Goal: Task Accomplishment & Management: Use online tool/utility

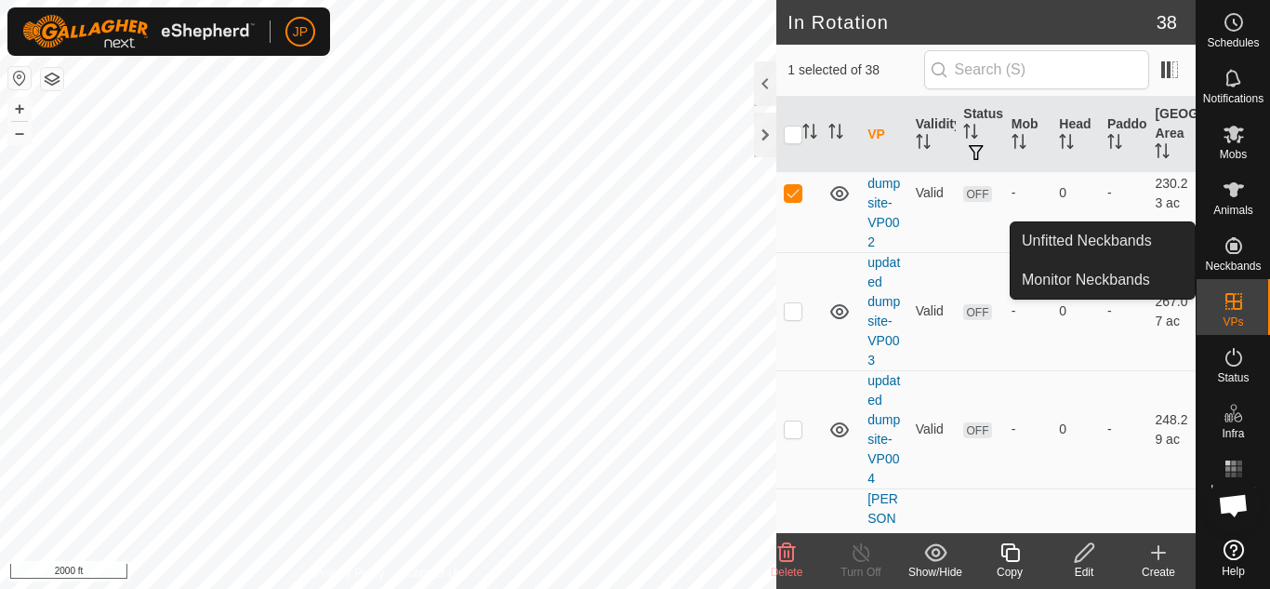
scroll to position [3162, 0]
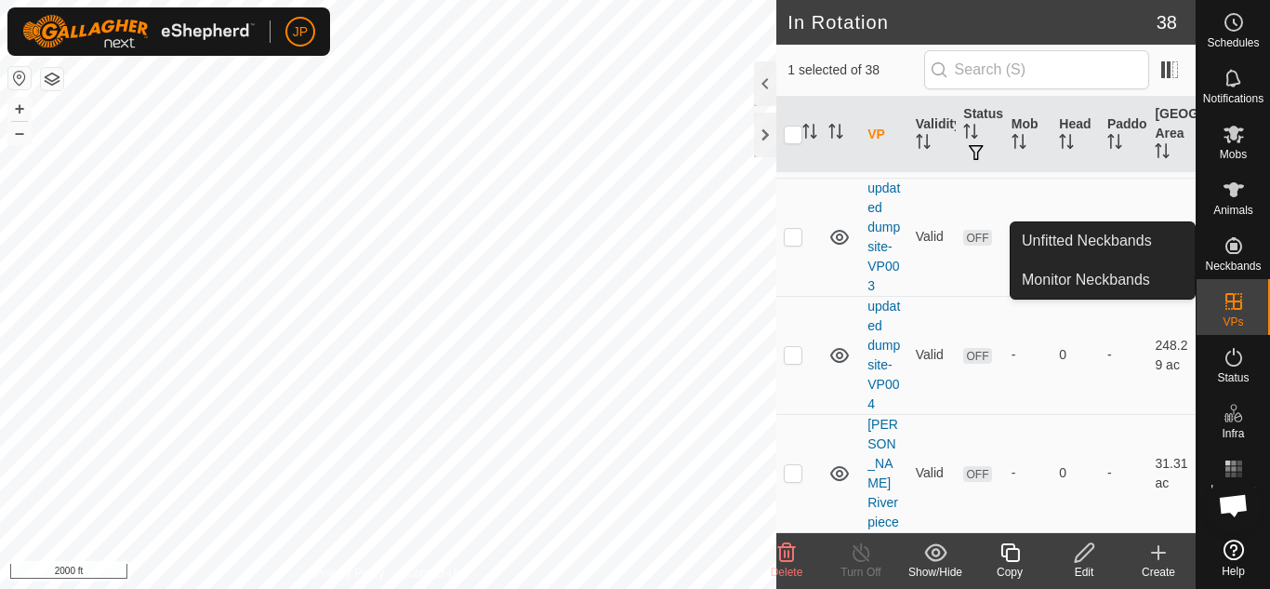
click at [791, 553] on icon at bounding box center [787, 552] width 22 height 22
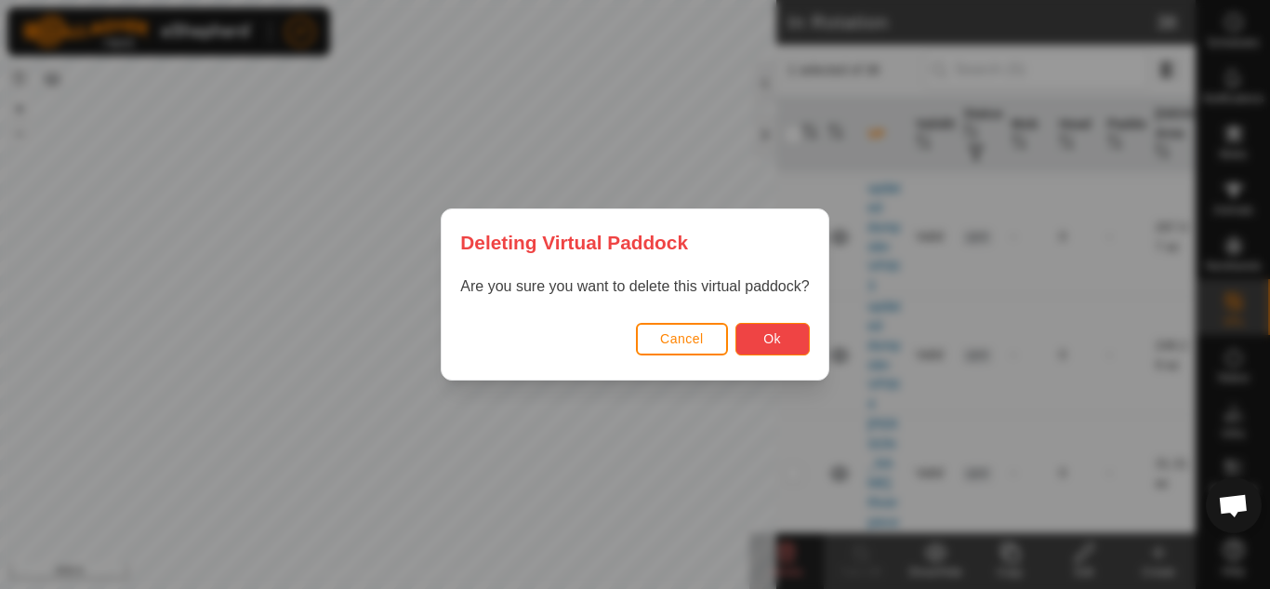
click at [772, 335] on span "Ok" at bounding box center [773, 338] width 18 height 15
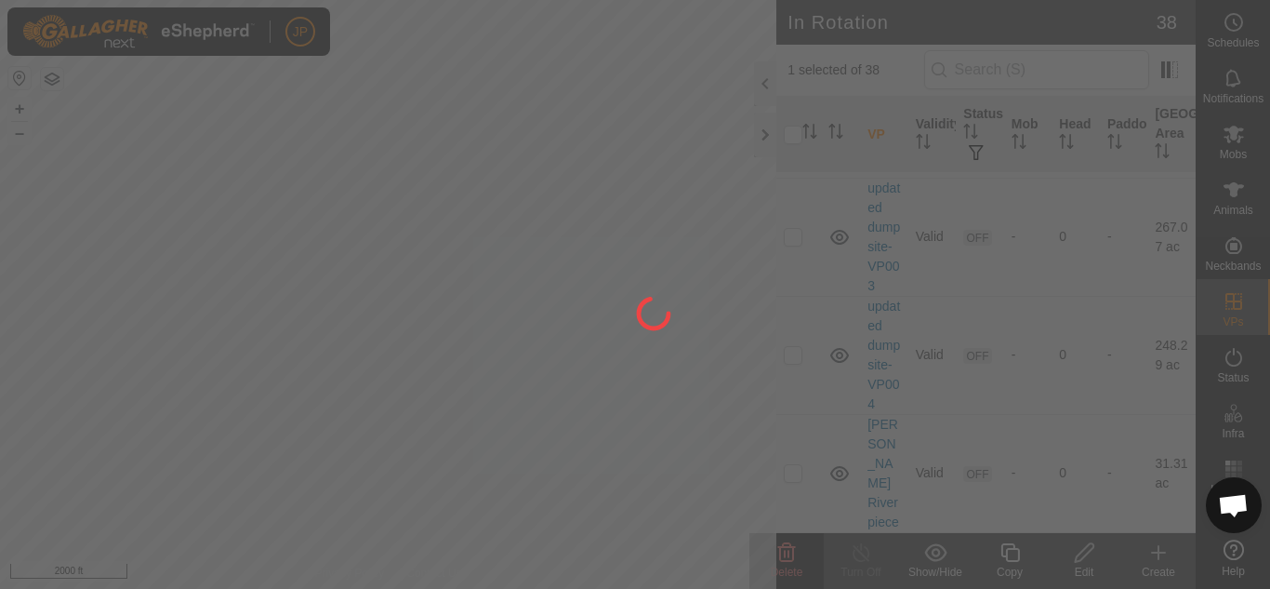
checkbox input "false"
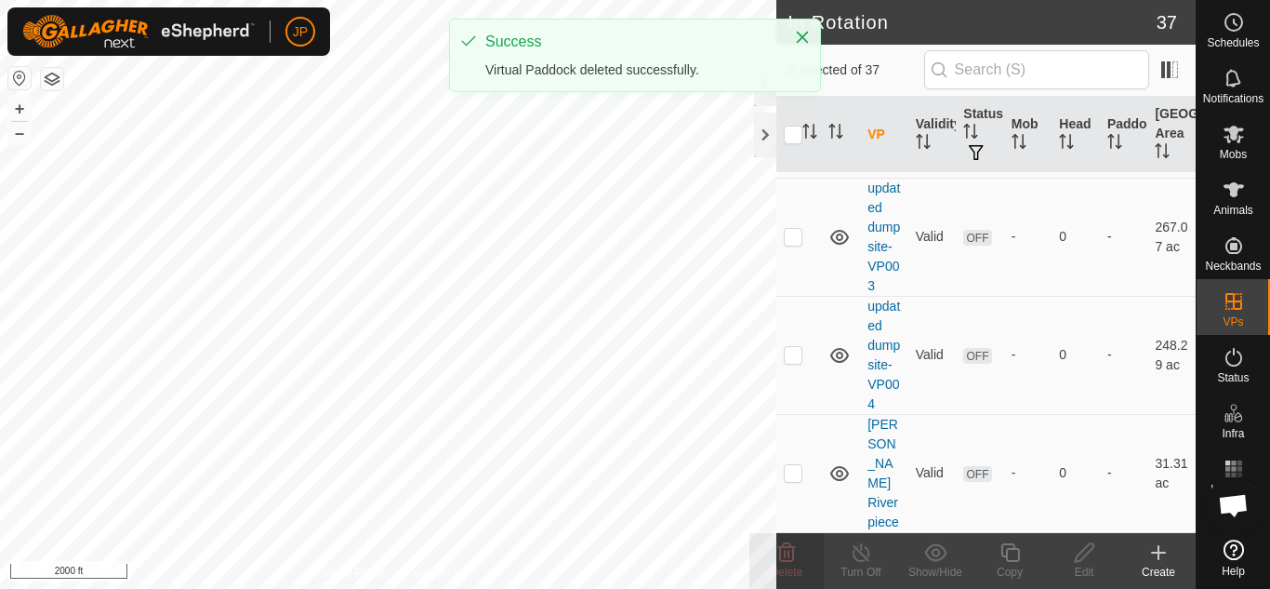
checkbox input "true"
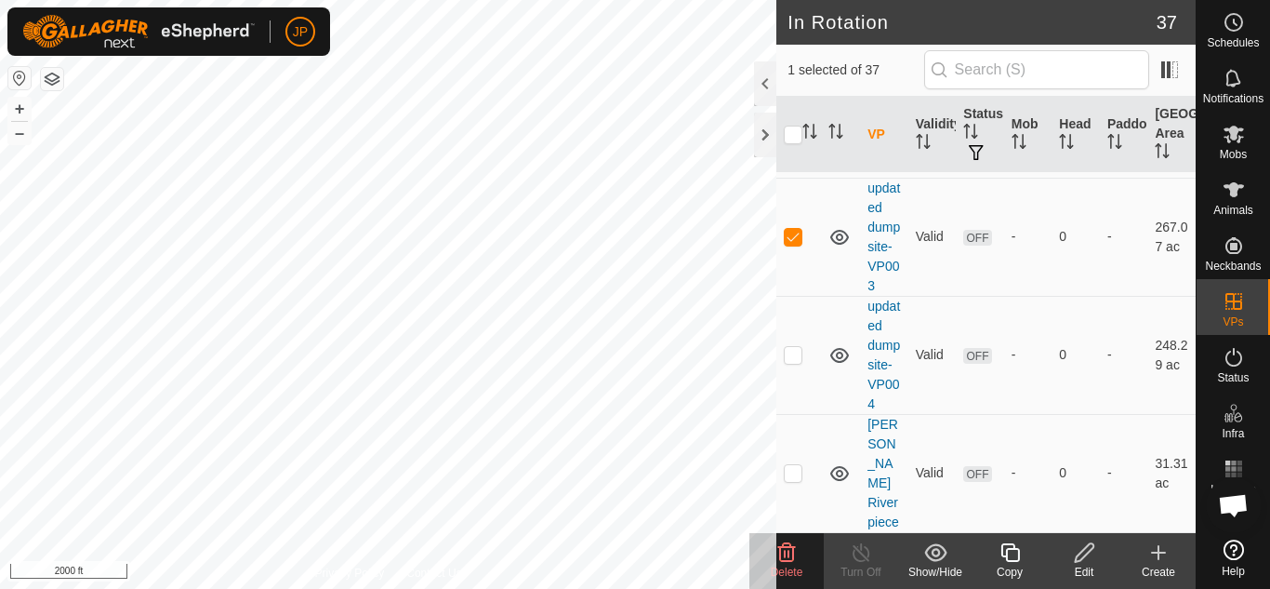
click at [789, 557] on icon at bounding box center [787, 552] width 18 height 19
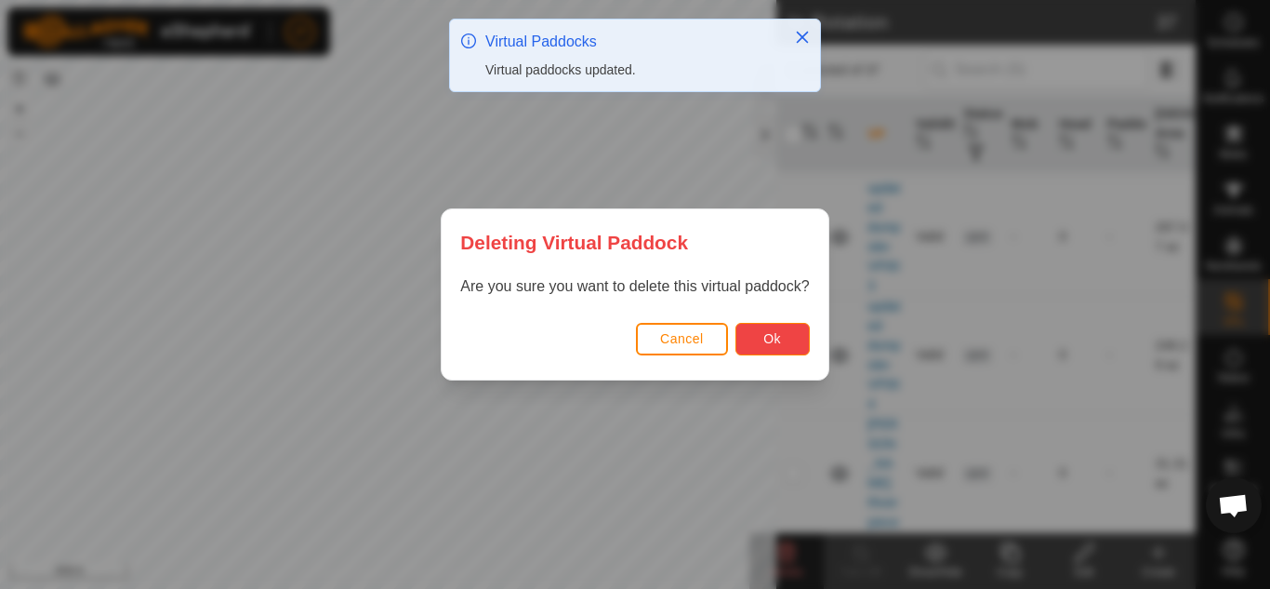
click at [768, 340] on span "Ok" at bounding box center [773, 338] width 18 height 15
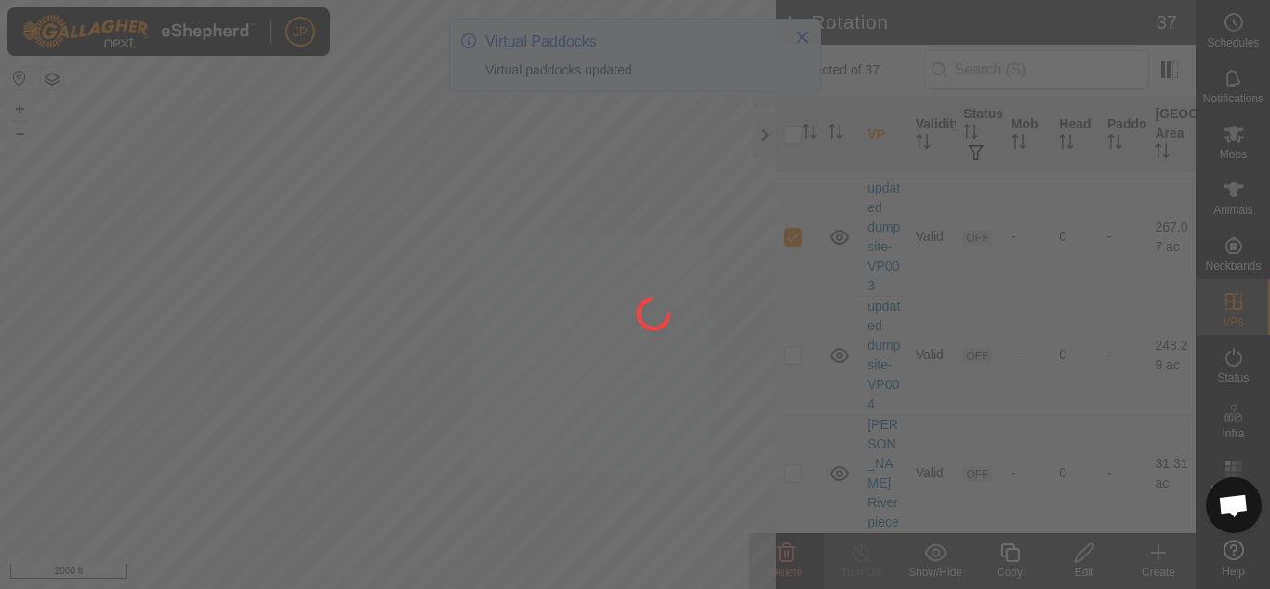
checkbox input "false"
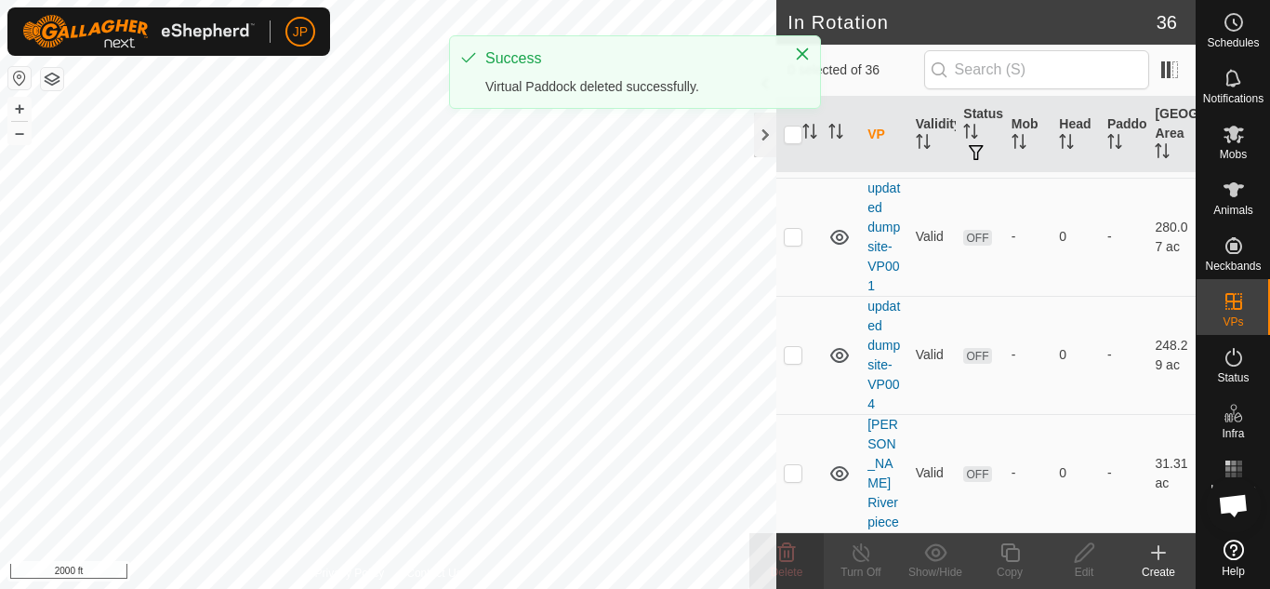
scroll to position [3129, 0]
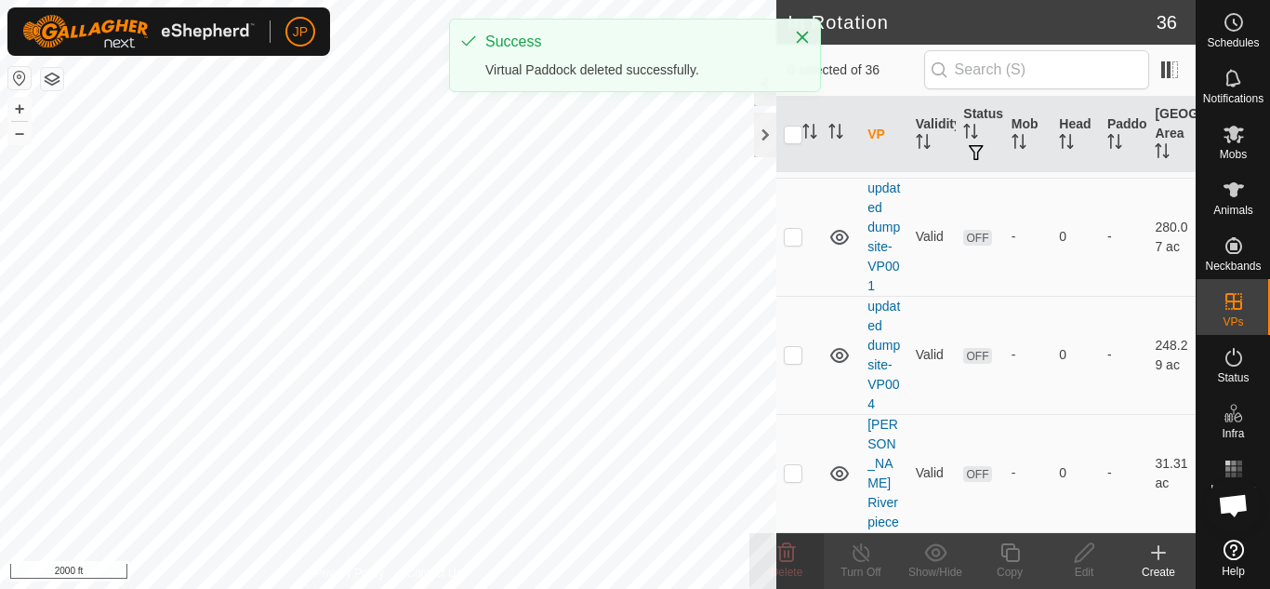
checkbox input "true"
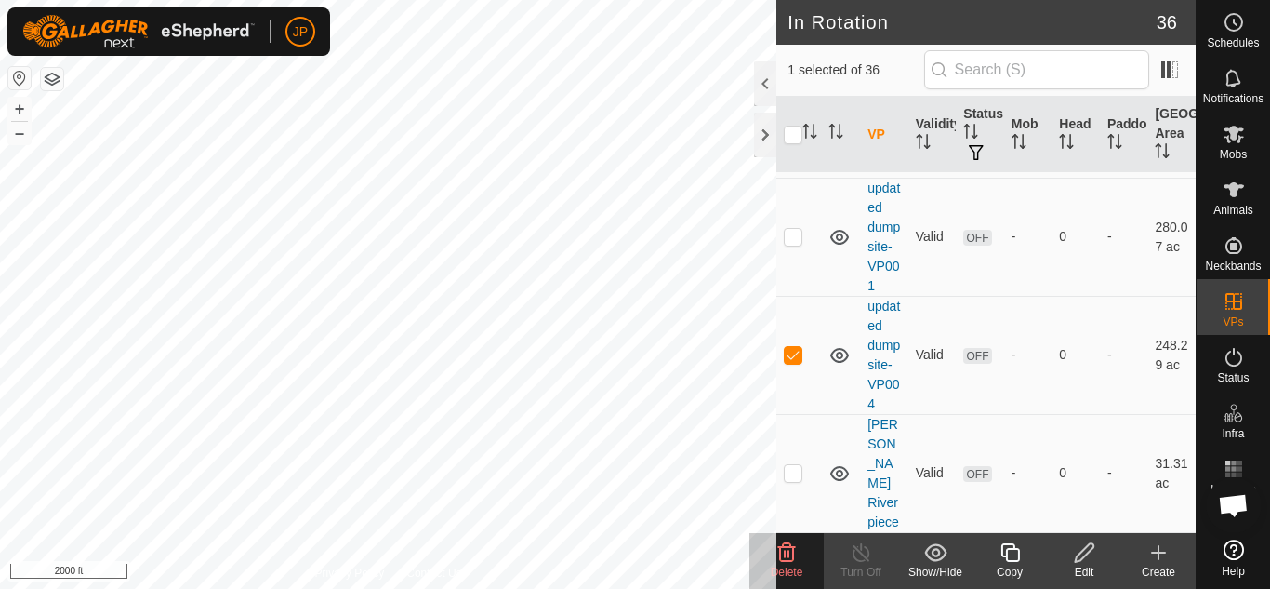
click at [791, 557] on icon at bounding box center [787, 552] width 22 height 22
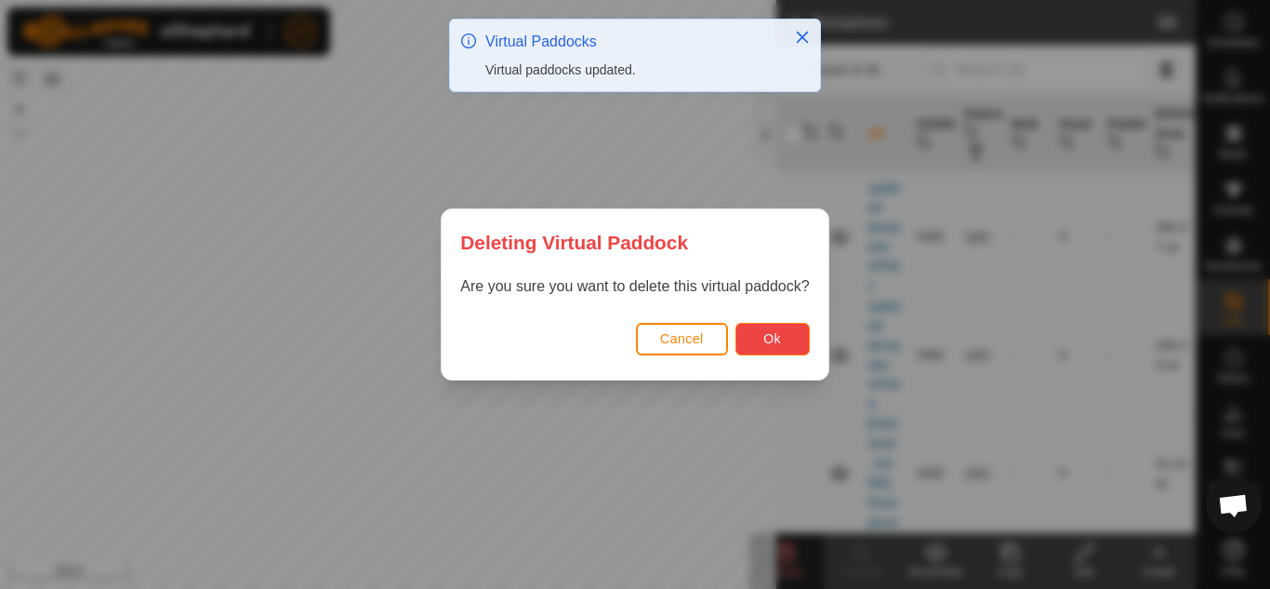
click at [791, 338] on button "Ok" at bounding box center [773, 339] width 74 height 33
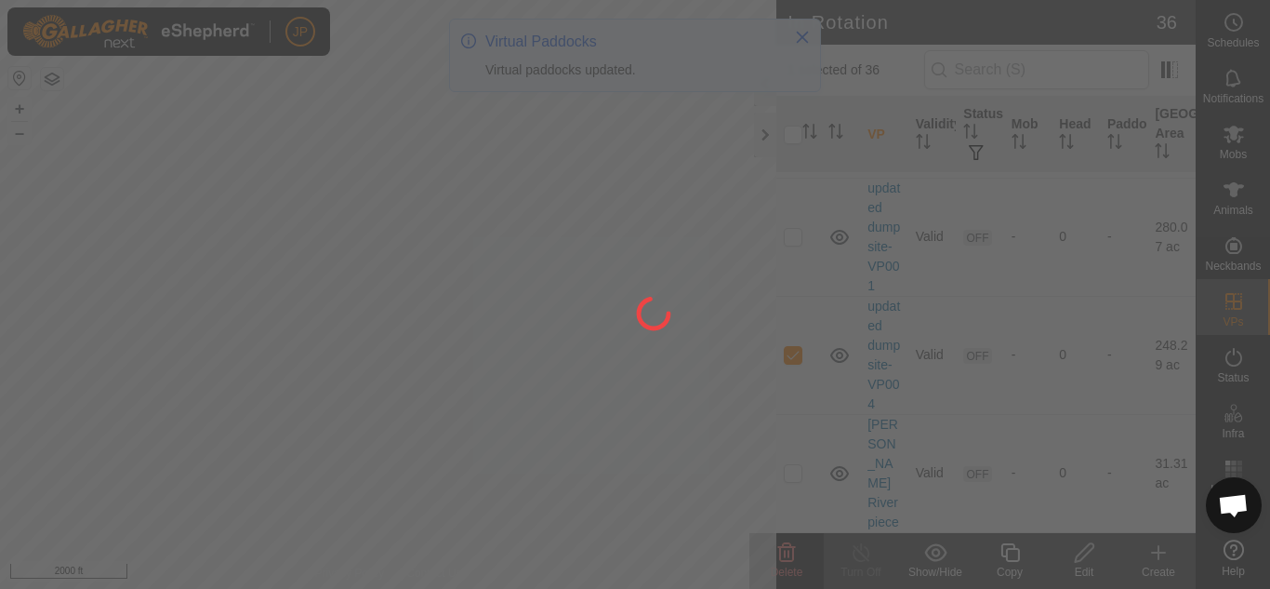
checkbox input "false"
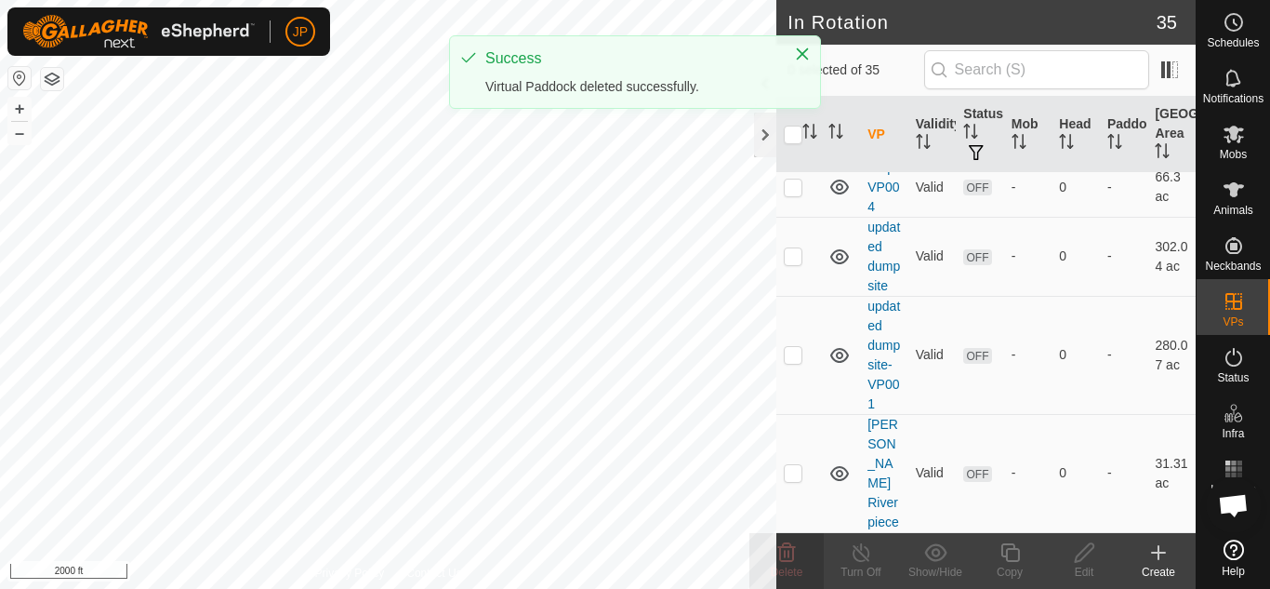
scroll to position [2991, 0]
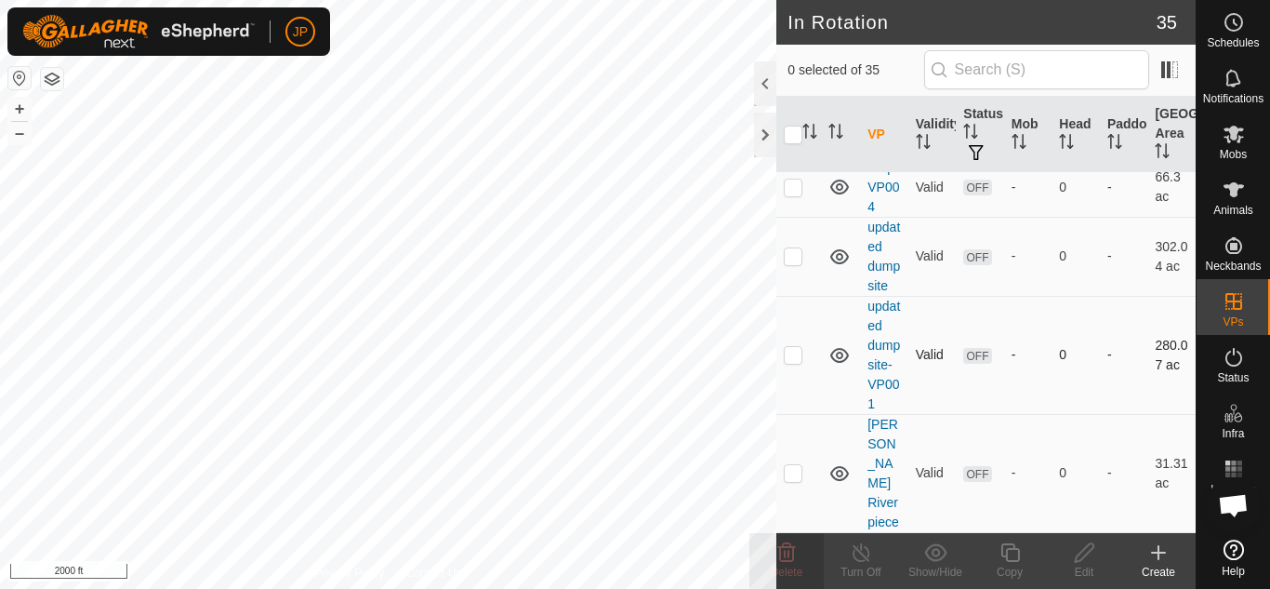
checkbox input "true"
click at [791, 552] on icon at bounding box center [787, 552] width 22 height 22
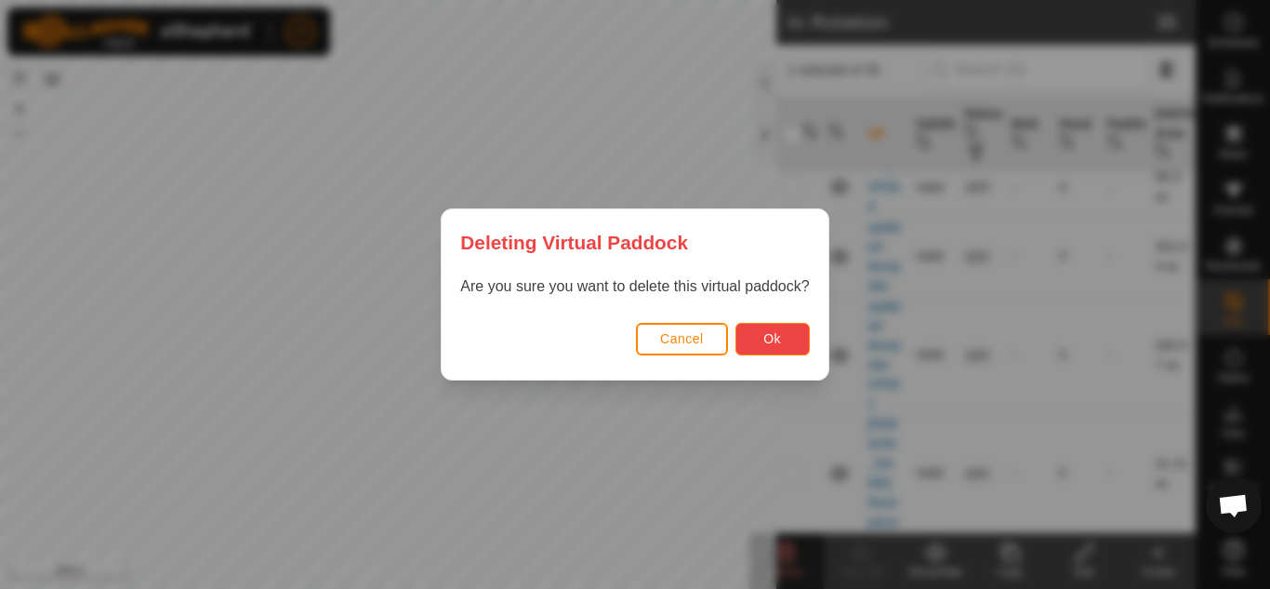
click at [783, 342] on button "Ok" at bounding box center [773, 339] width 74 height 33
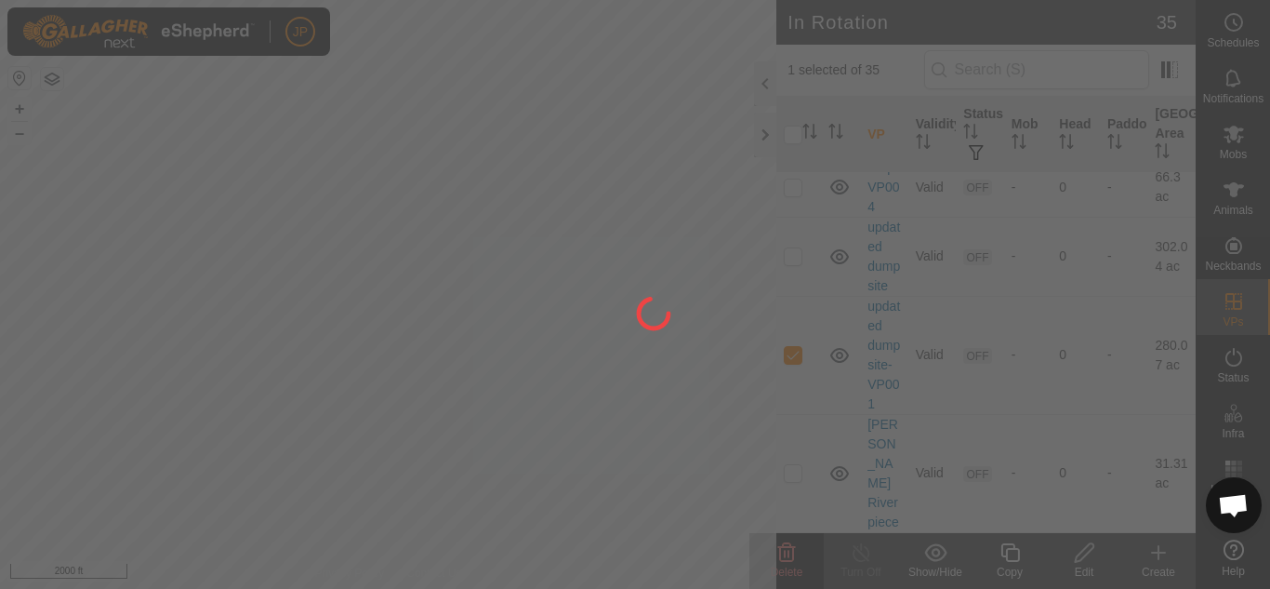
checkbox input "false"
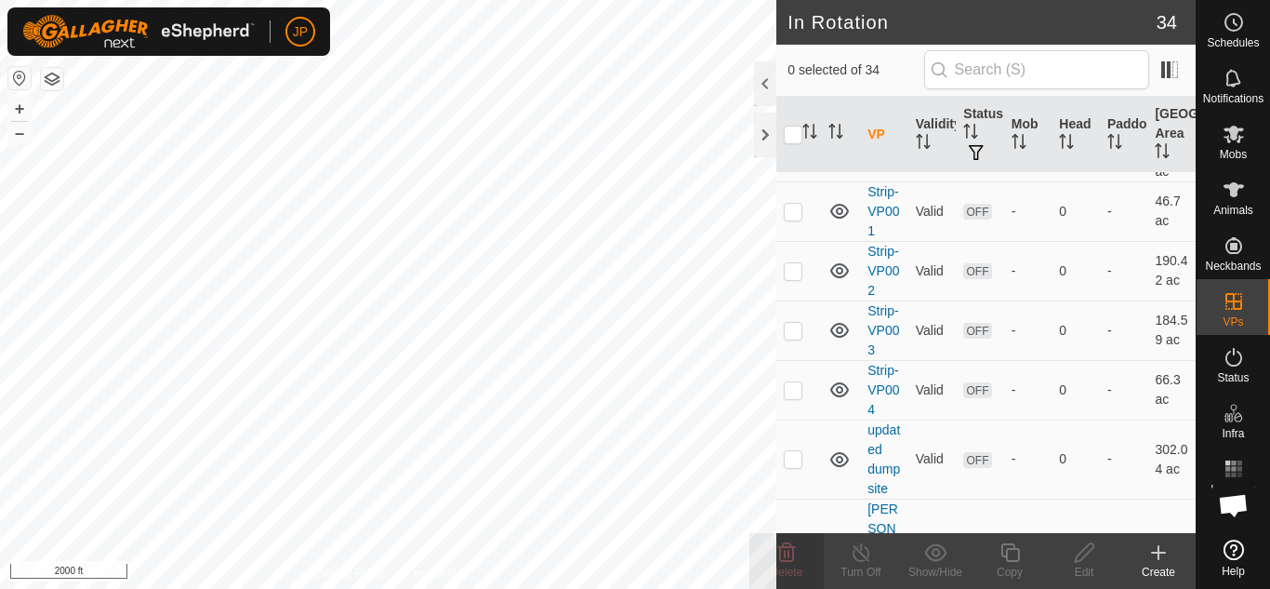
scroll to position [2604, 0]
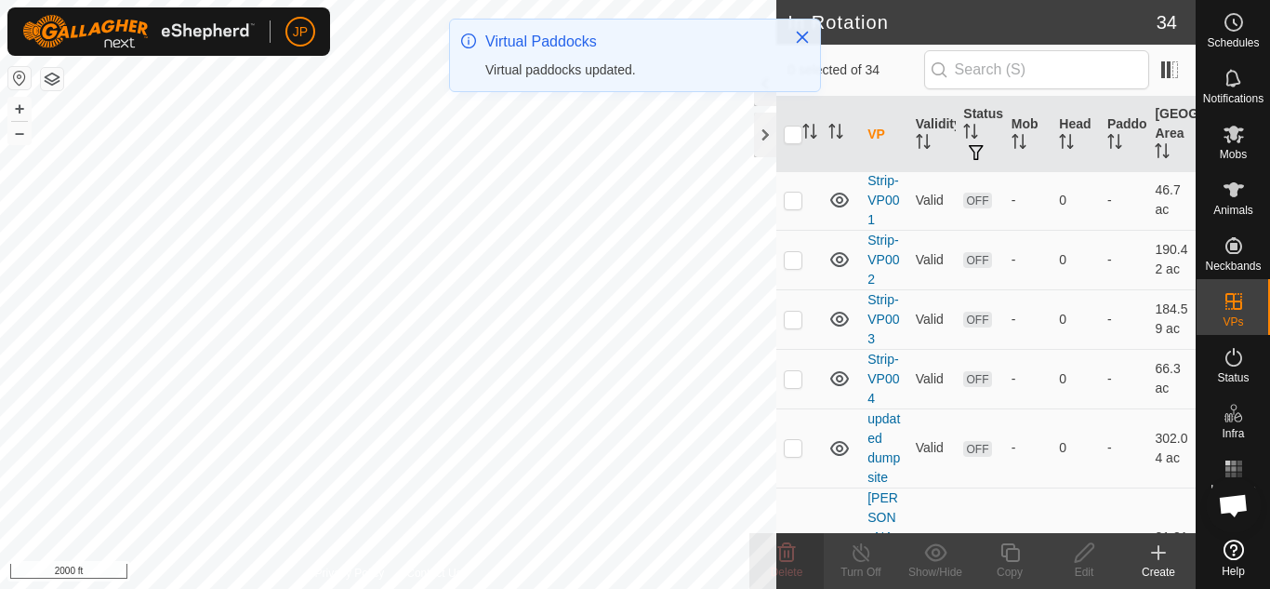
click at [792, 157] on p-checkbox at bounding box center [793, 149] width 19 height 15
checkbox input "true"
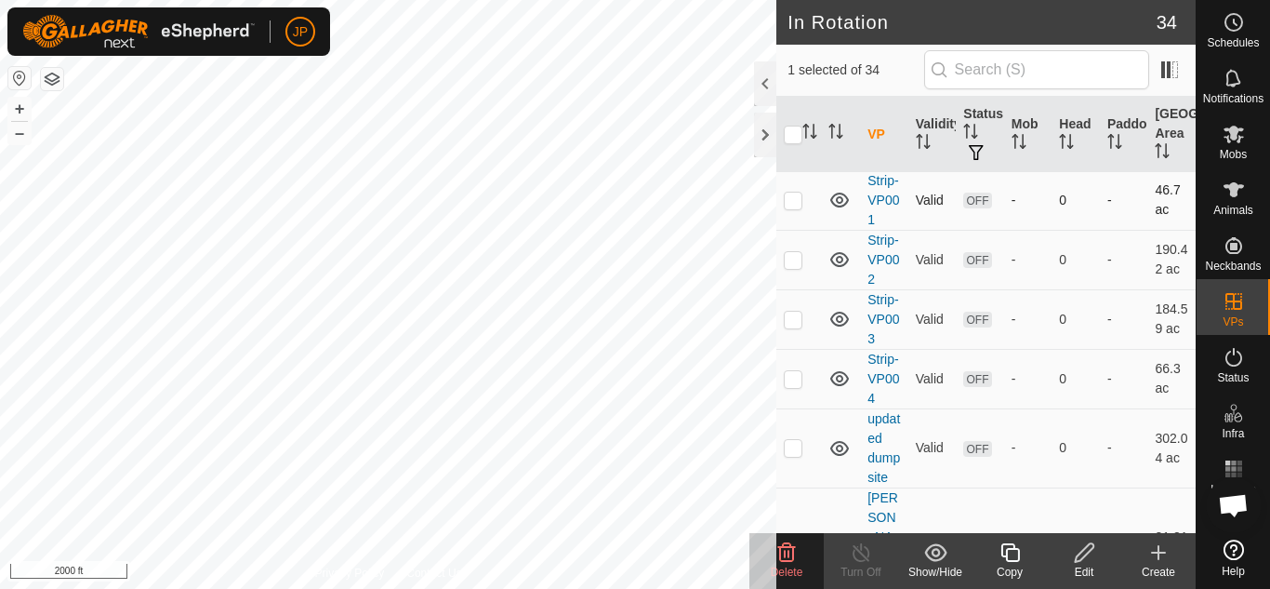
click at [793, 207] on p-checkbox at bounding box center [793, 200] width 19 height 15
checkbox input "true"
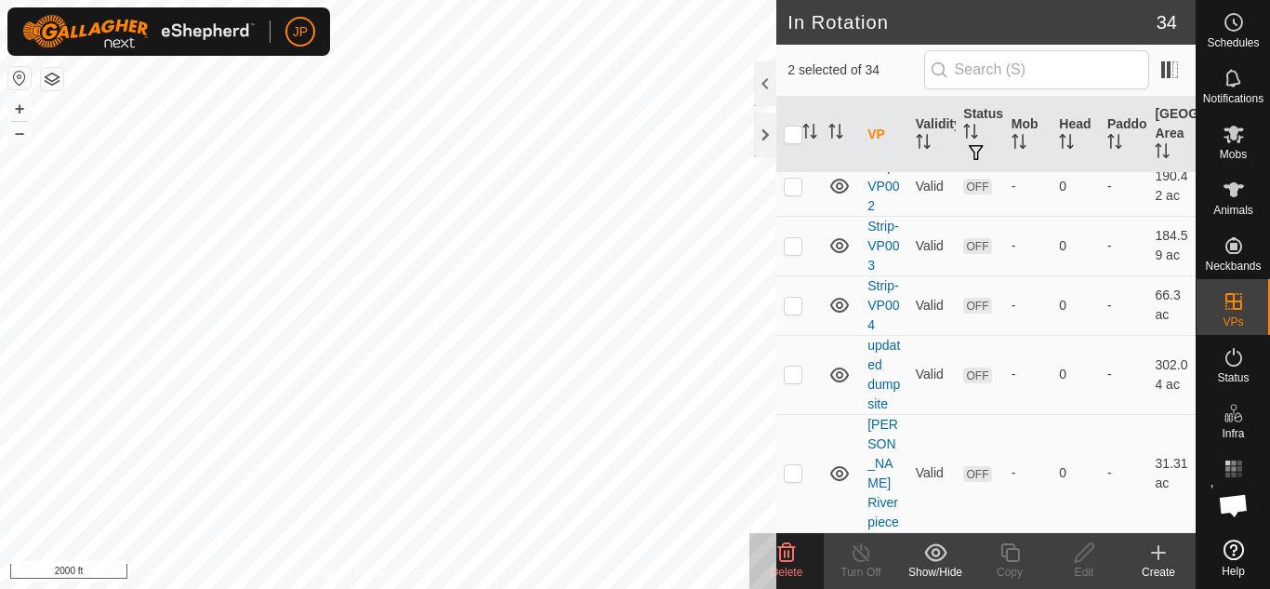
scroll to position [2790, 0]
click at [795, 193] on p-checkbox at bounding box center [793, 186] width 19 height 15
click at [794, 193] on p-checkbox at bounding box center [793, 186] width 19 height 15
checkbox input "false"
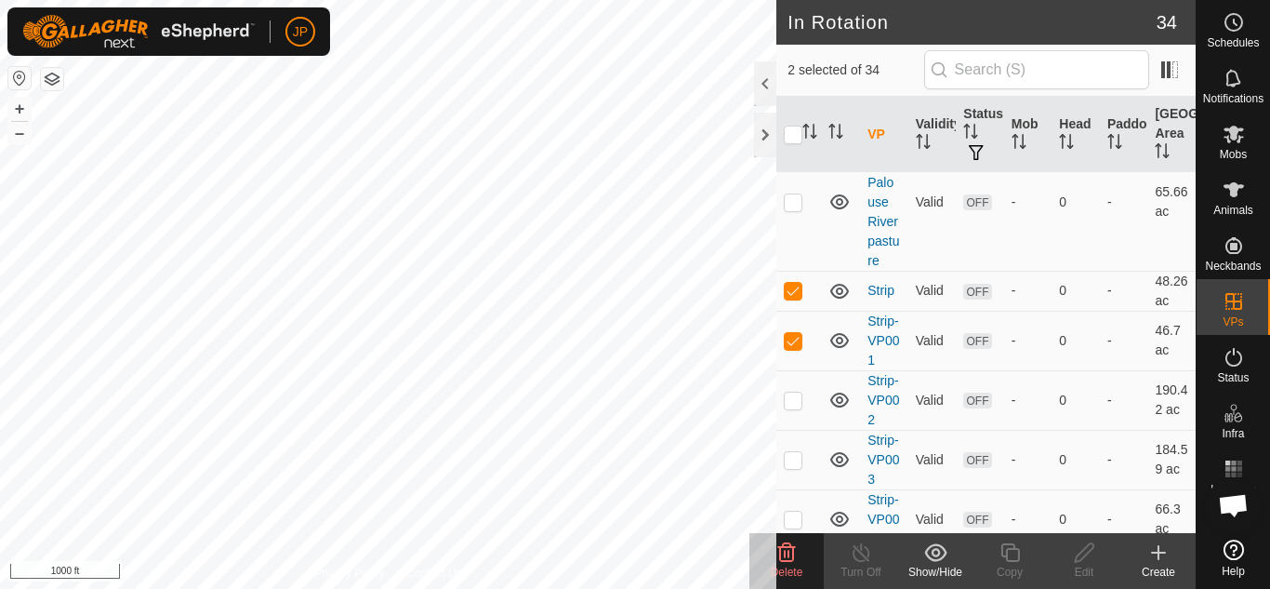
scroll to position [2487, 0]
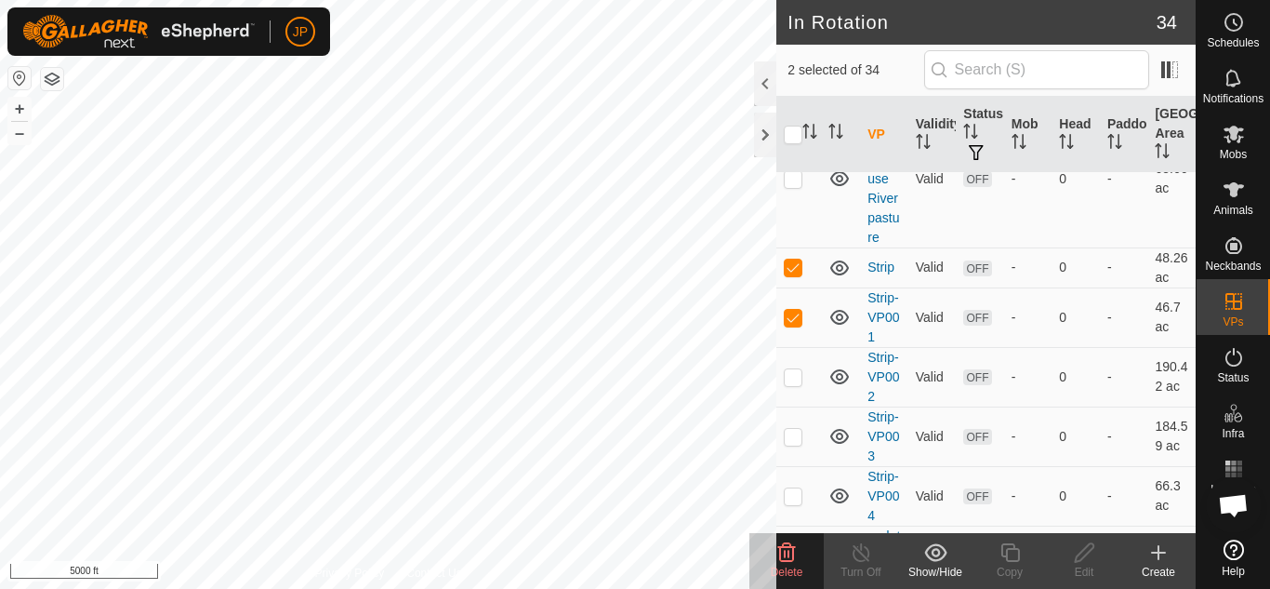
click at [789, 552] on icon at bounding box center [787, 552] width 18 height 19
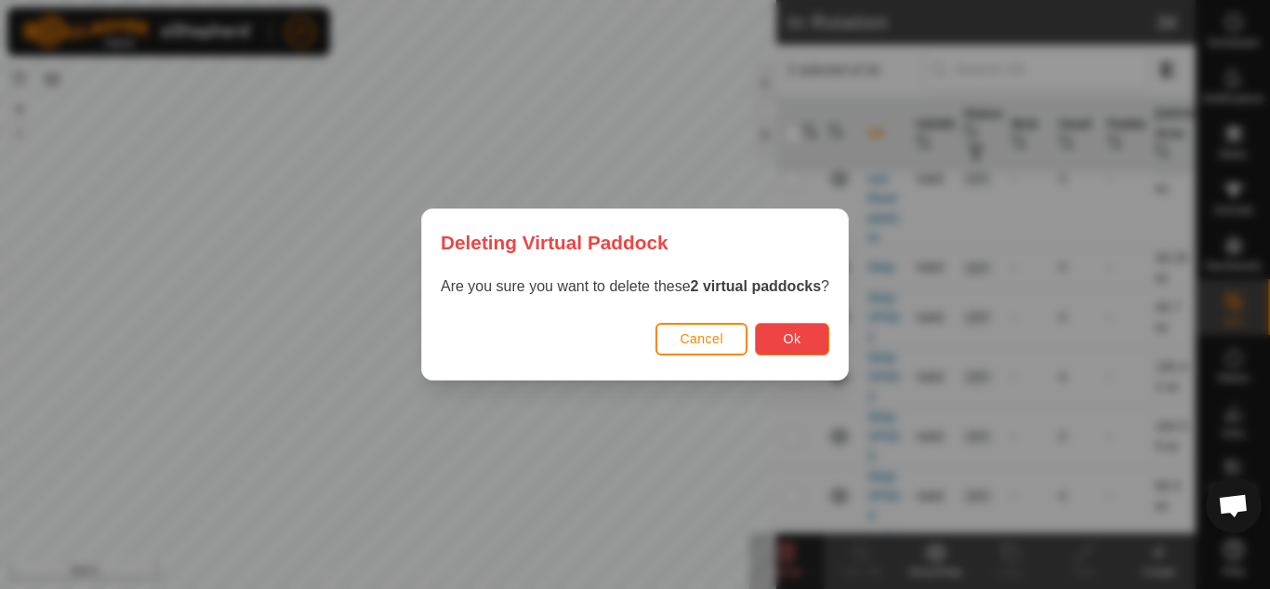
click at [798, 335] on span "Ok" at bounding box center [793, 338] width 18 height 15
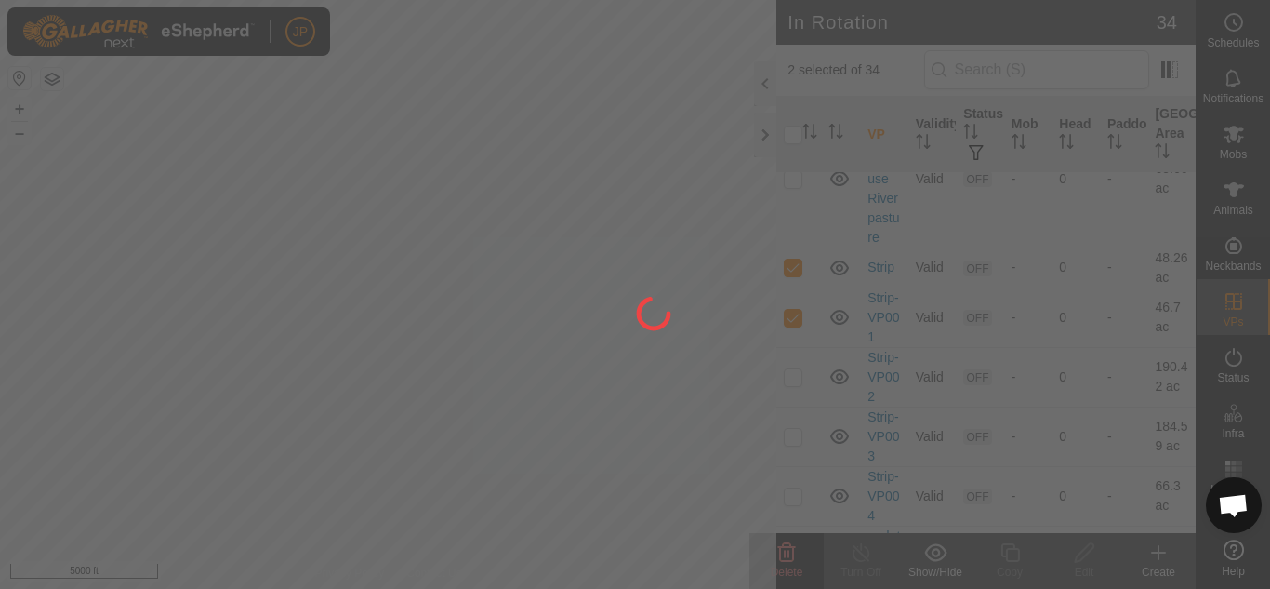
checkbox input "false"
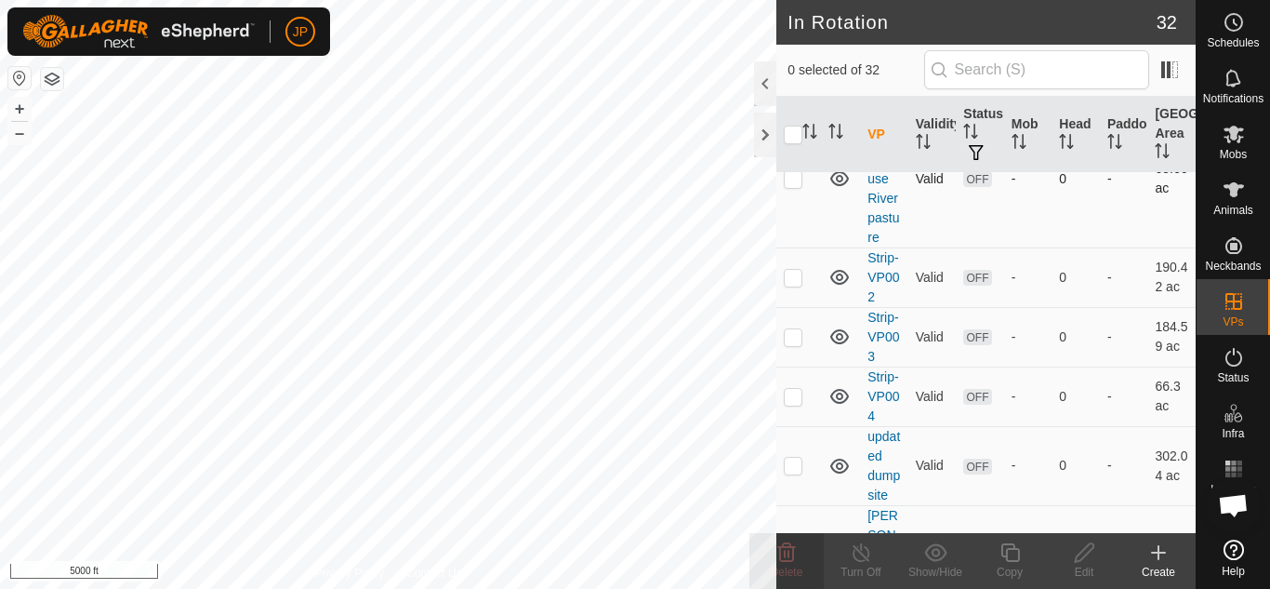
checkbox input "true"
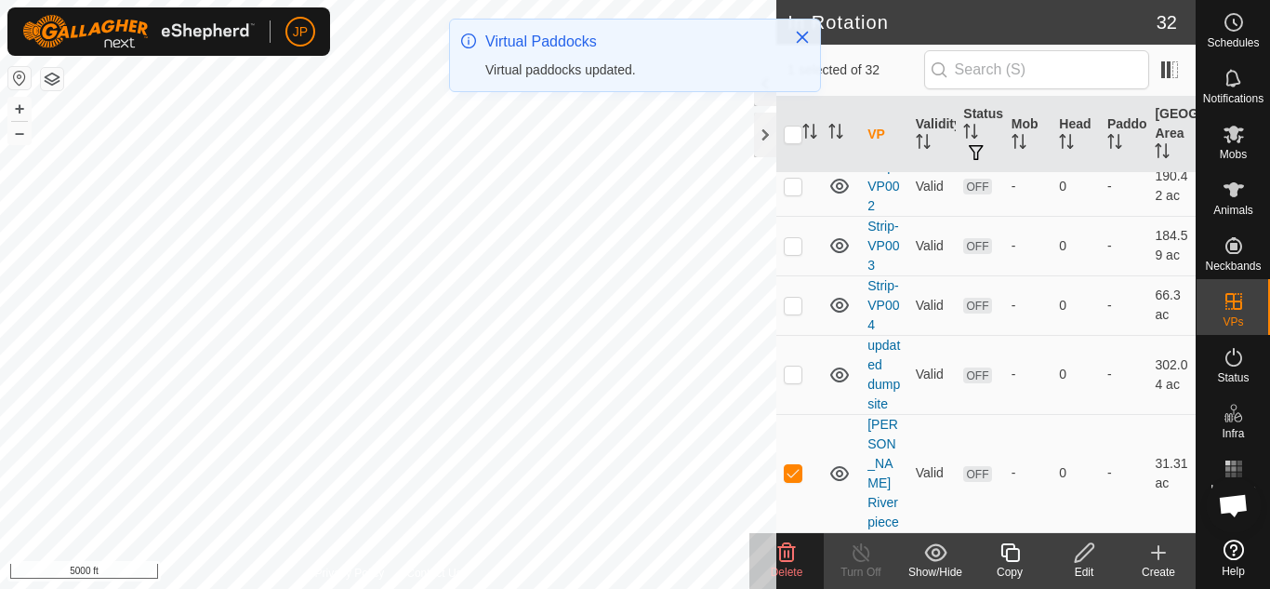
scroll to position [2734, 0]
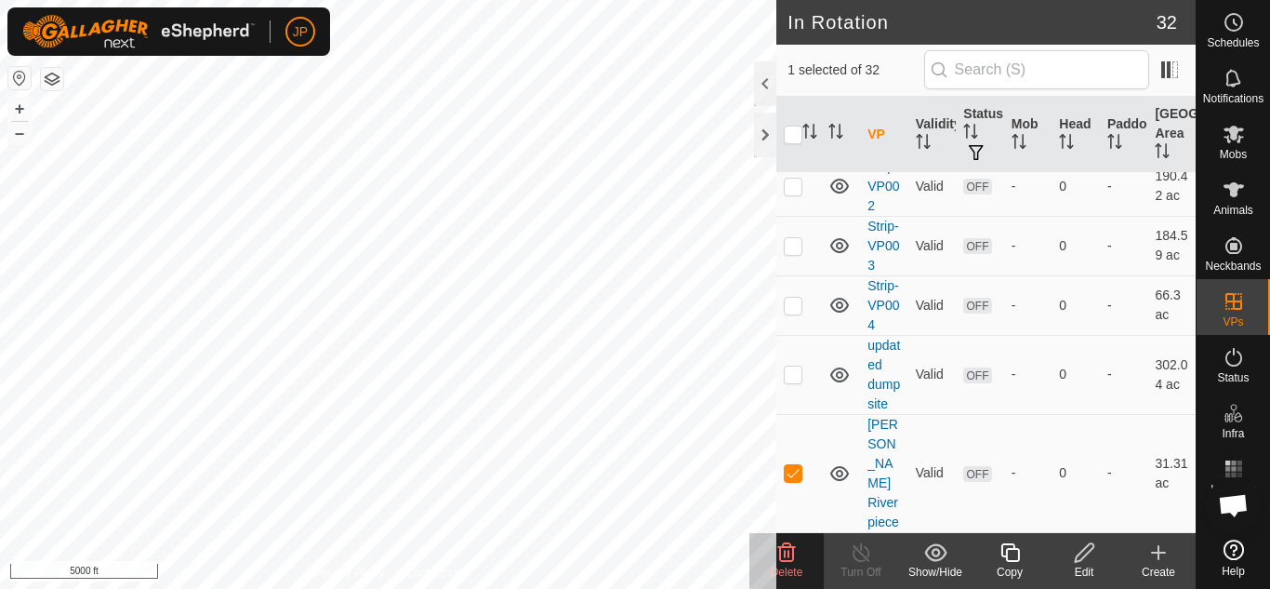
click at [788, 554] on icon at bounding box center [787, 552] width 18 height 19
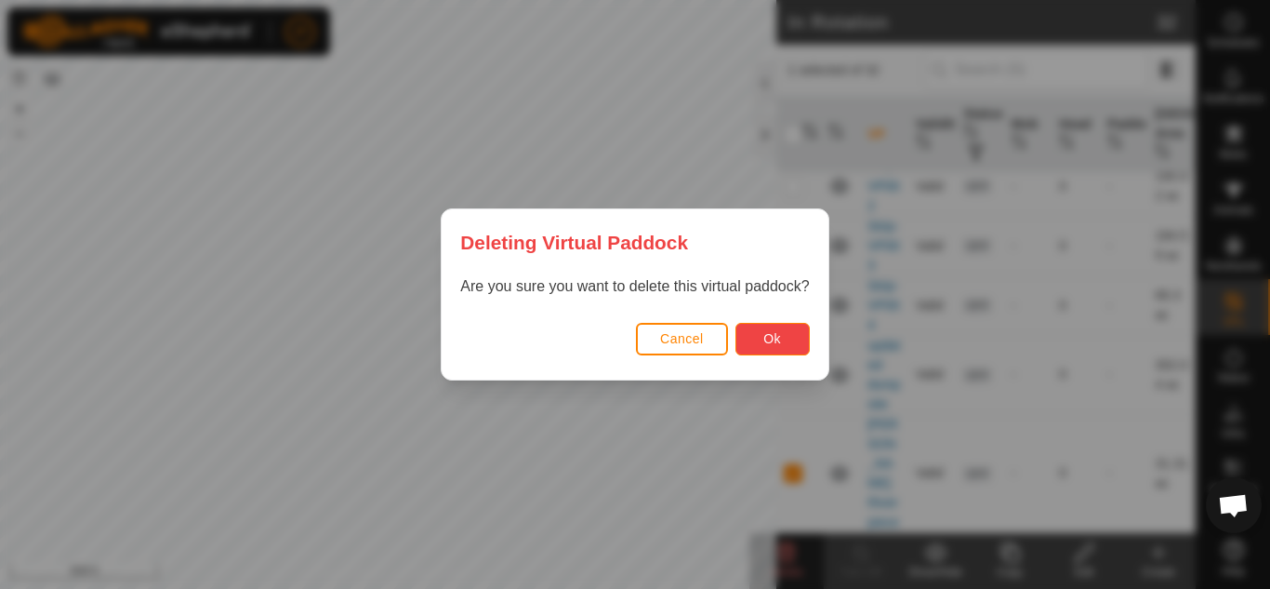
click at [776, 337] on span "Ok" at bounding box center [773, 338] width 18 height 15
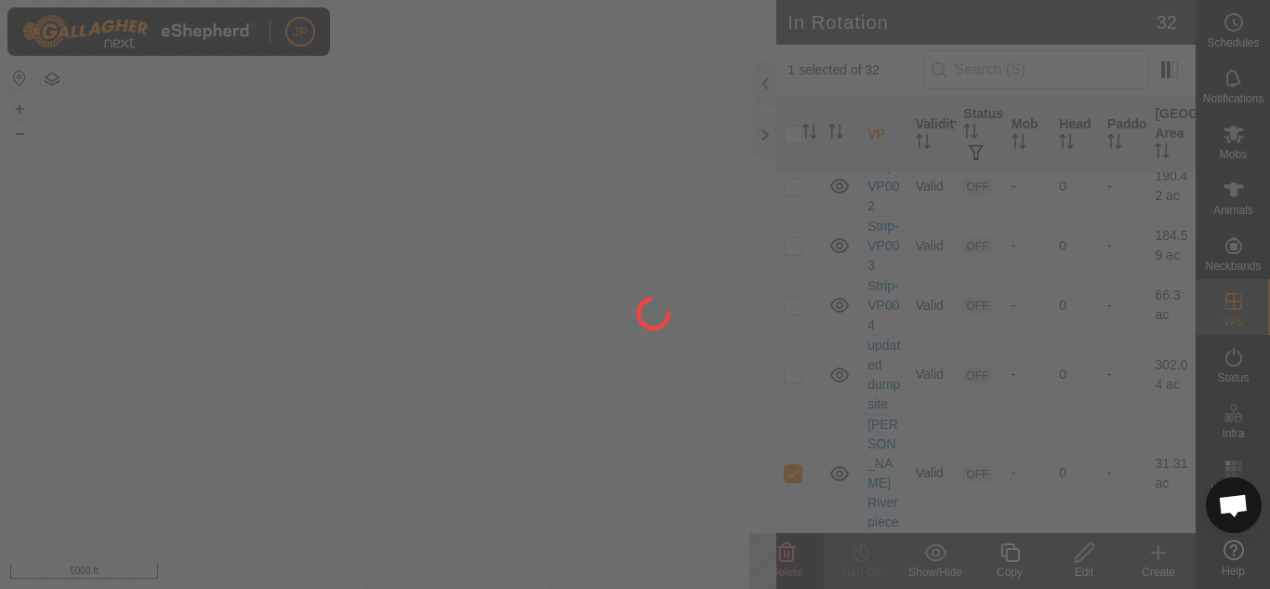
checkbox input "false"
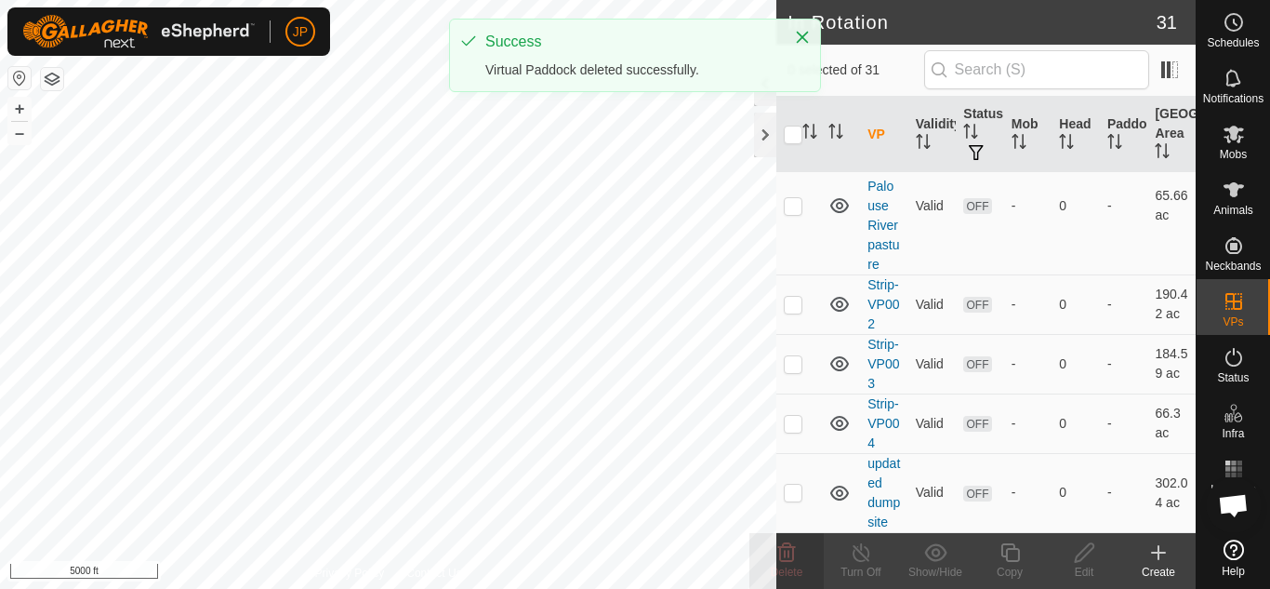
scroll to position [0, 0]
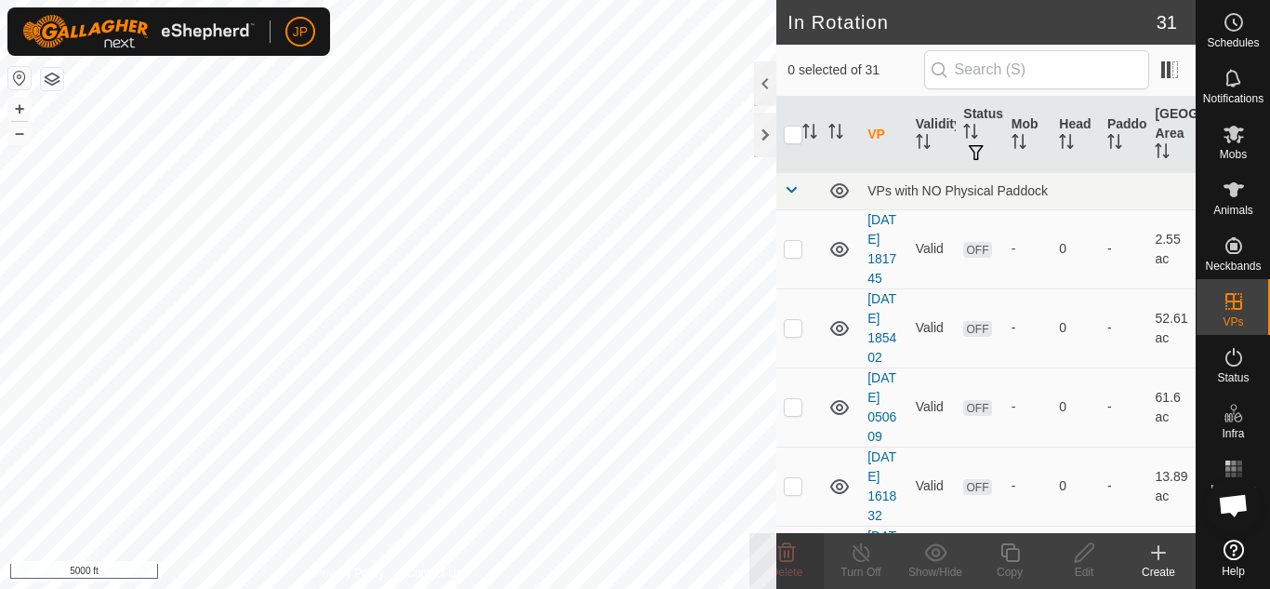
checkbox input "true"
click at [791, 557] on icon at bounding box center [787, 552] width 22 height 22
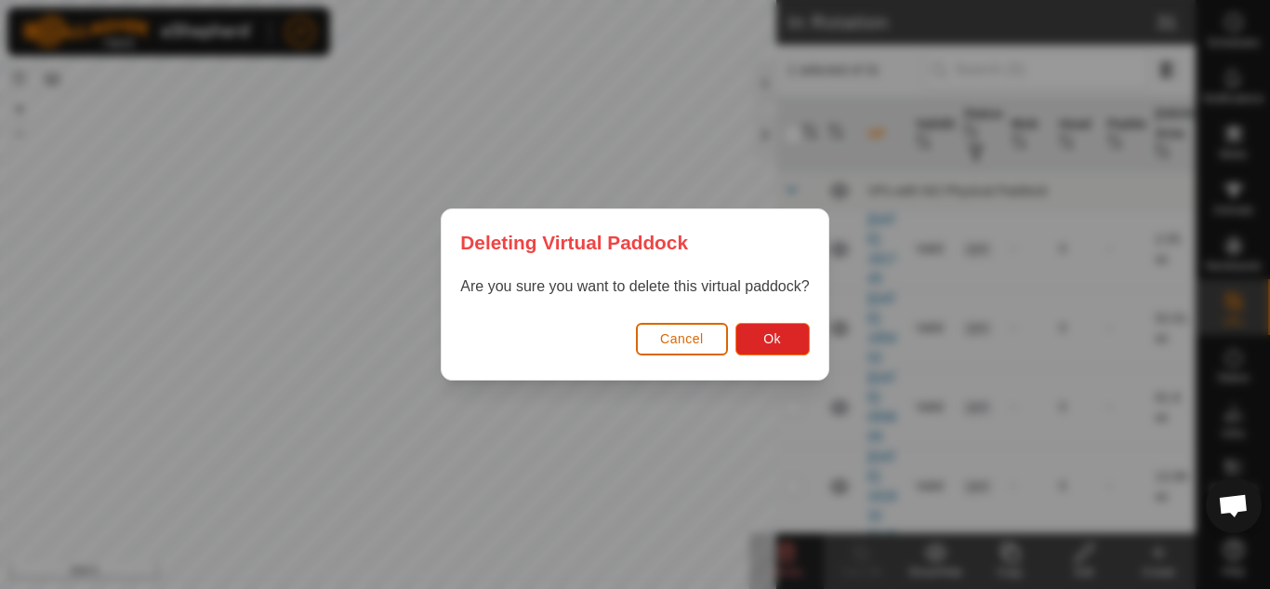
click at [690, 341] on span "Cancel" at bounding box center [682, 338] width 44 height 15
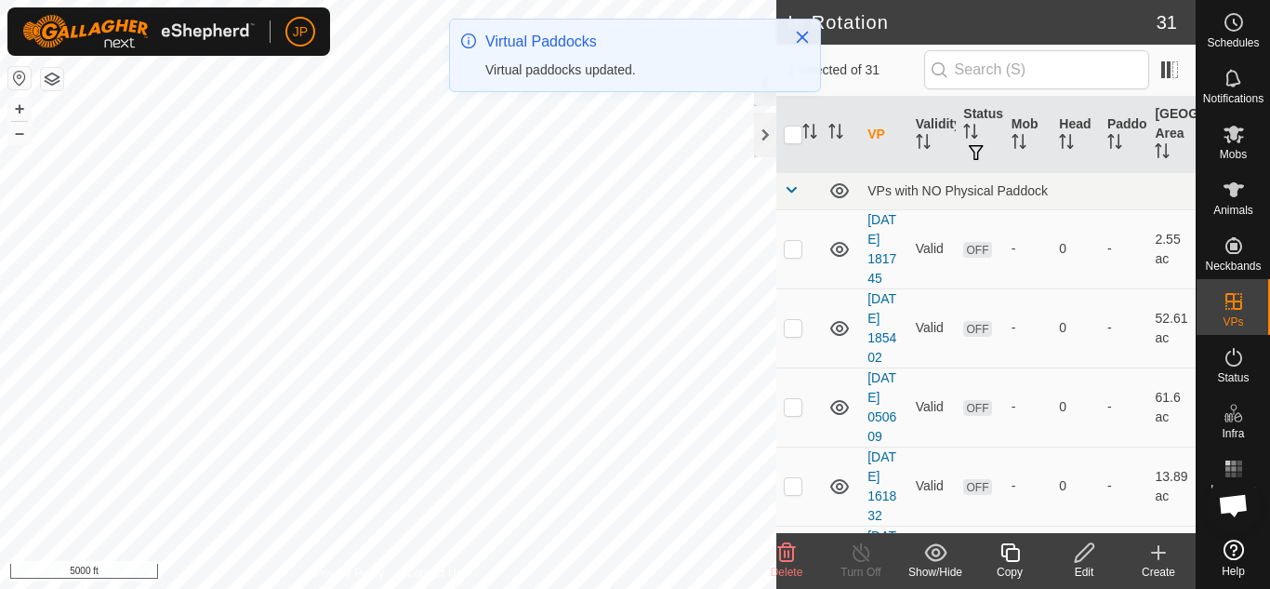
checkbox input "false"
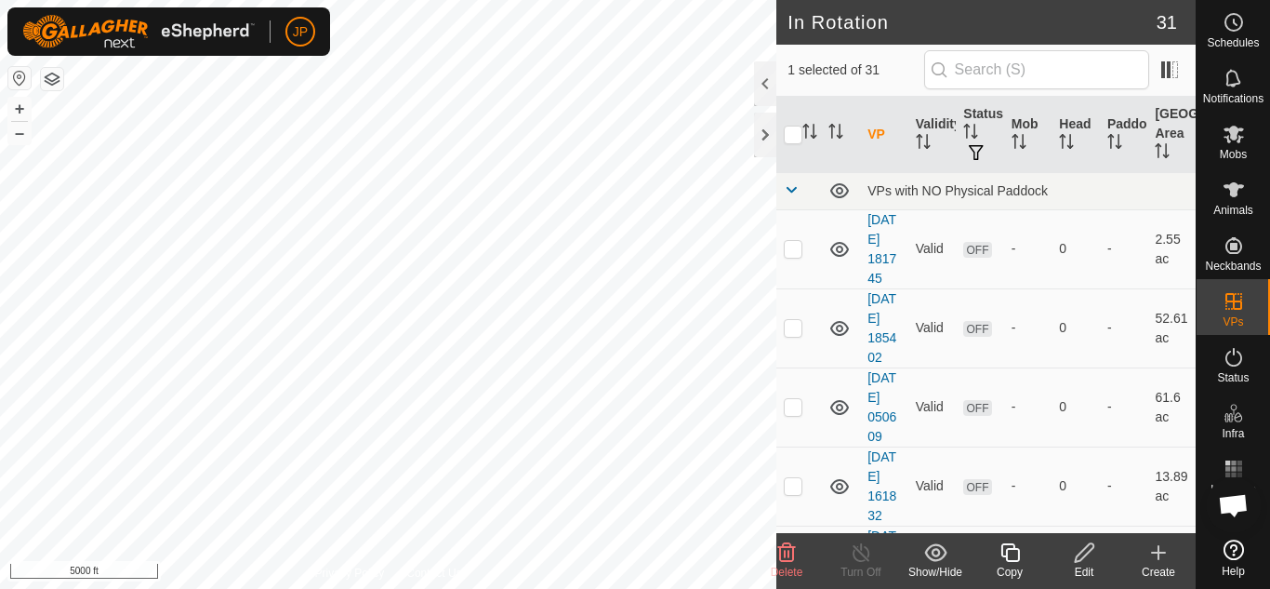
click at [790, 552] on icon at bounding box center [787, 552] width 18 height 19
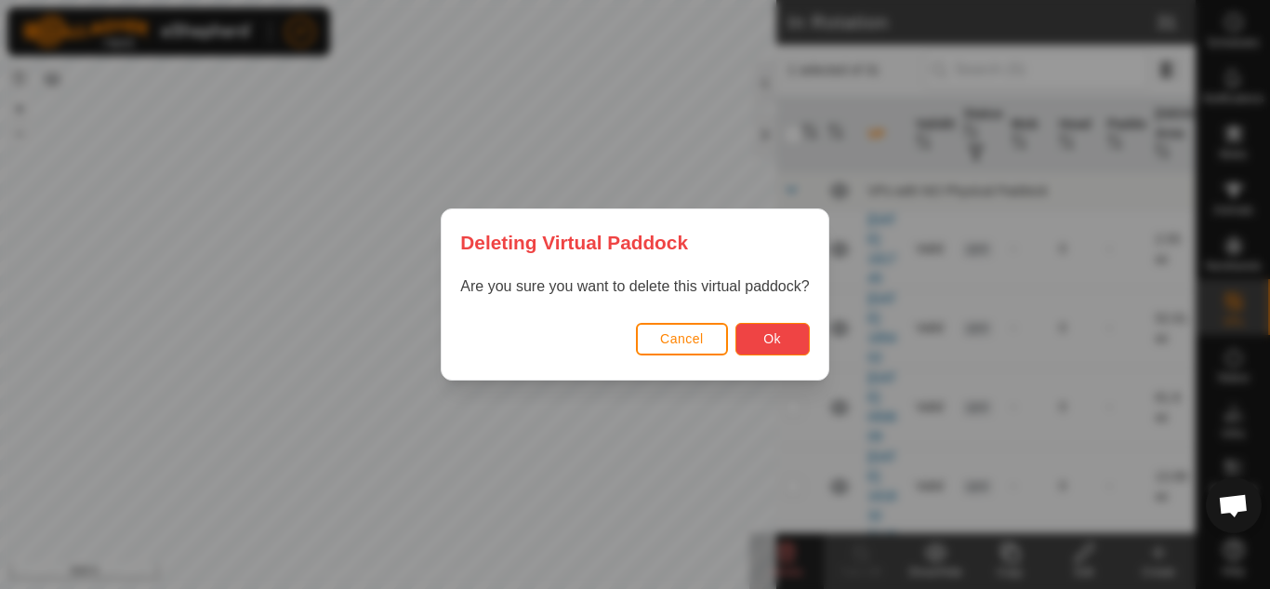
click at [796, 342] on button "Ok" at bounding box center [773, 339] width 74 height 33
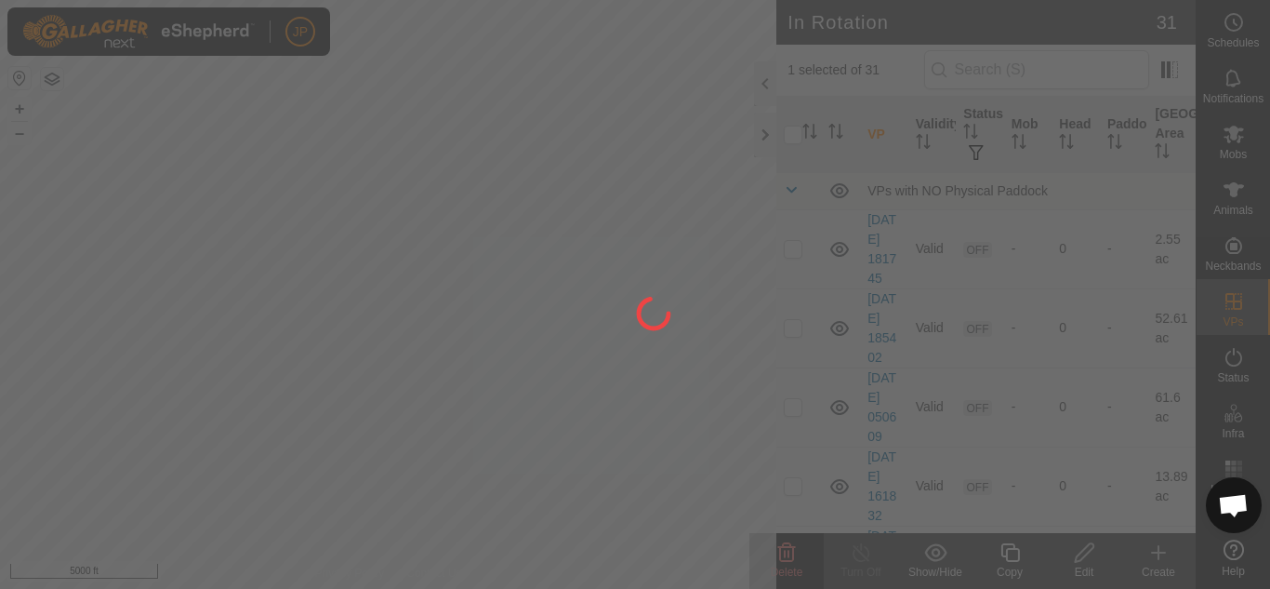
checkbox input "false"
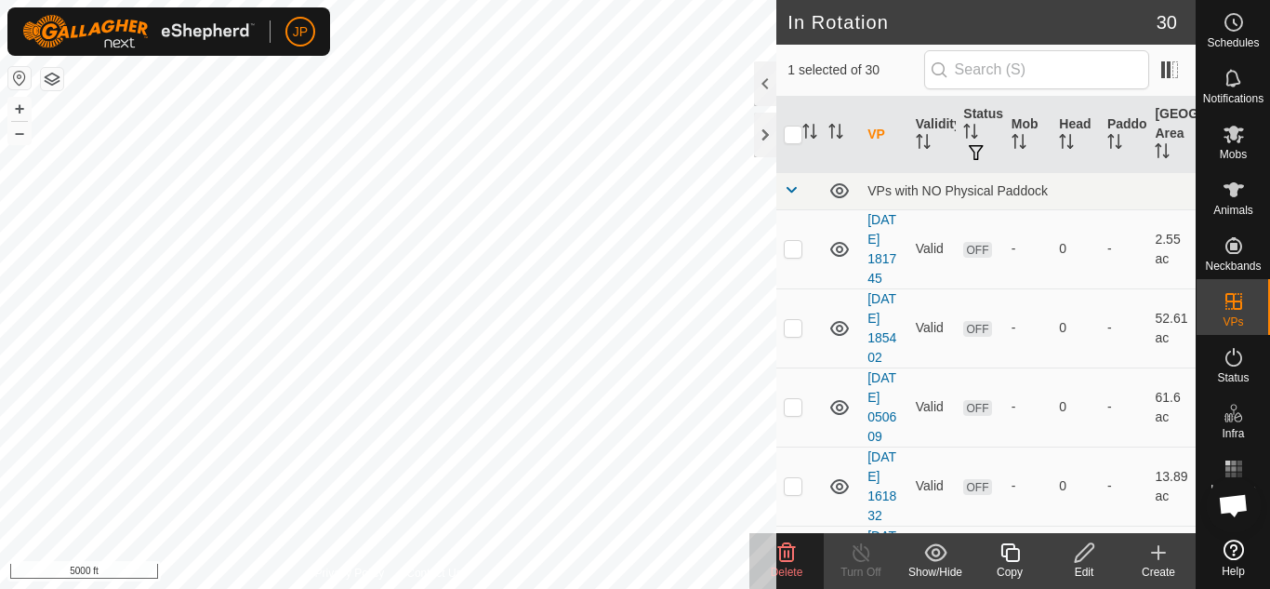
click at [785, 555] on icon at bounding box center [787, 552] width 18 height 19
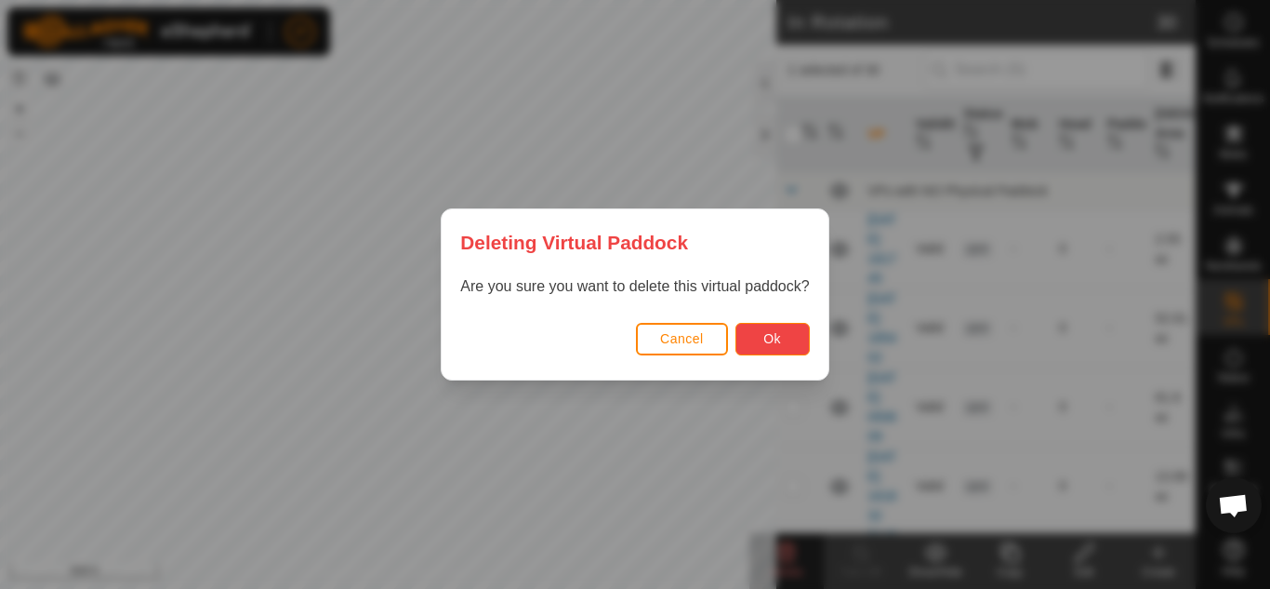
click at [778, 348] on button "Ok" at bounding box center [773, 339] width 74 height 33
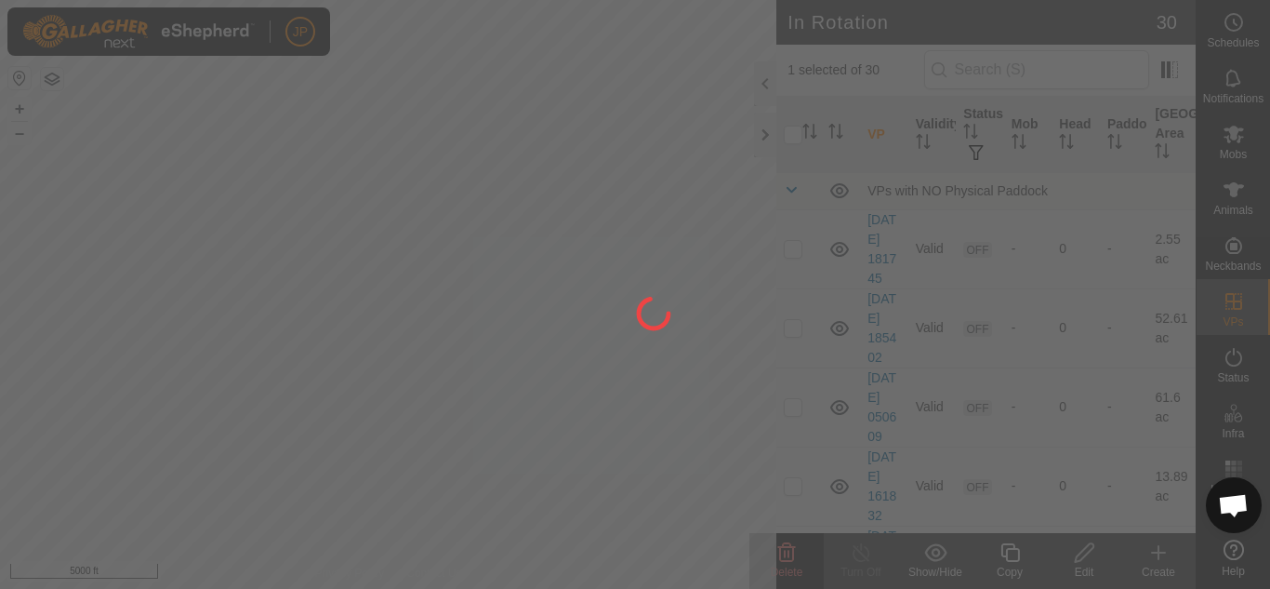
checkbox input "false"
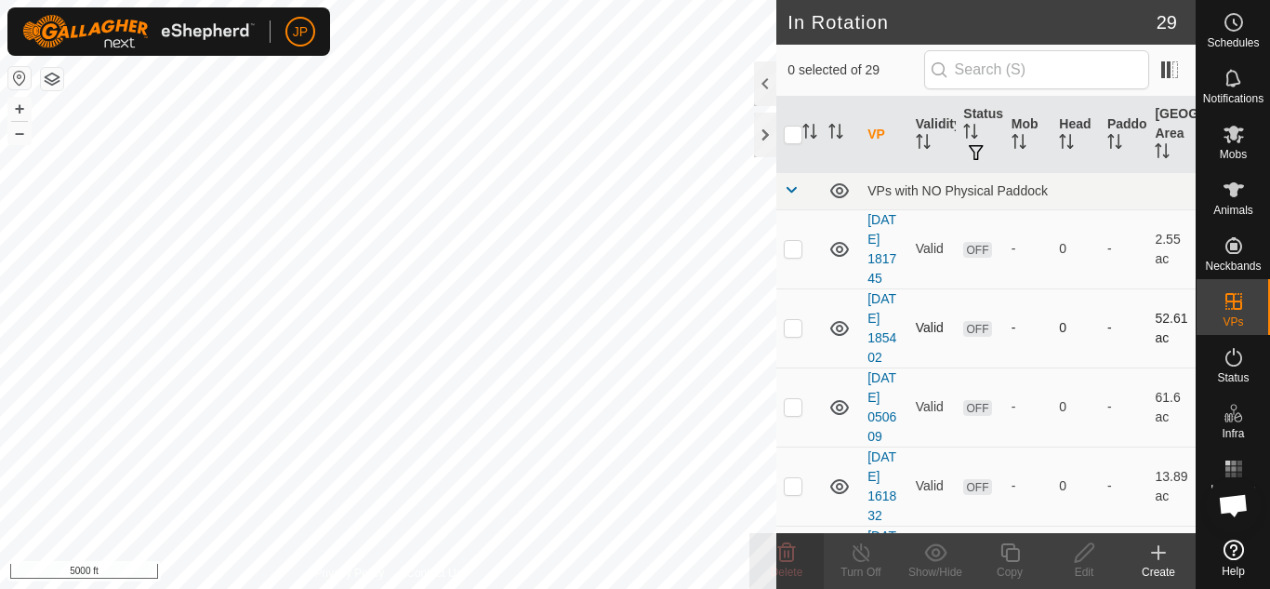
checkbox input "true"
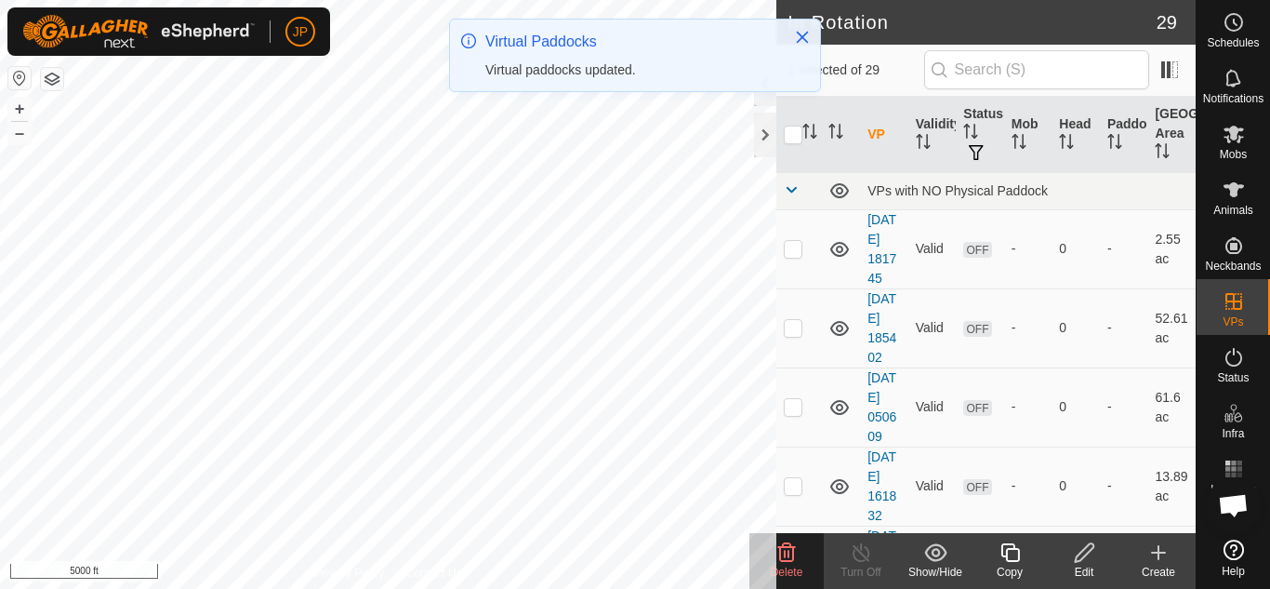
click at [786, 552] on icon at bounding box center [787, 552] width 18 height 19
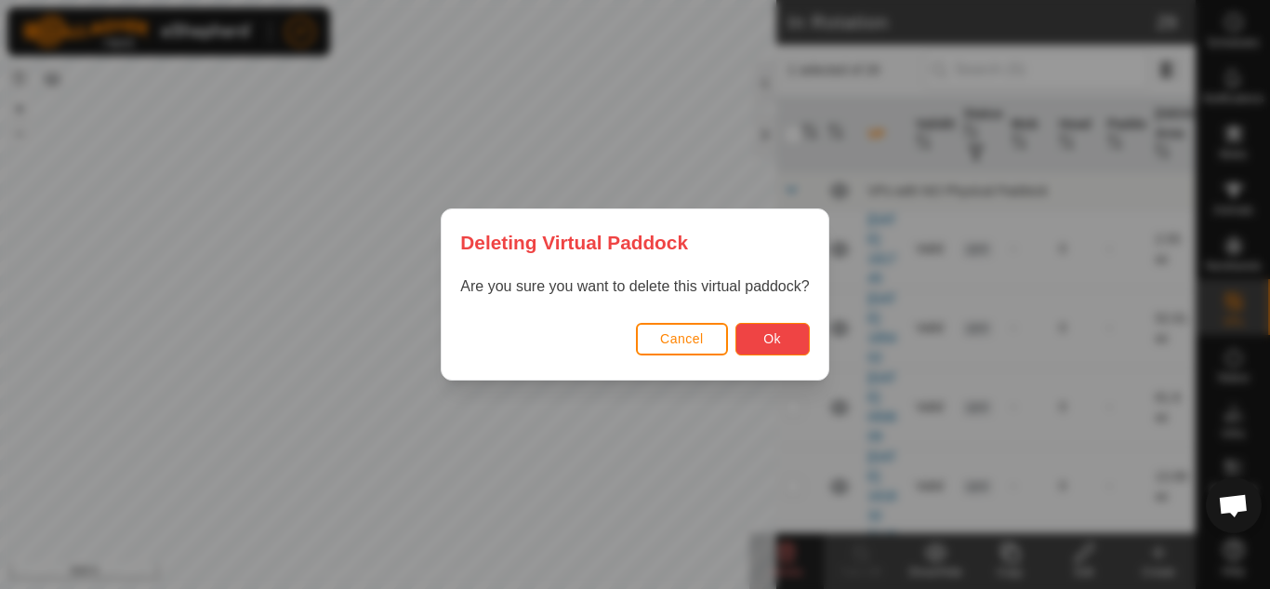
click at [781, 340] on span "Ok" at bounding box center [773, 338] width 18 height 15
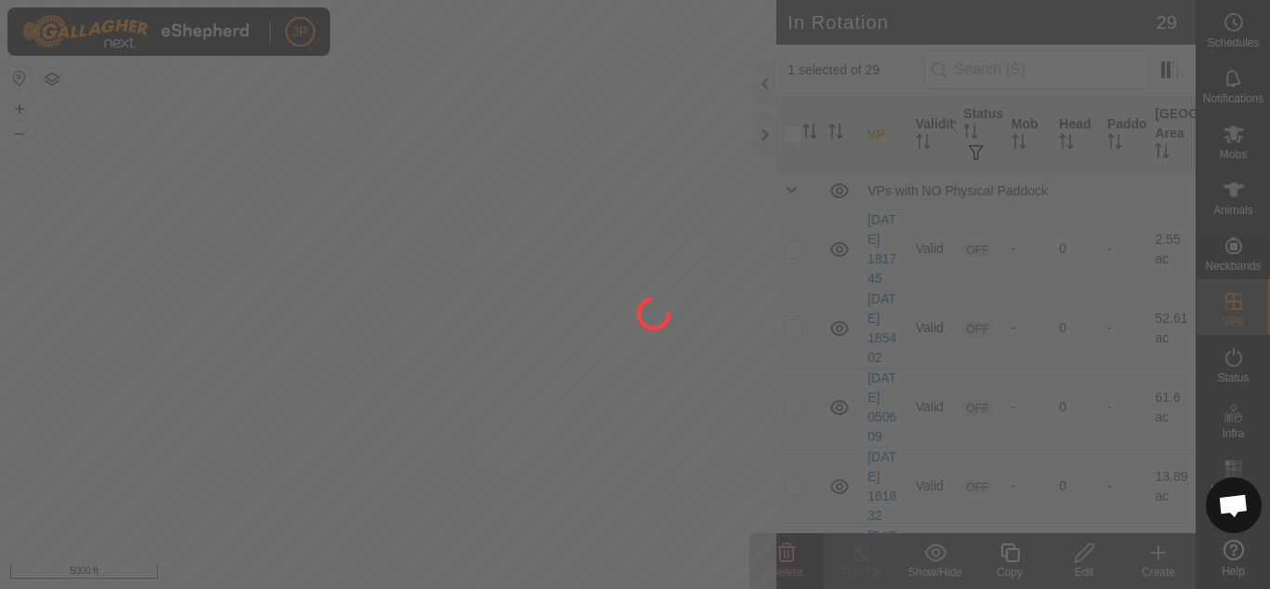
checkbox input "false"
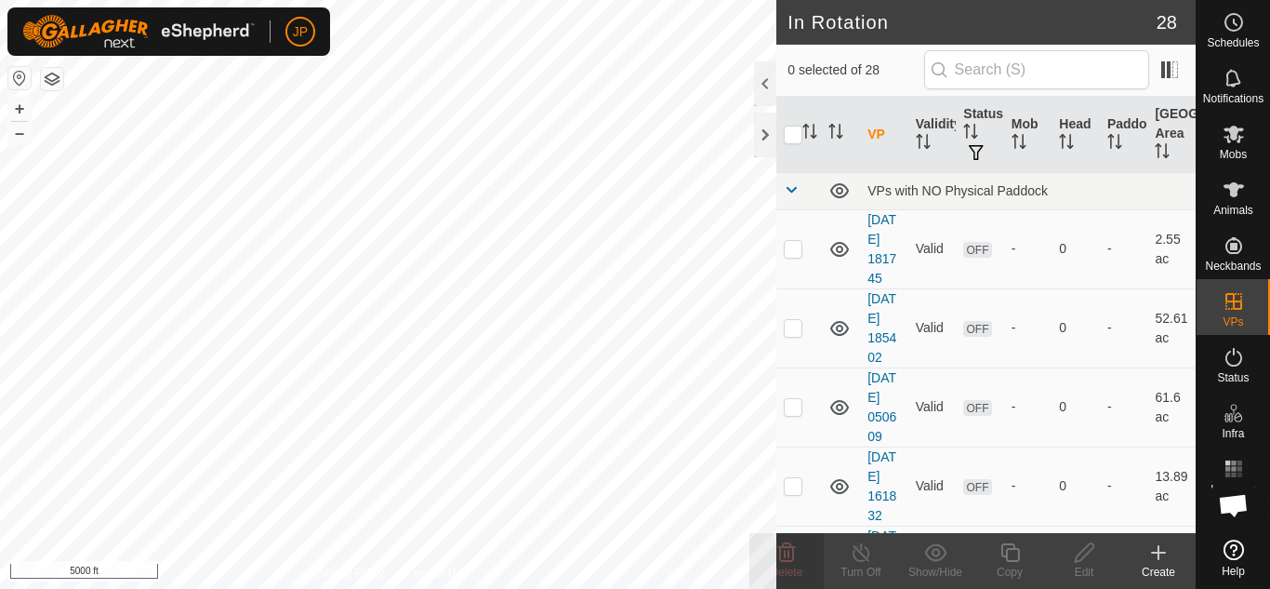
checkbox input "true"
checkbox input "false"
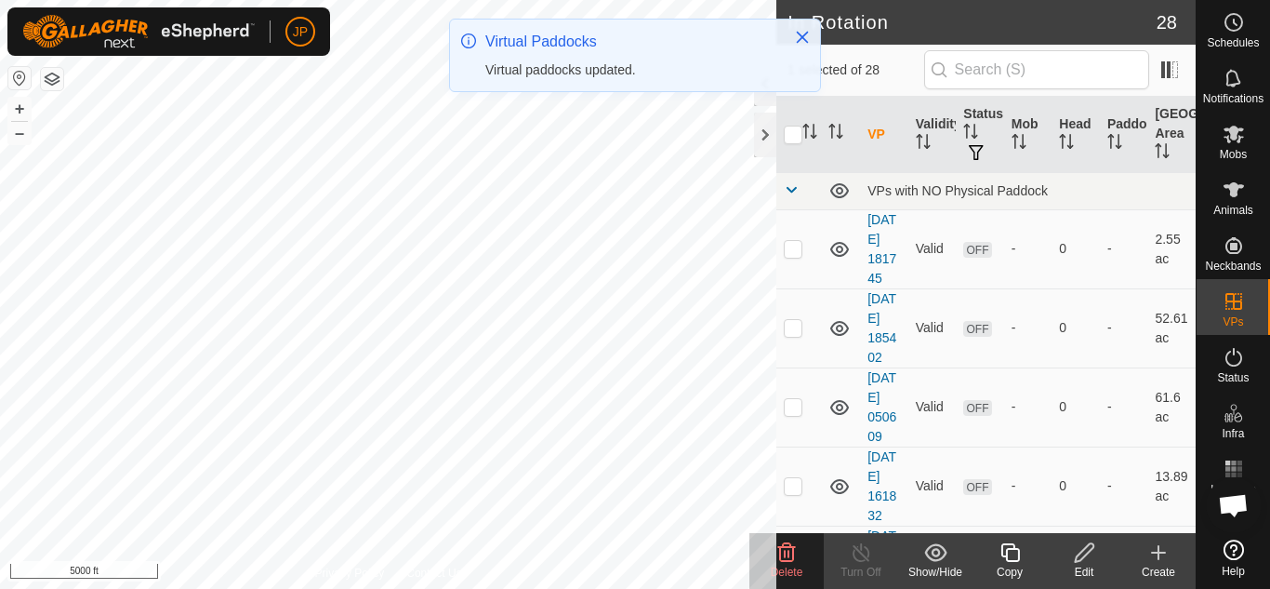
checkbox input "true"
checkbox input "false"
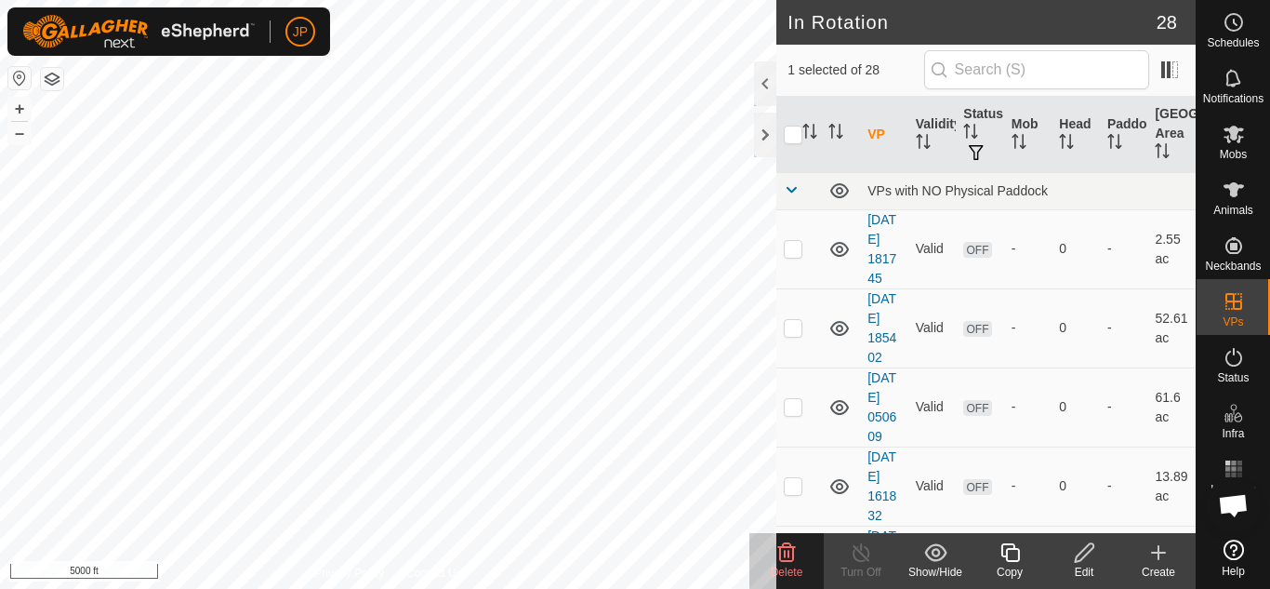
checkbox input "false"
click at [829, 241] on div "In Rotation 28 1 selected of 28 VP Validity Status Mob Head Paddock Grazing Are…" at bounding box center [598, 294] width 1196 height 589
click at [782, 301] on div "In Rotation 28 1 selected of 28 VP Validity Status Mob Head Paddock Grazing Are…" at bounding box center [598, 294] width 1196 height 589
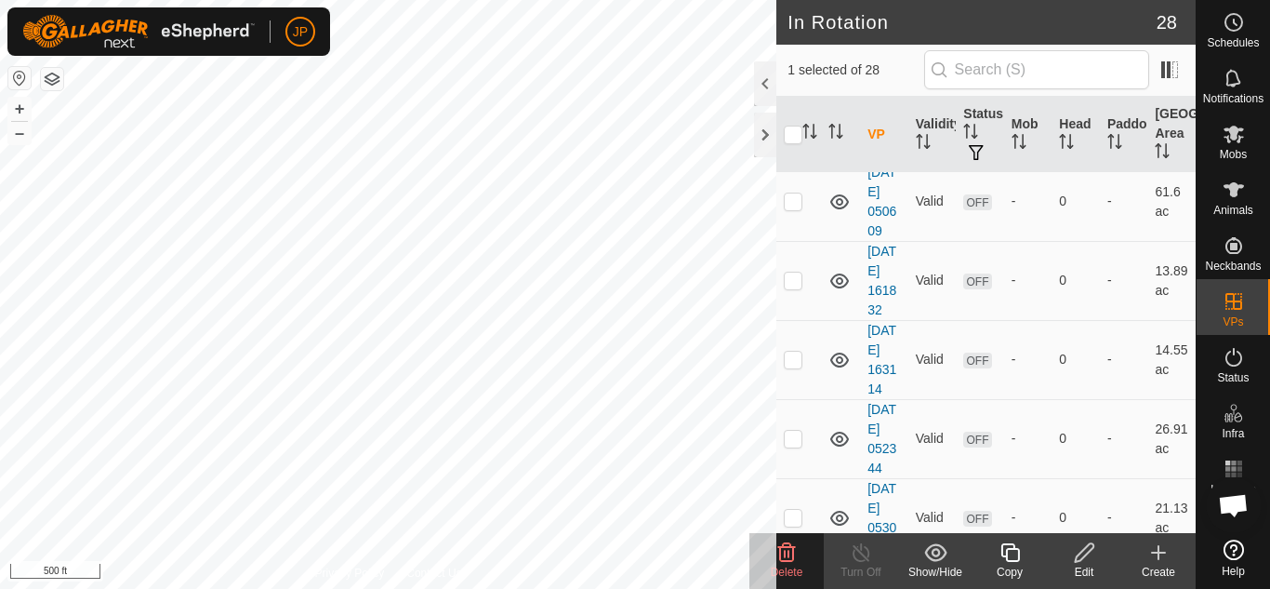
scroll to position [93, 0]
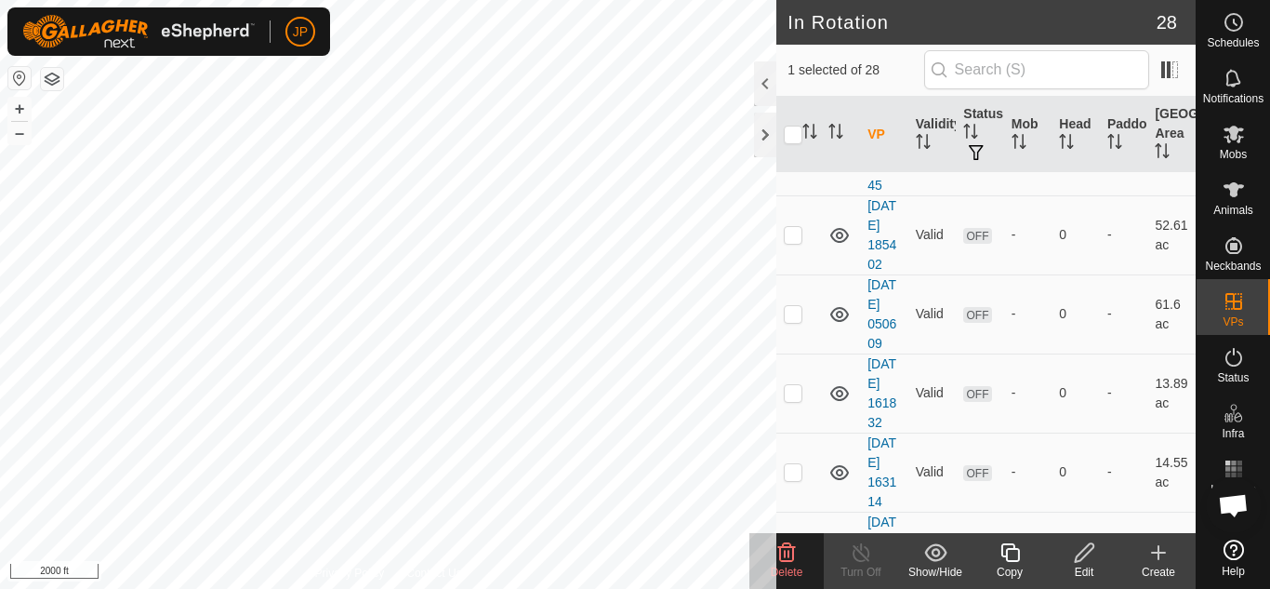
click at [793, 555] on icon at bounding box center [787, 552] width 18 height 19
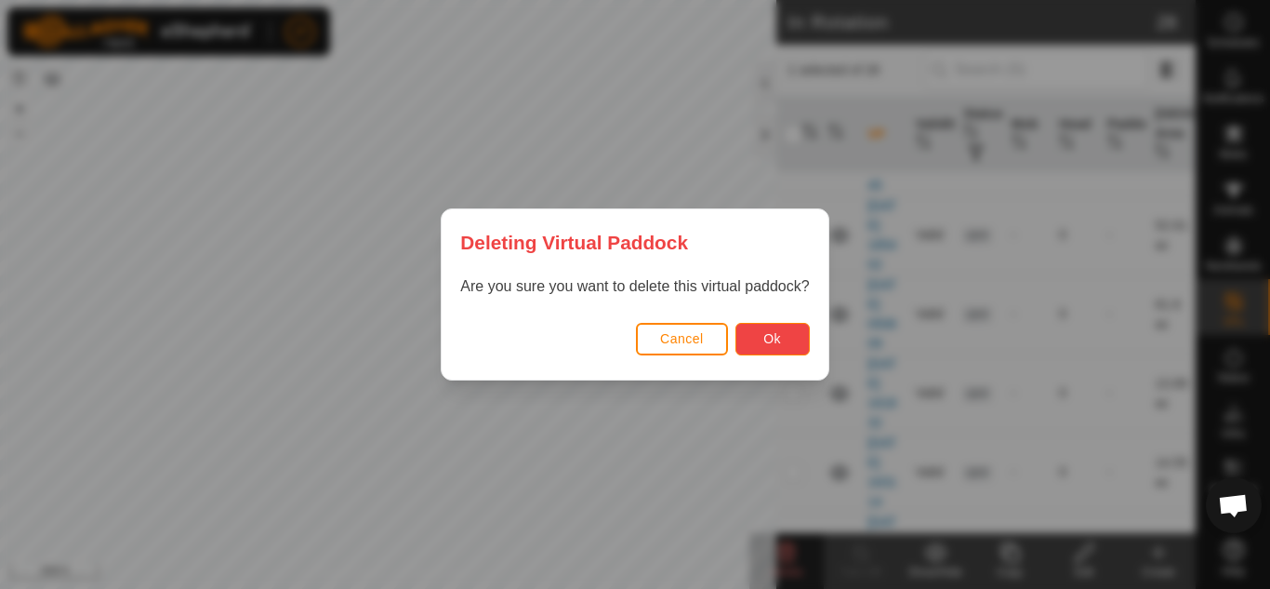
click at [786, 343] on button "Ok" at bounding box center [773, 339] width 74 height 33
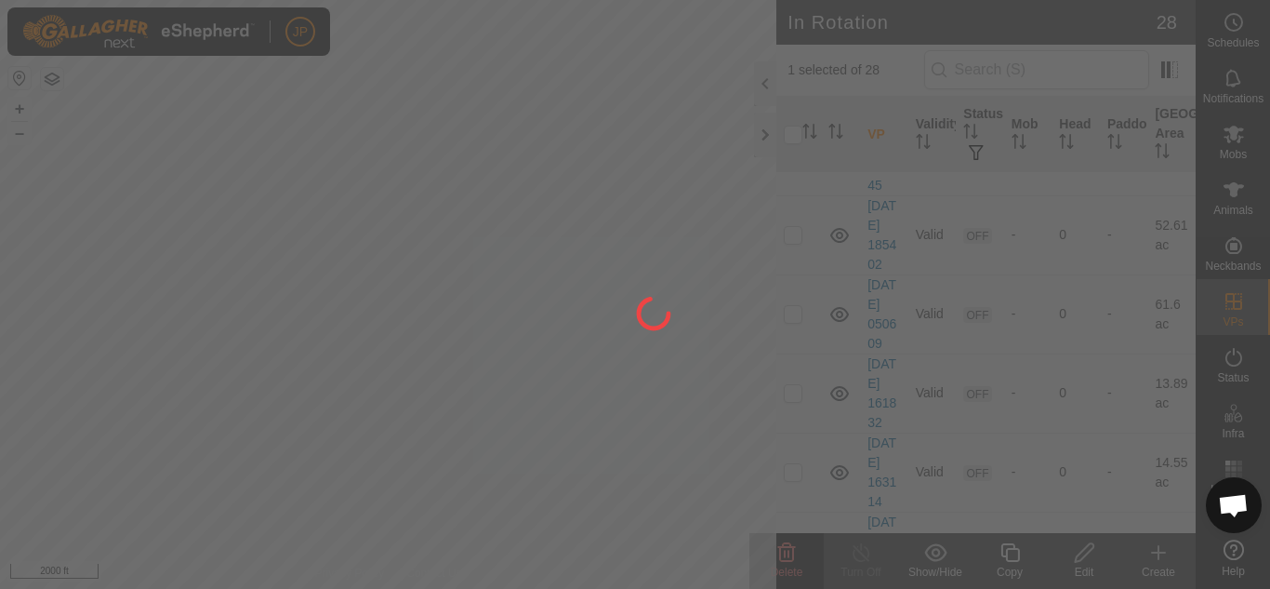
checkbox input "false"
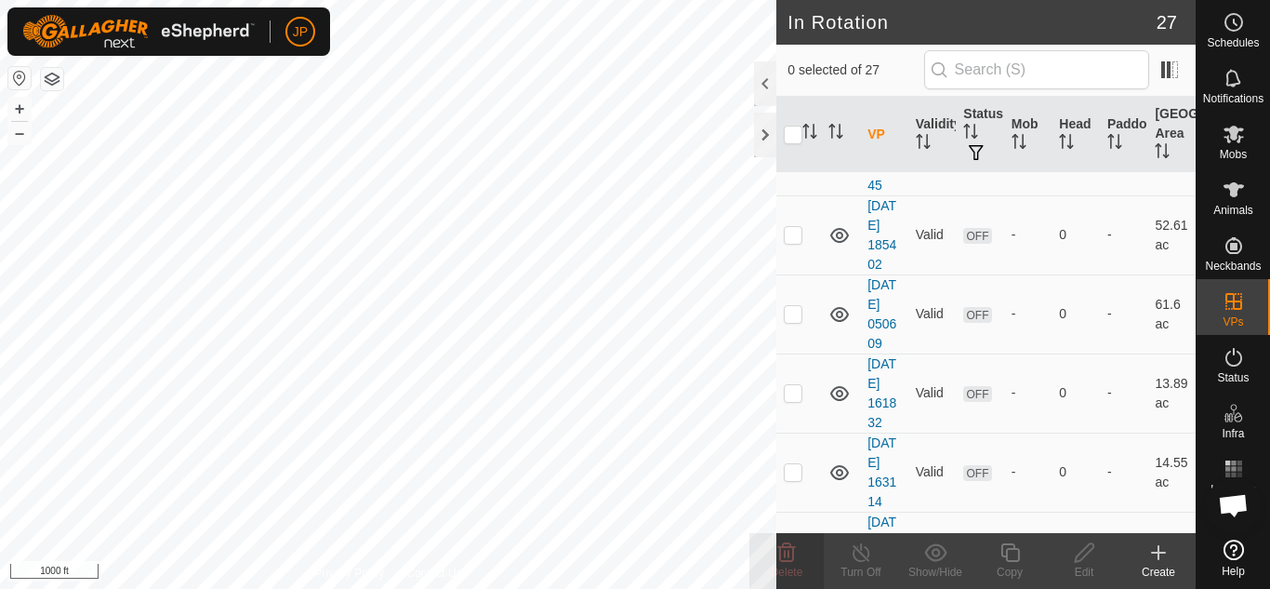
checkbox input "true"
click at [791, 553] on icon at bounding box center [787, 552] width 22 height 22
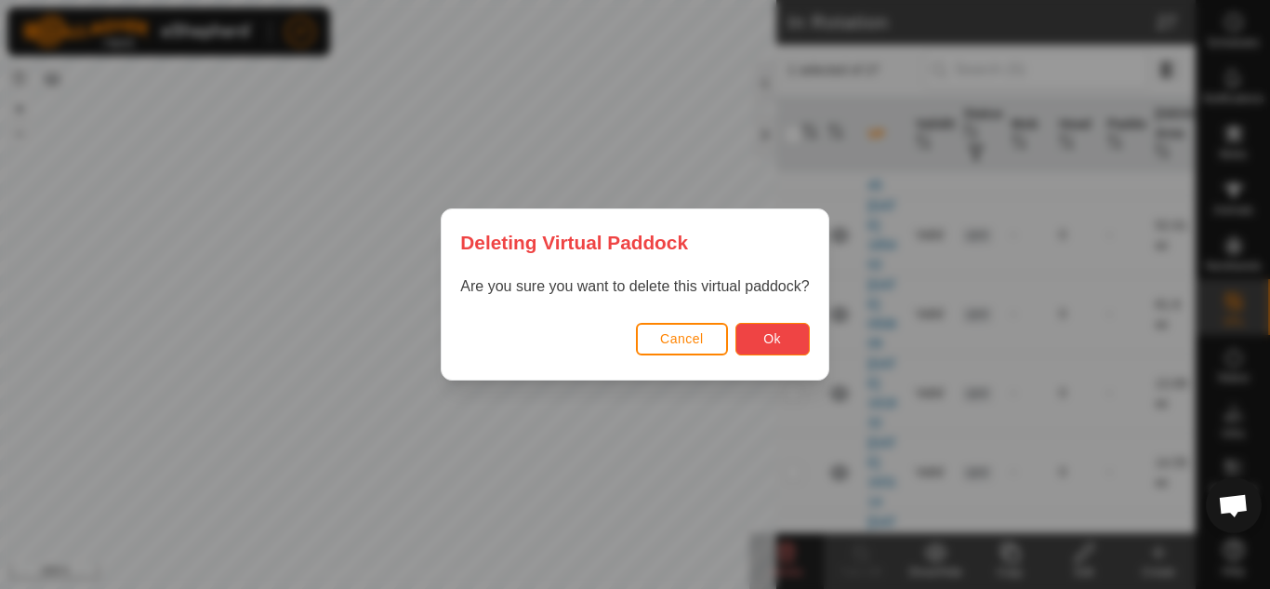
click at [794, 340] on button "Ok" at bounding box center [773, 339] width 74 height 33
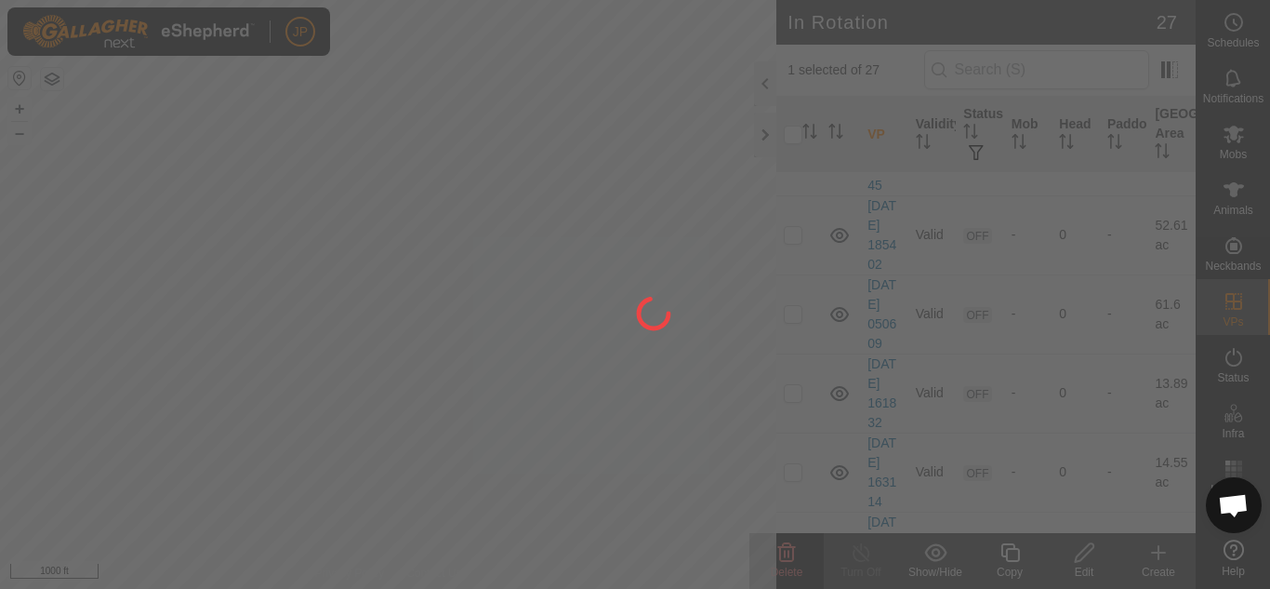
checkbox input "false"
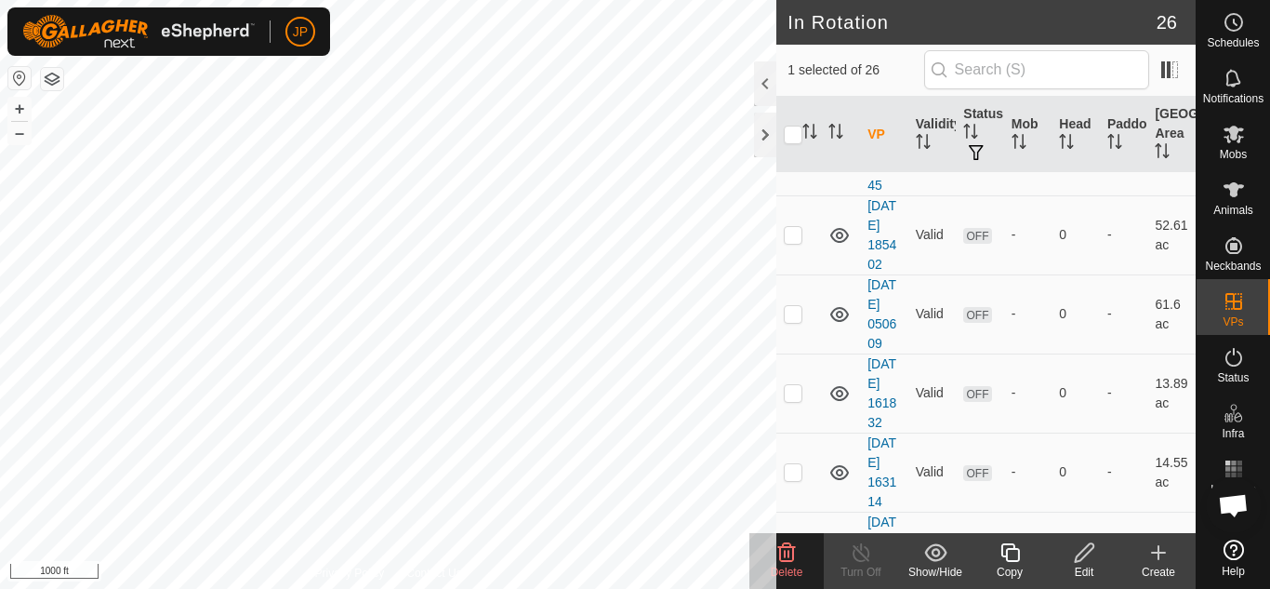
click at [785, 556] on icon at bounding box center [787, 552] width 18 height 19
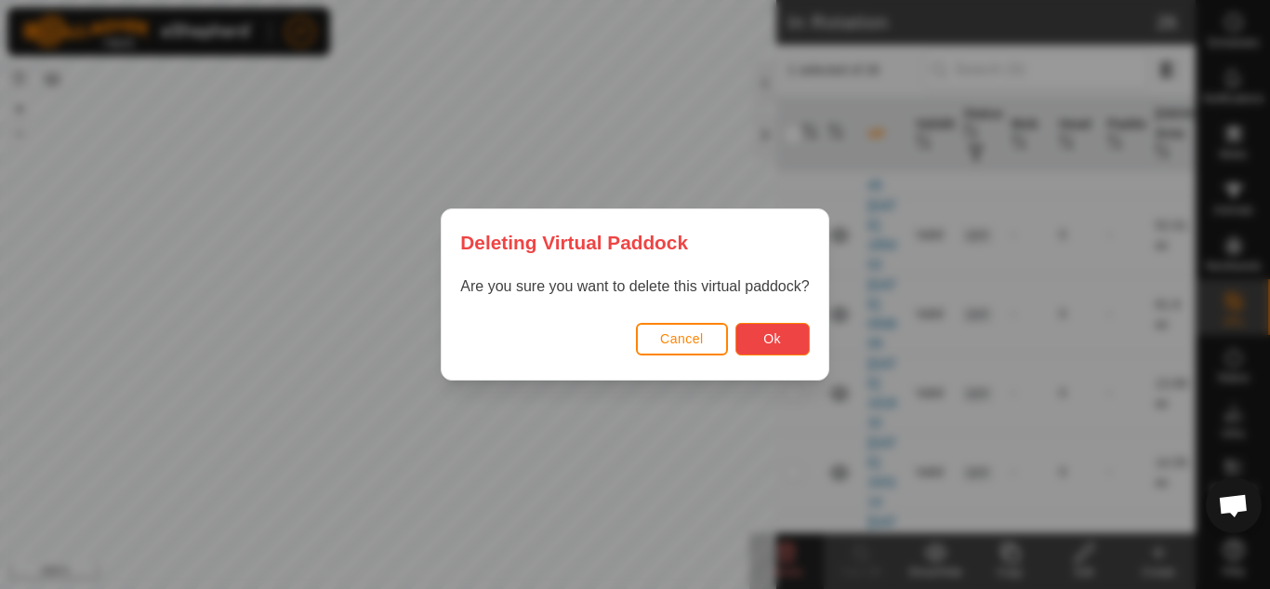
click at [783, 338] on button "Ok" at bounding box center [773, 339] width 74 height 33
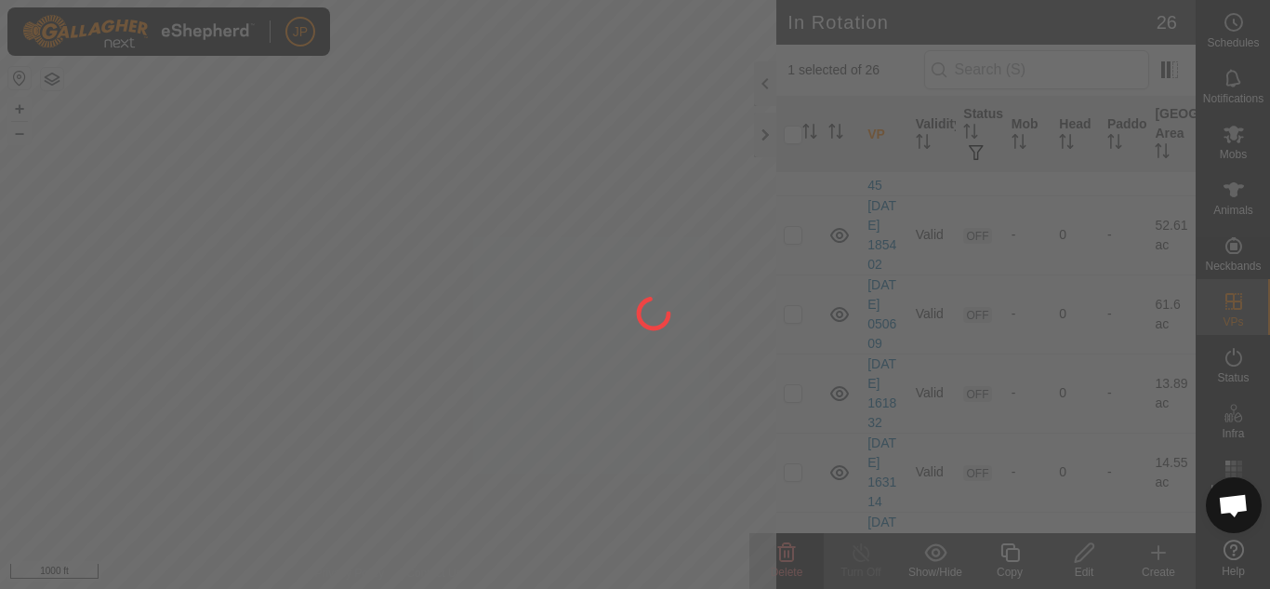
checkbox input "false"
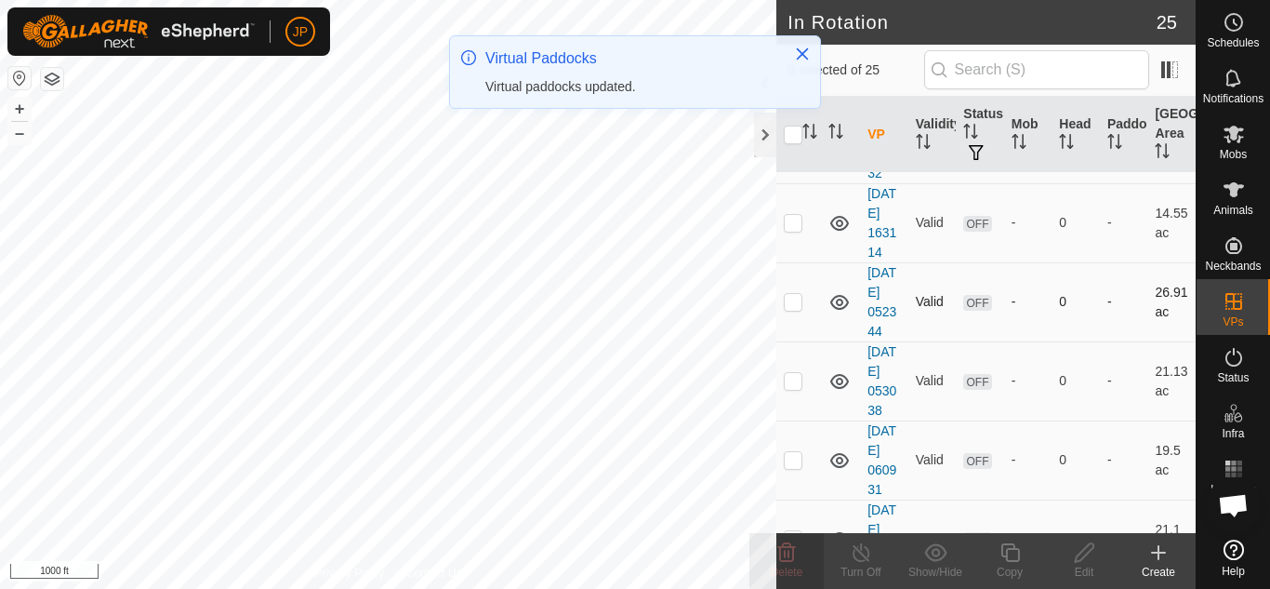
scroll to position [372, 0]
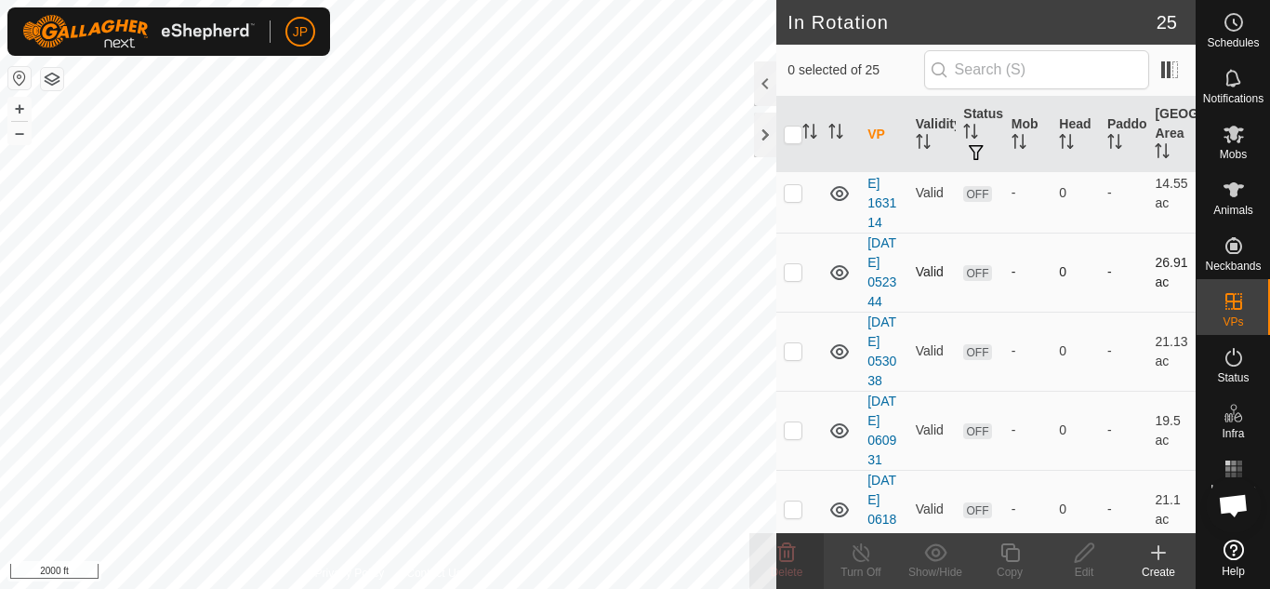
checkbox input "true"
click at [789, 554] on icon at bounding box center [787, 552] width 18 height 19
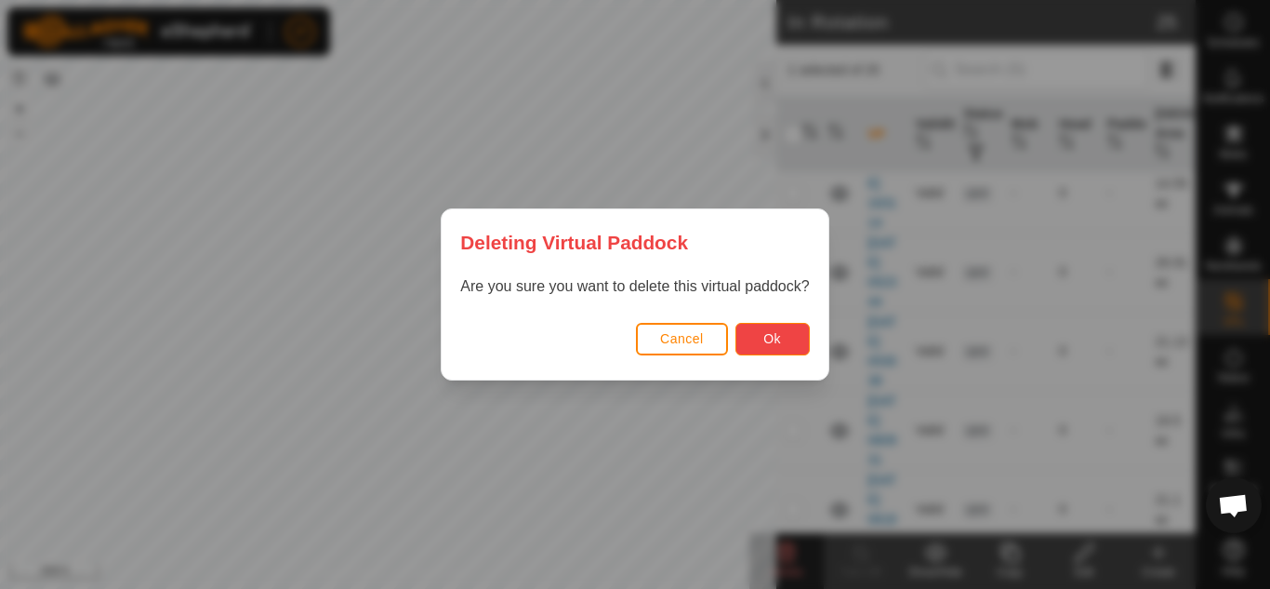
click at [771, 340] on span "Ok" at bounding box center [773, 338] width 18 height 15
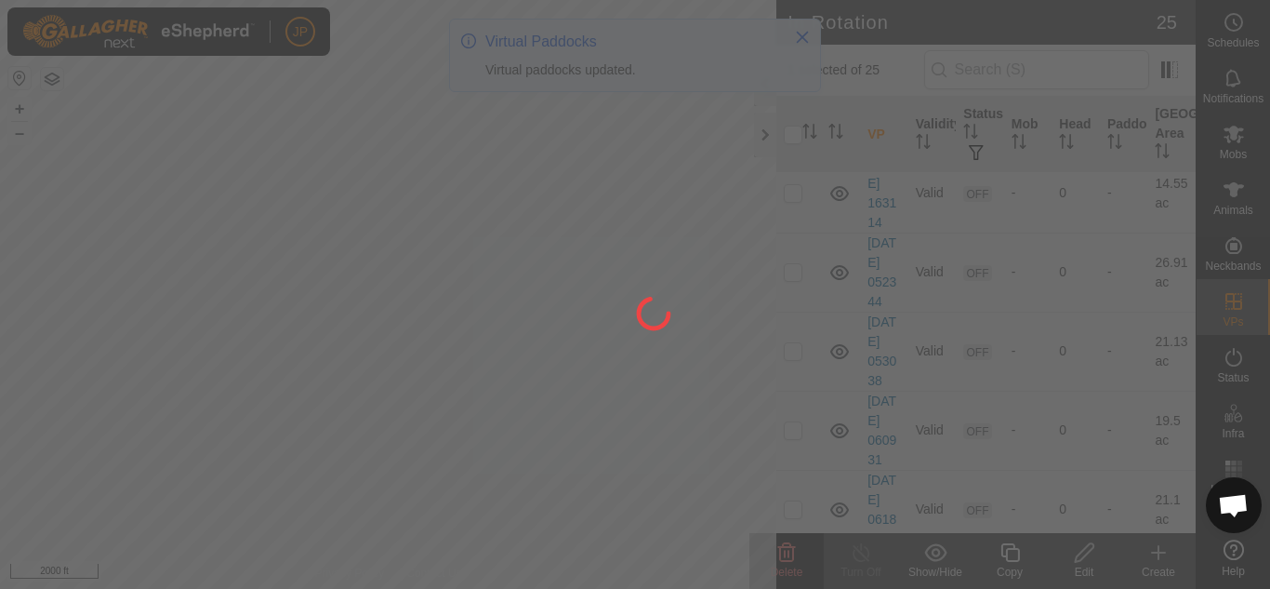
checkbox input "false"
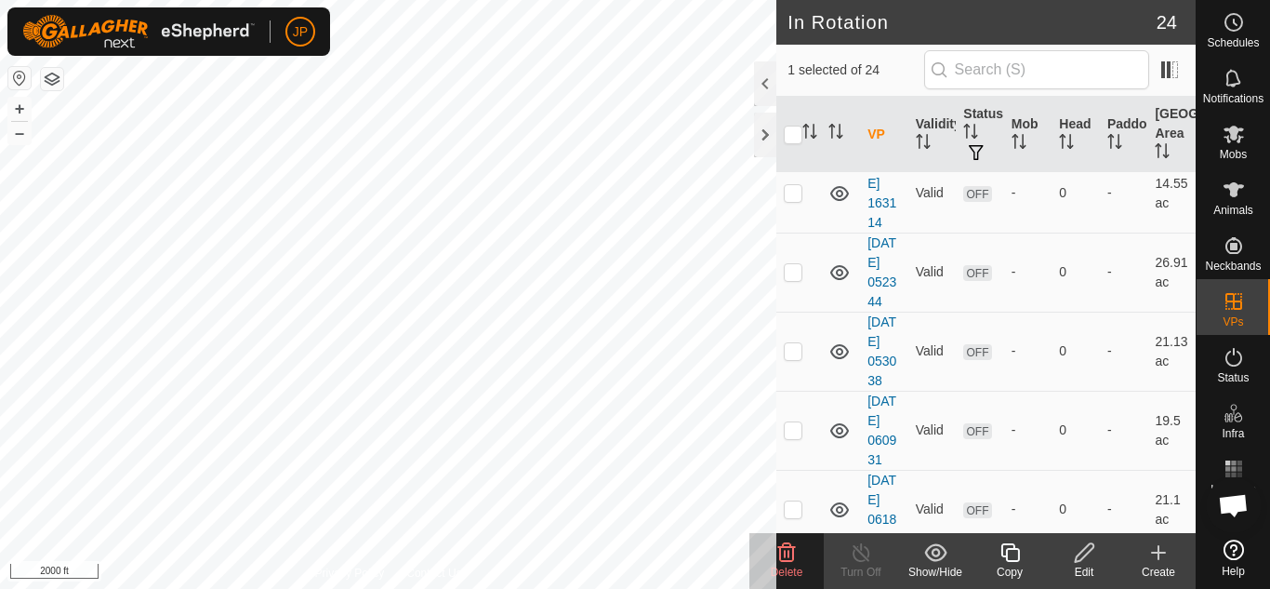
click at [790, 552] on icon at bounding box center [787, 552] width 18 height 19
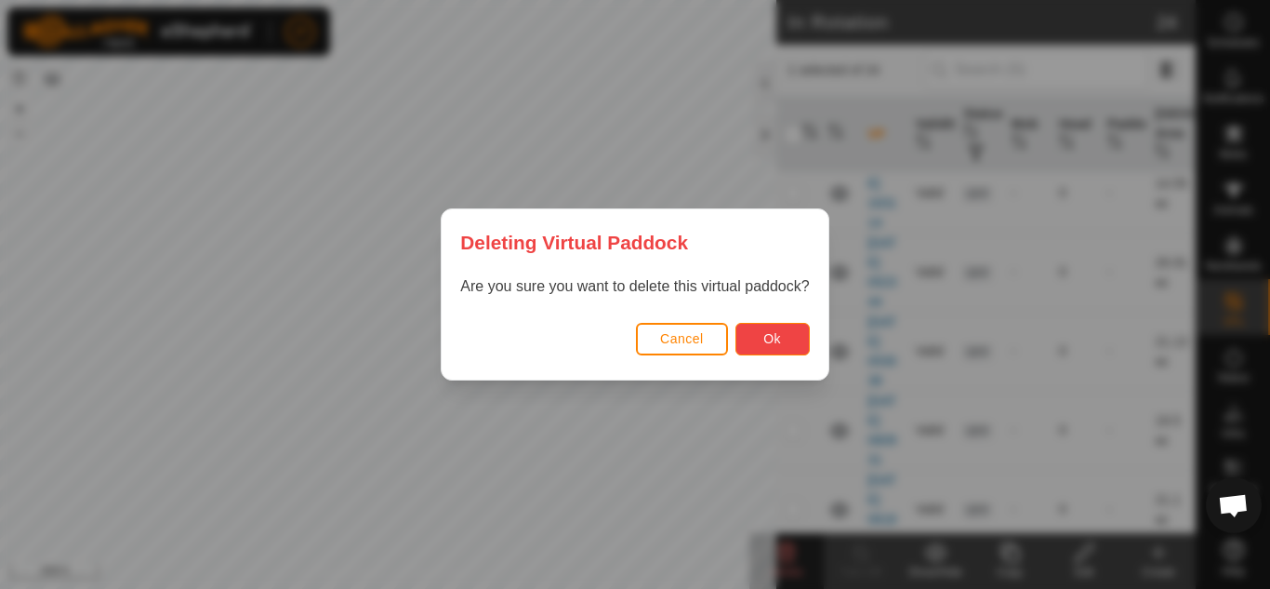
click at [784, 337] on button "Ok" at bounding box center [773, 339] width 74 height 33
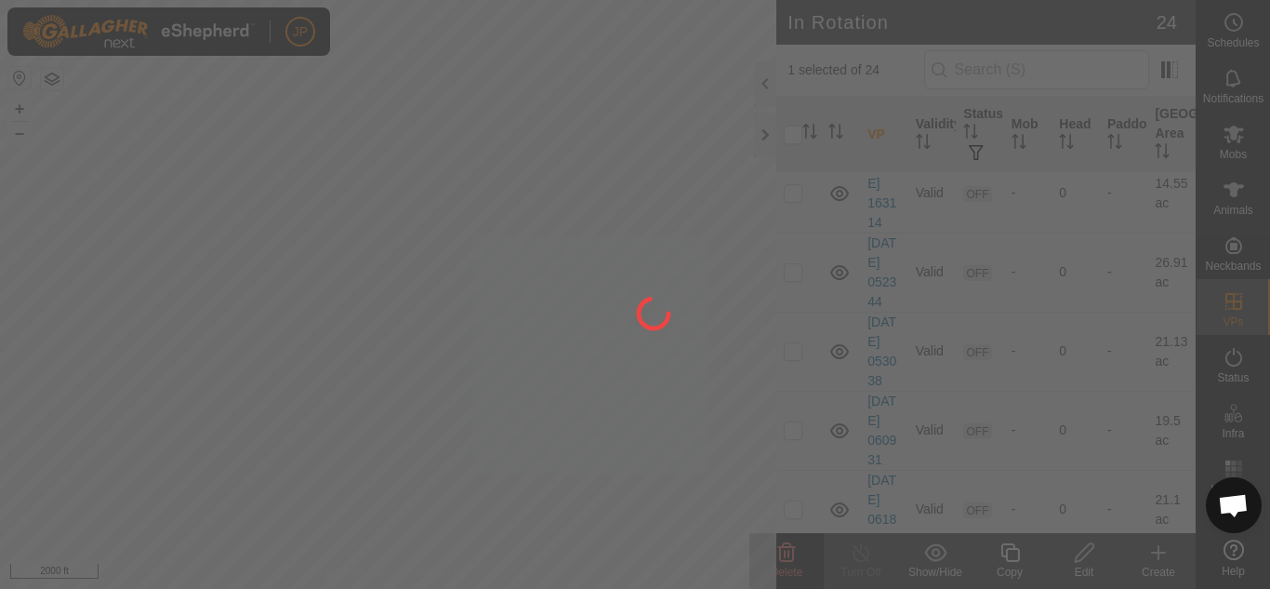
checkbox input "false"
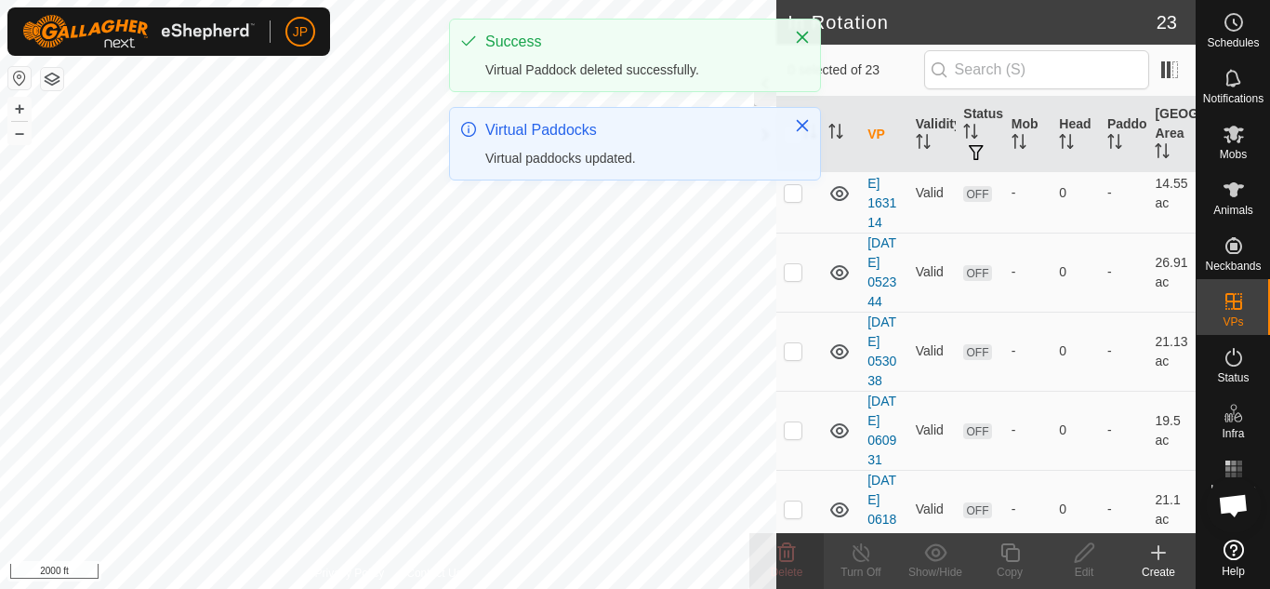
checkbox input "true"
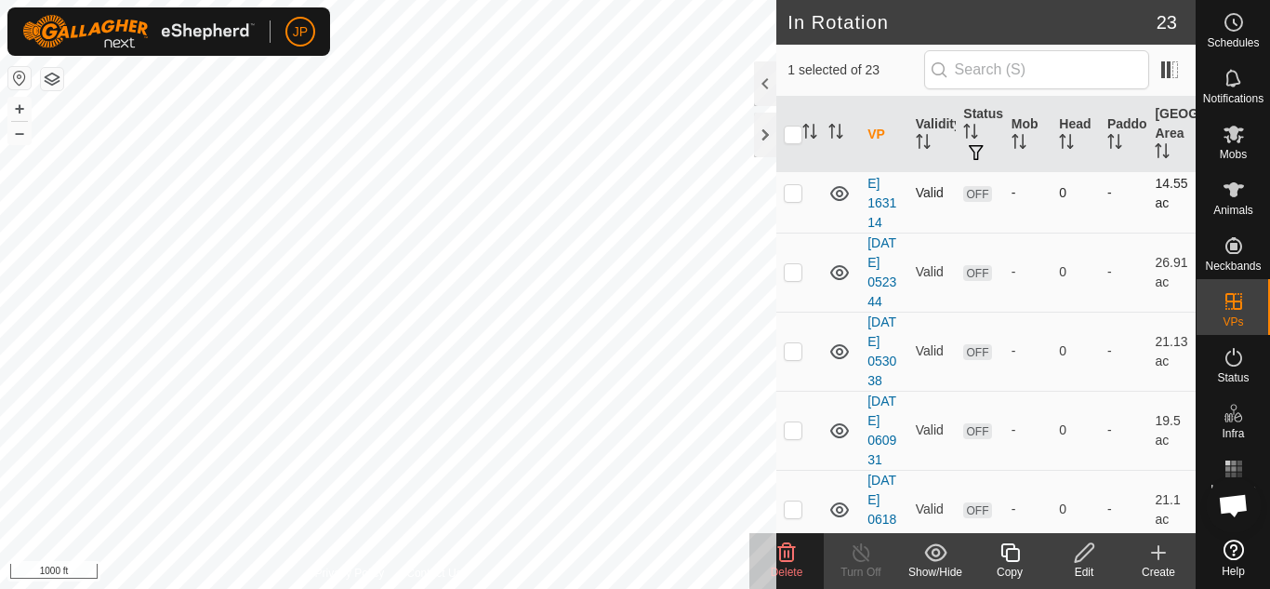
click at [846, 293] on div "In Rotation 23 1 selected of 23 VP Validity Status Mob Head Paddock Grazing Are…" at bounding box center [598, 294] width 1196 height 589
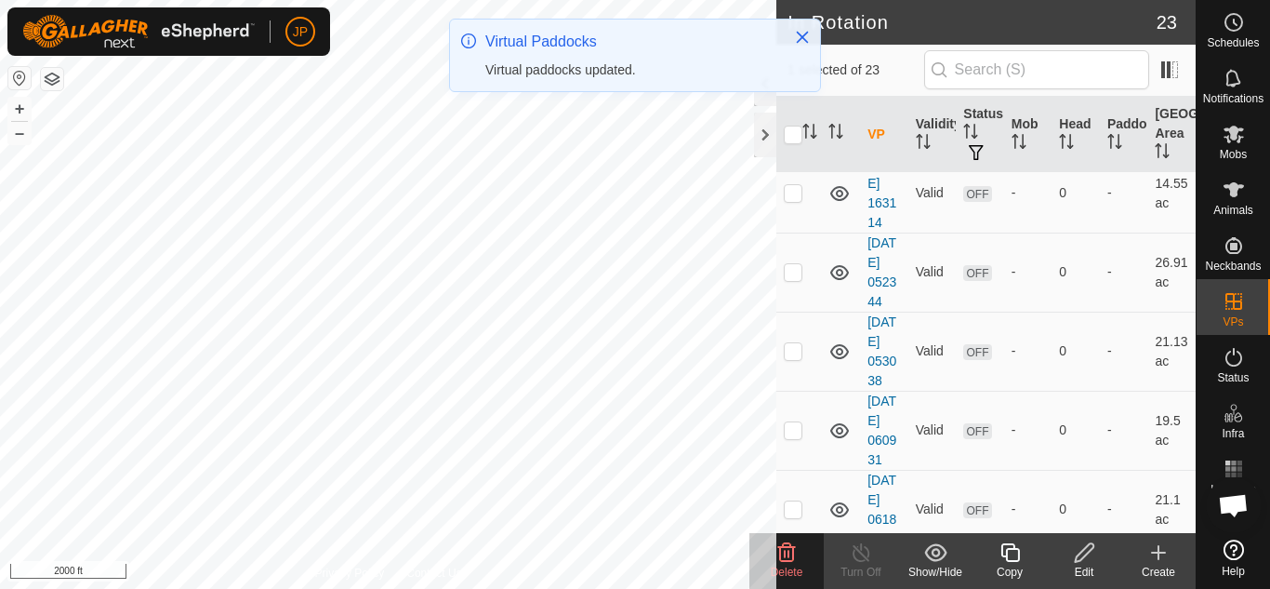
checkbox input "false"
checkbox input "true"
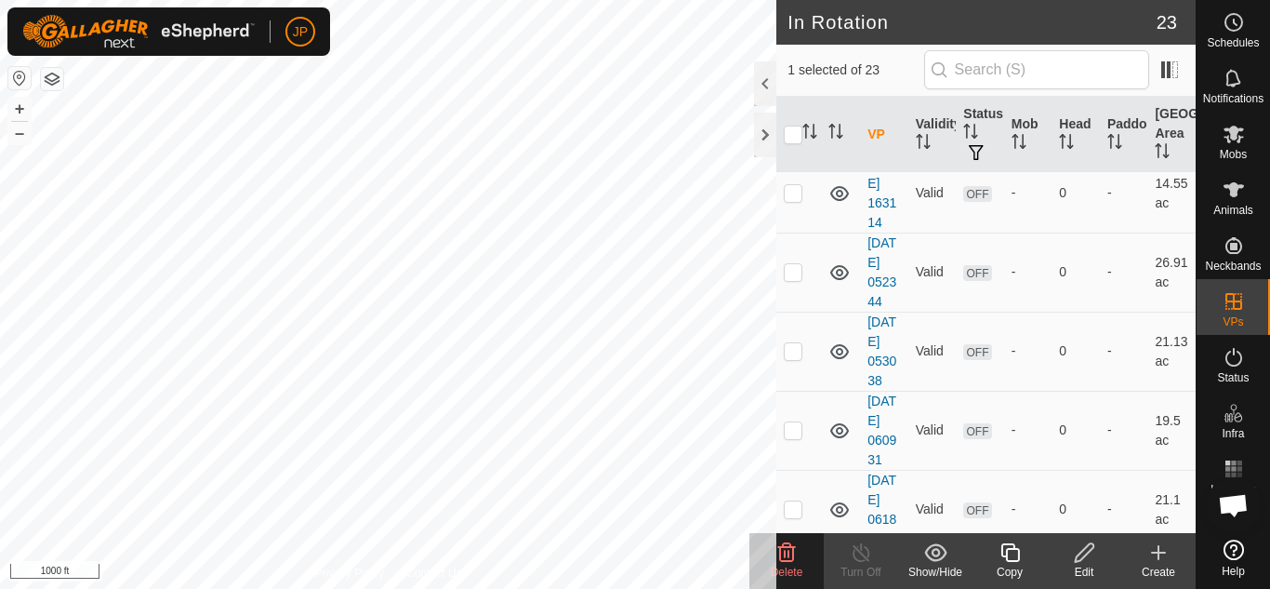
checkbox input "true"
checkbox input "false"
click at [789, 553] on icon at bounding box center [787, 552] width 18 height 19
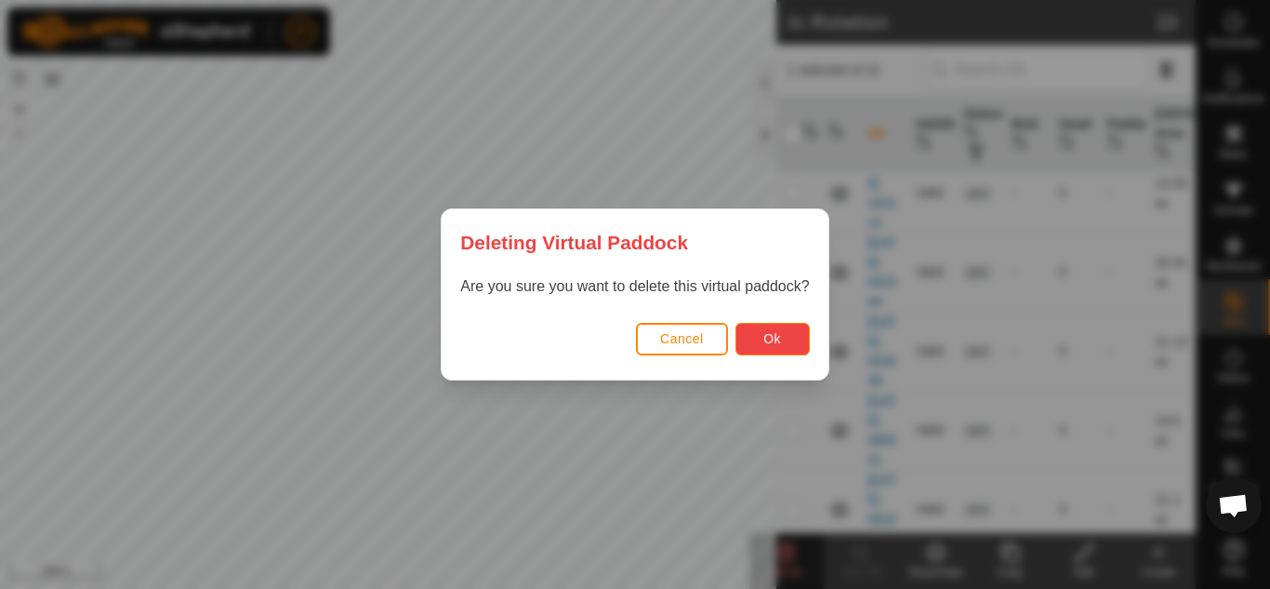
click at [773, 337] on span "Ok" at bounding box center [773, 338] width 18 height 15
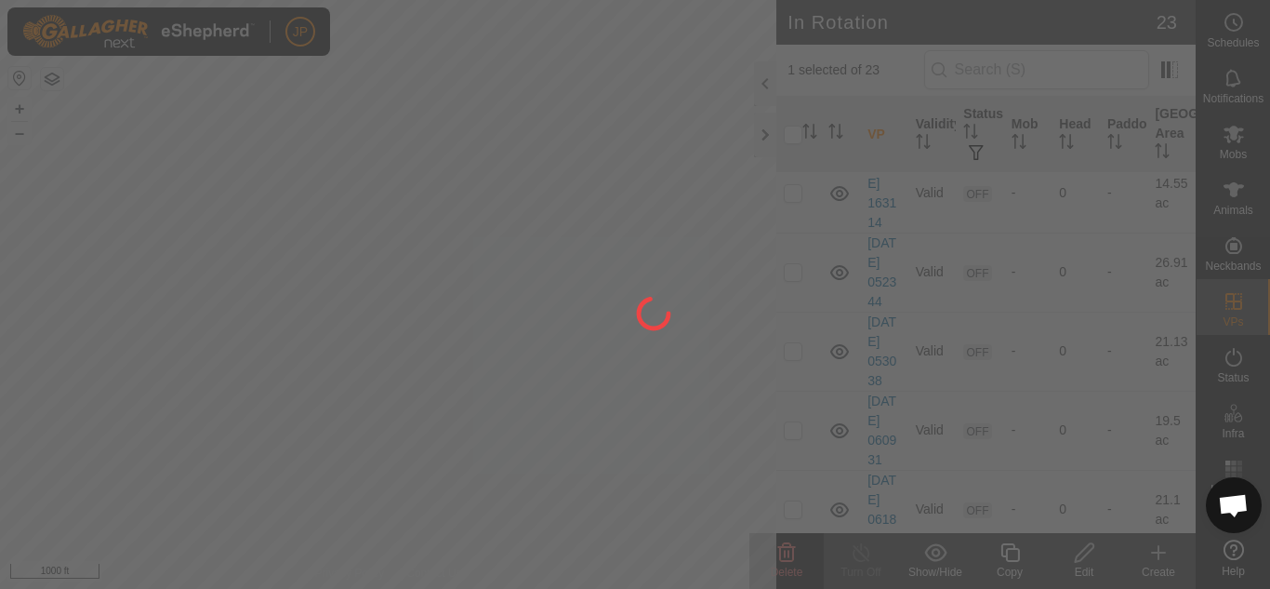
checkbox input "false"
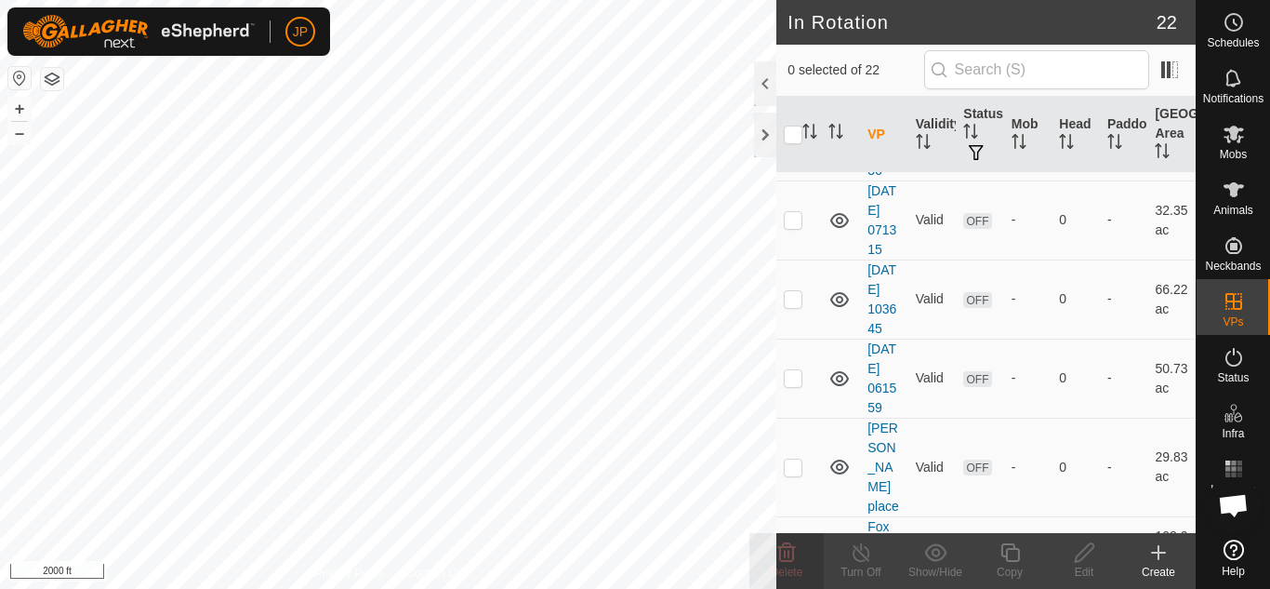
scroll to position [715, 0]
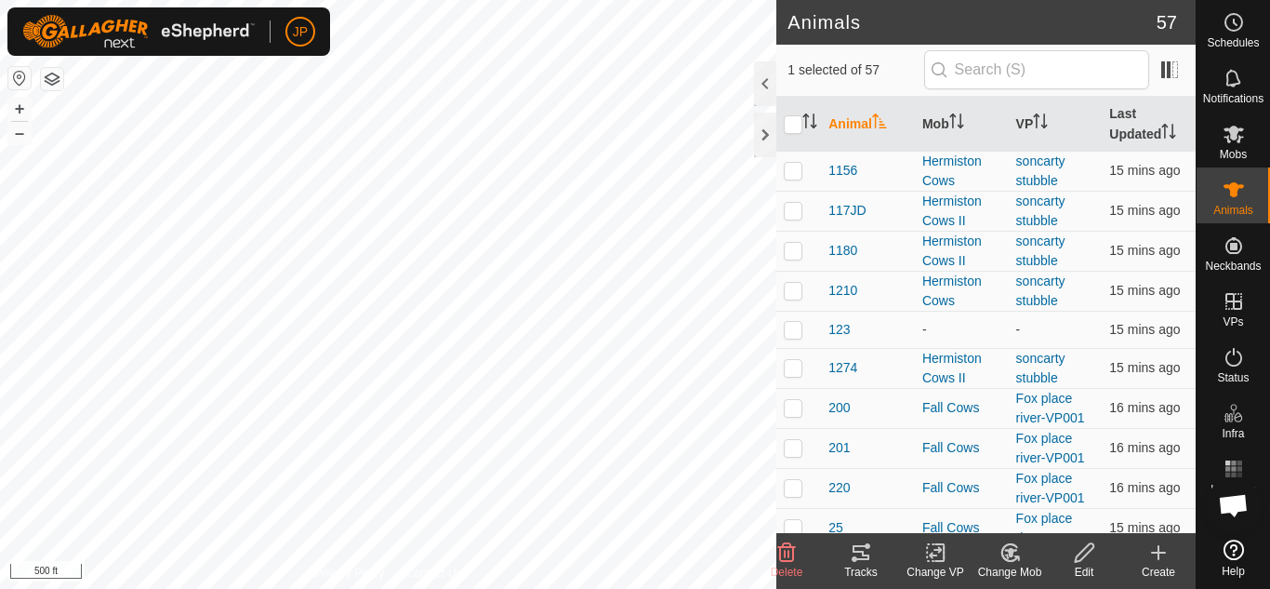
scroll to position [1023, 0]
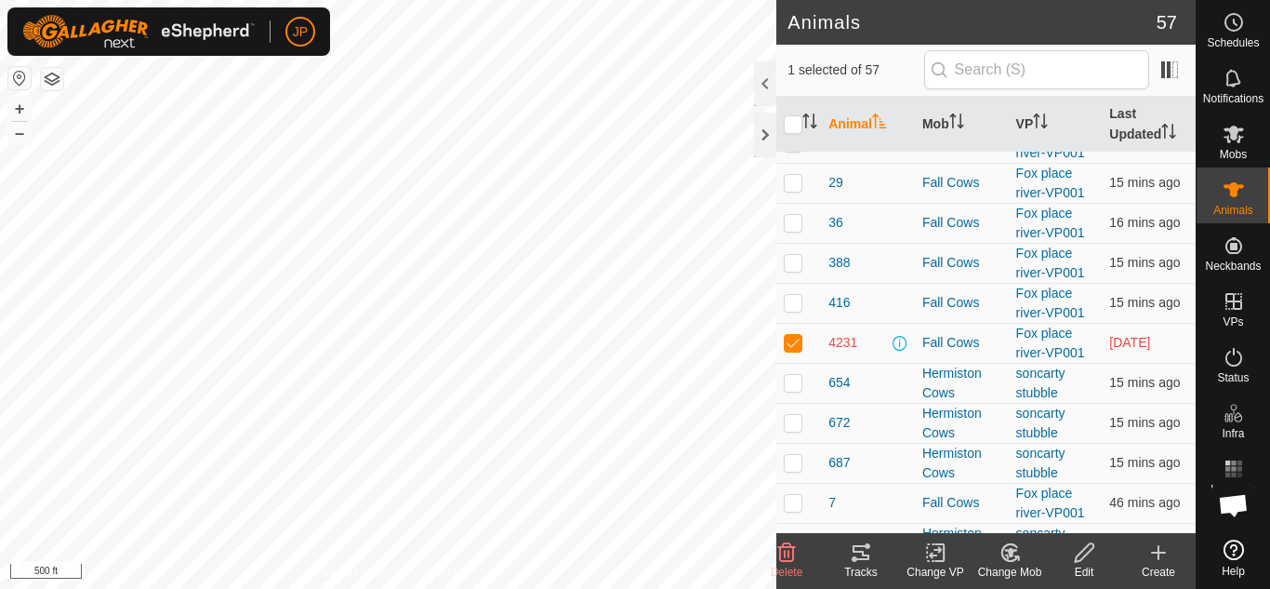
click at [868, 553] on icon at bounding box center [861, 552] width 22 height 22
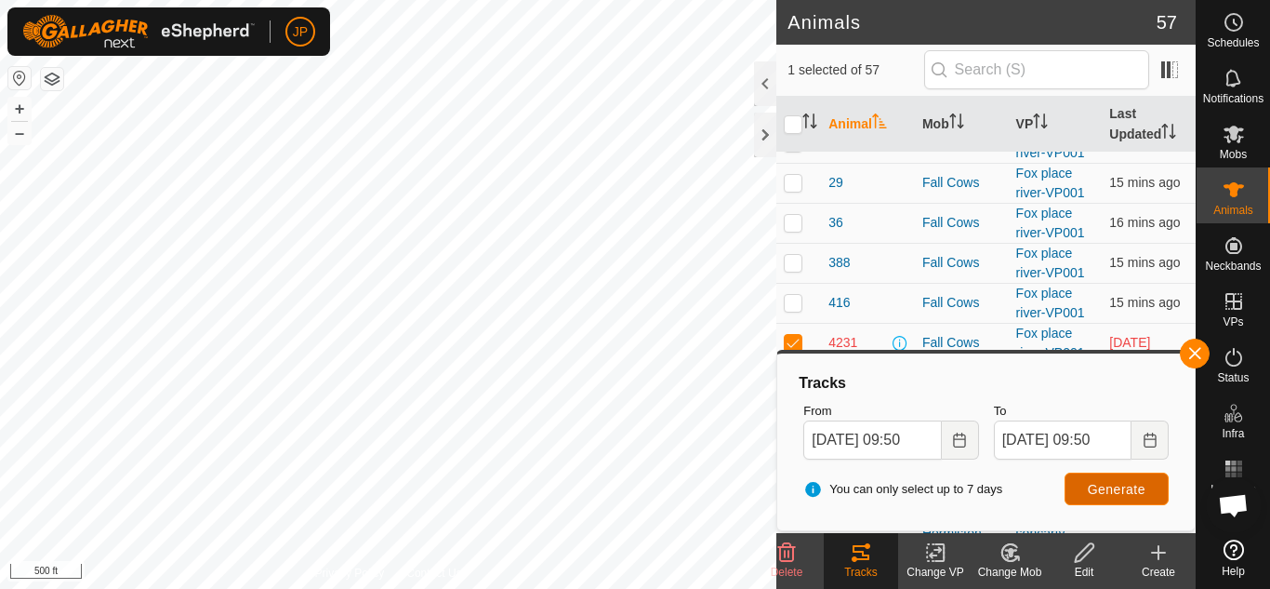
click at [1096, 483] on span "Generate" at bounding box center [1117, 489] width 58 height 15
click at [1118, 489] on span "Generate" at bounding box center [1117, 489] width 58 height 15
click at [1189, 360] on button "button" at bounding box center [1195, 354] width 30 height 30
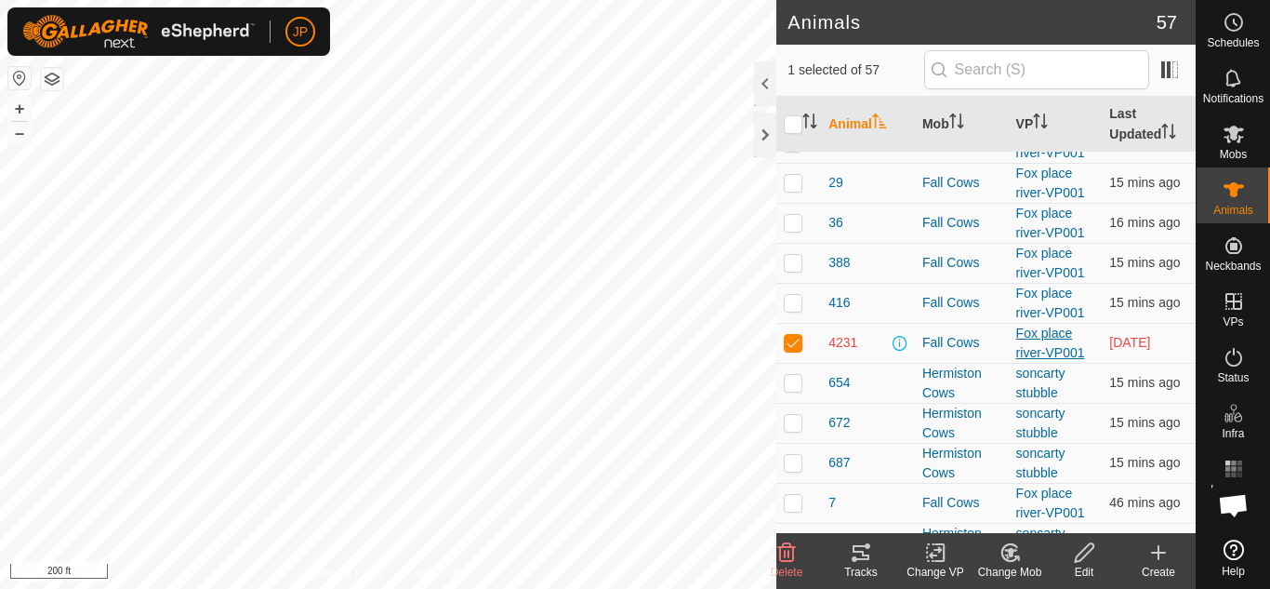
click at [1032, 337] on link "Fox place river-VP001" at bounding box center [1051, 343] width 69 height 34
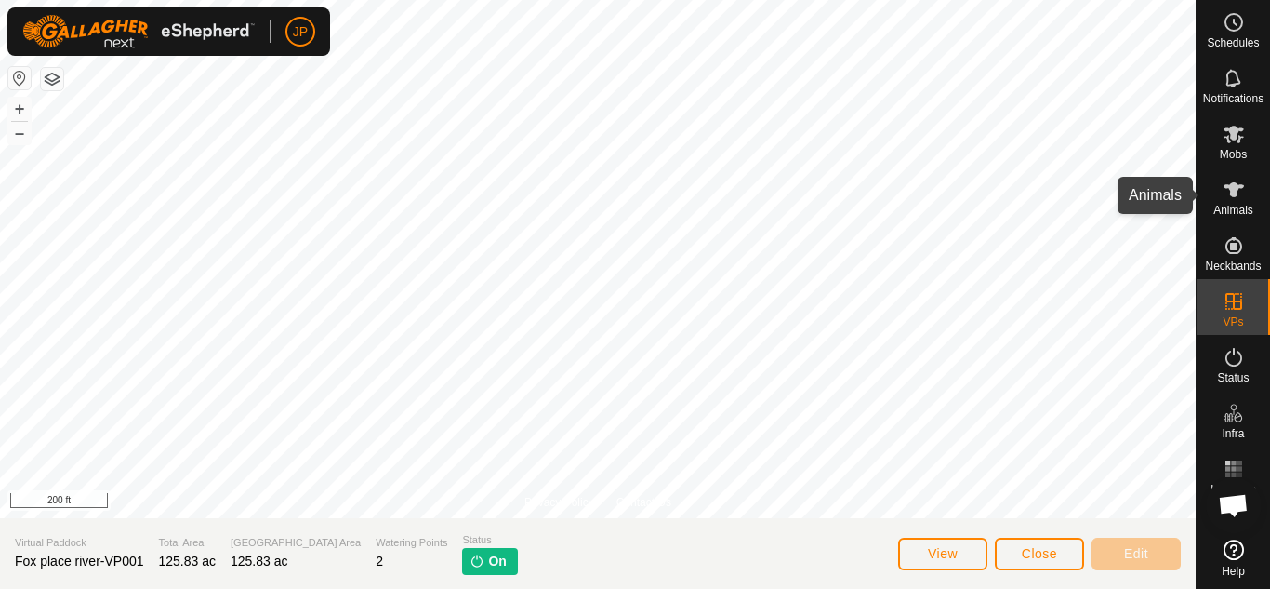
click at [1234, 191] on icon at bounding box center [1234, 189] width 20 height 15
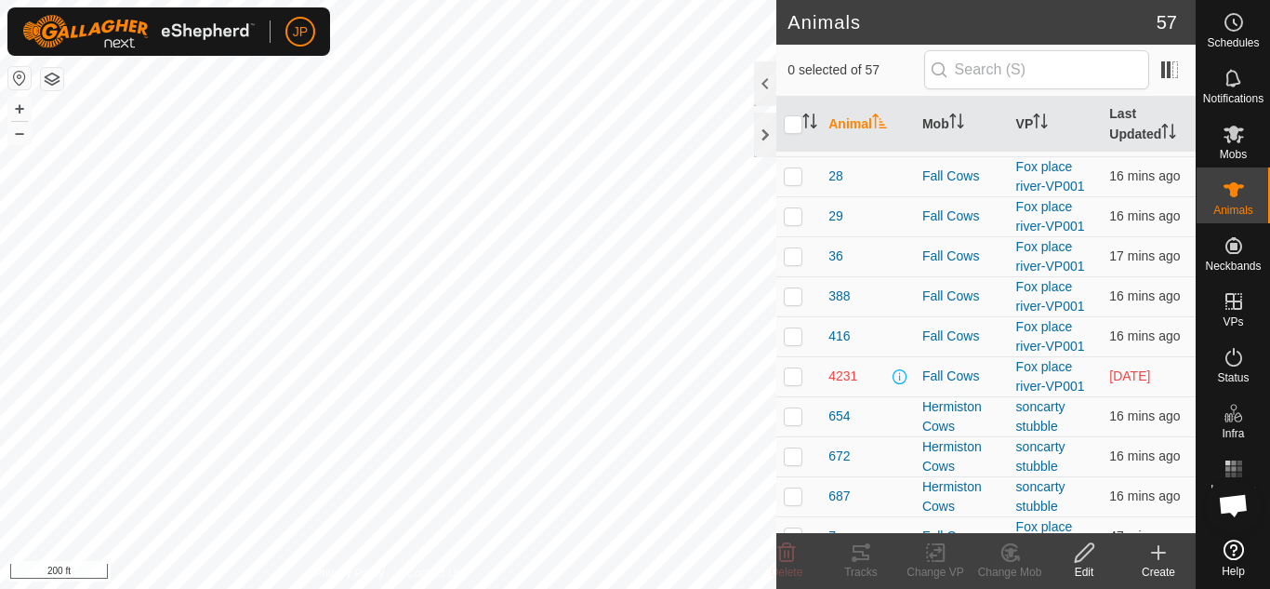
scroll to position [1022, 0]
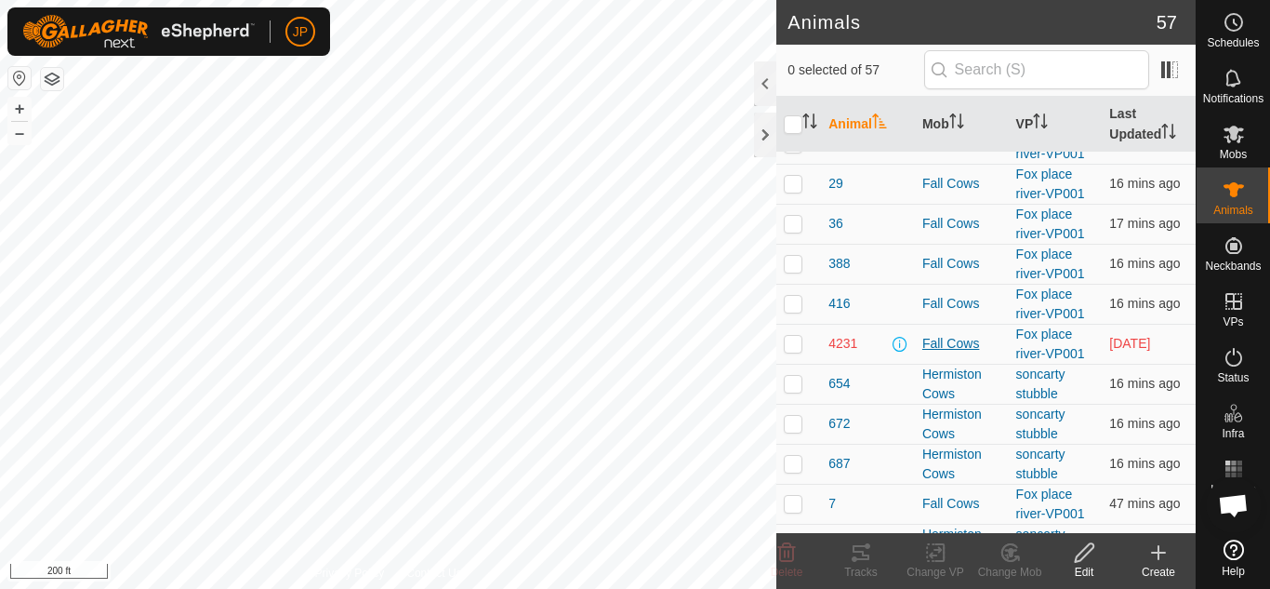
click at [956, 341] on div "Fall Cows" at bounding box center [962, 344] width 79 height 20
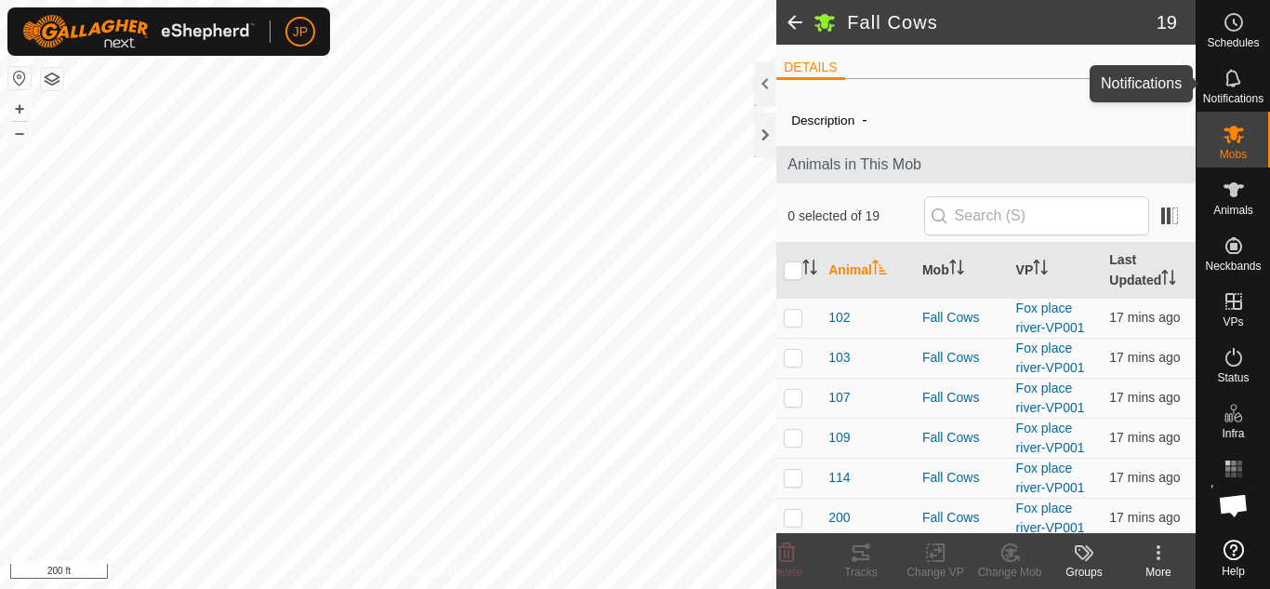
click at [1237, 84] on icon at bounding box center [1233, 78] width 15 height 18
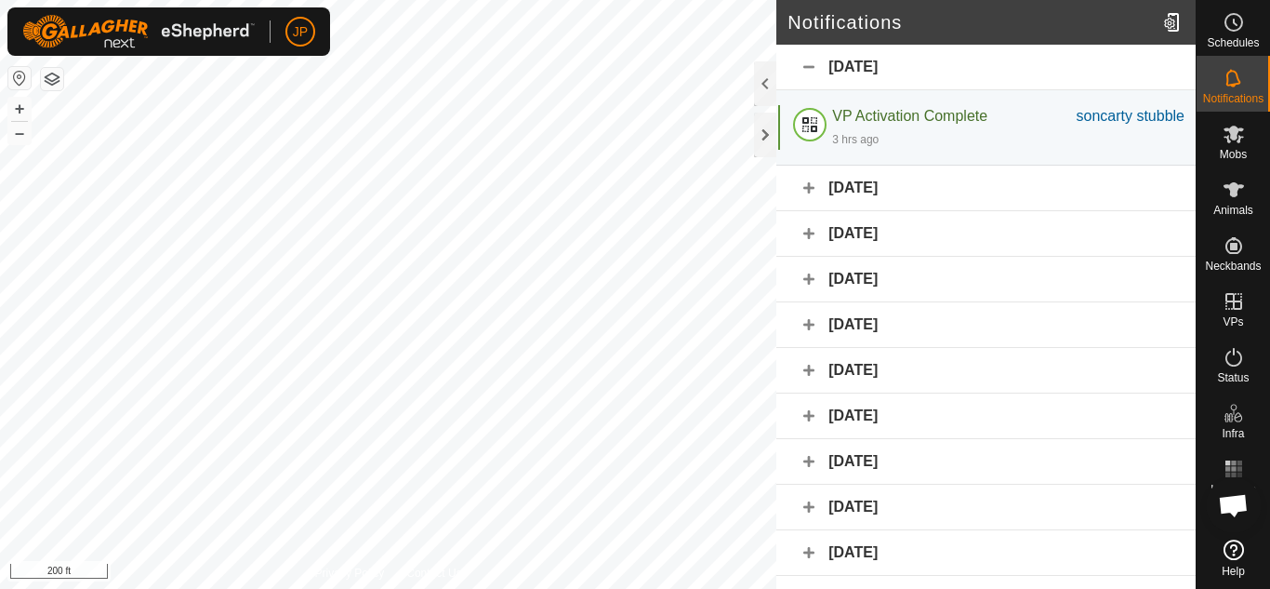
click at [878, 188] on div "[DATE]" at bounding box center [986, 189] width 419 height 46
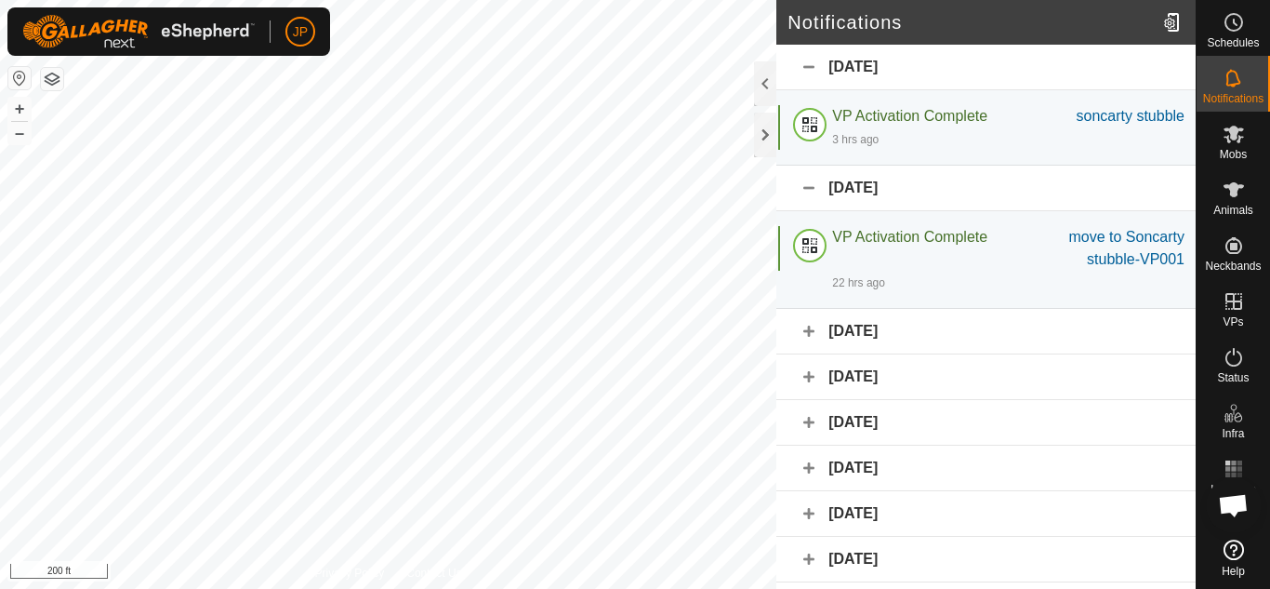
click at [882, 329] on div "[DATE]" at bounding box center [986, 332] width 419 height 46
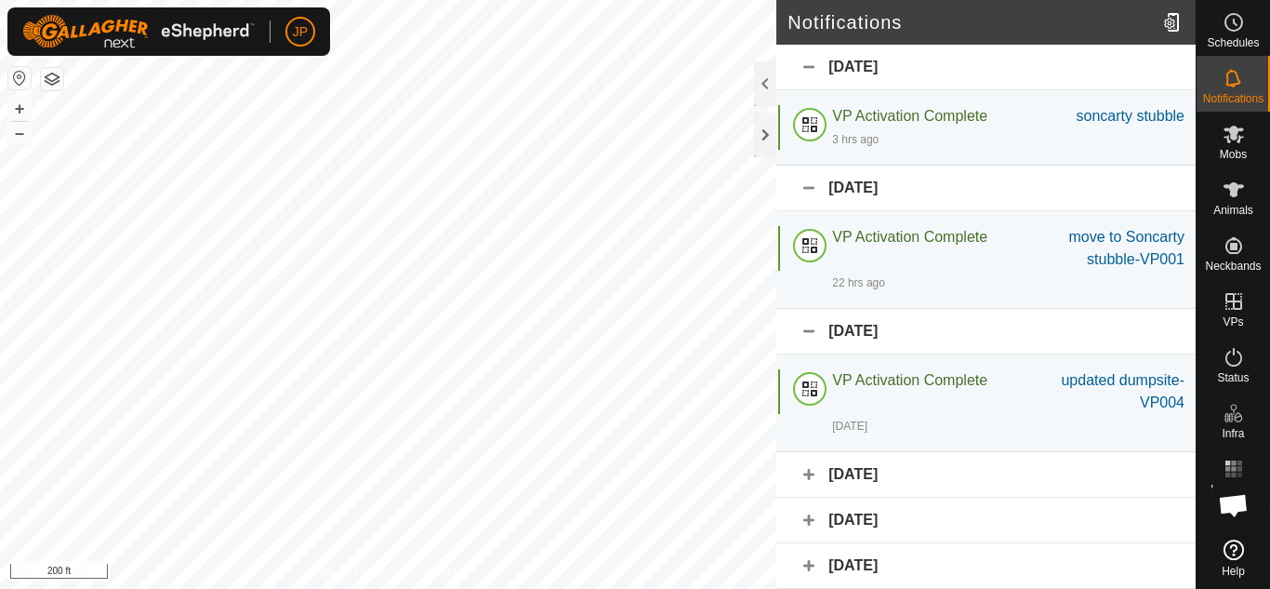
click at [879, 471] on div "[DATE]" at bounding box center [986, 475] width 419 height 46
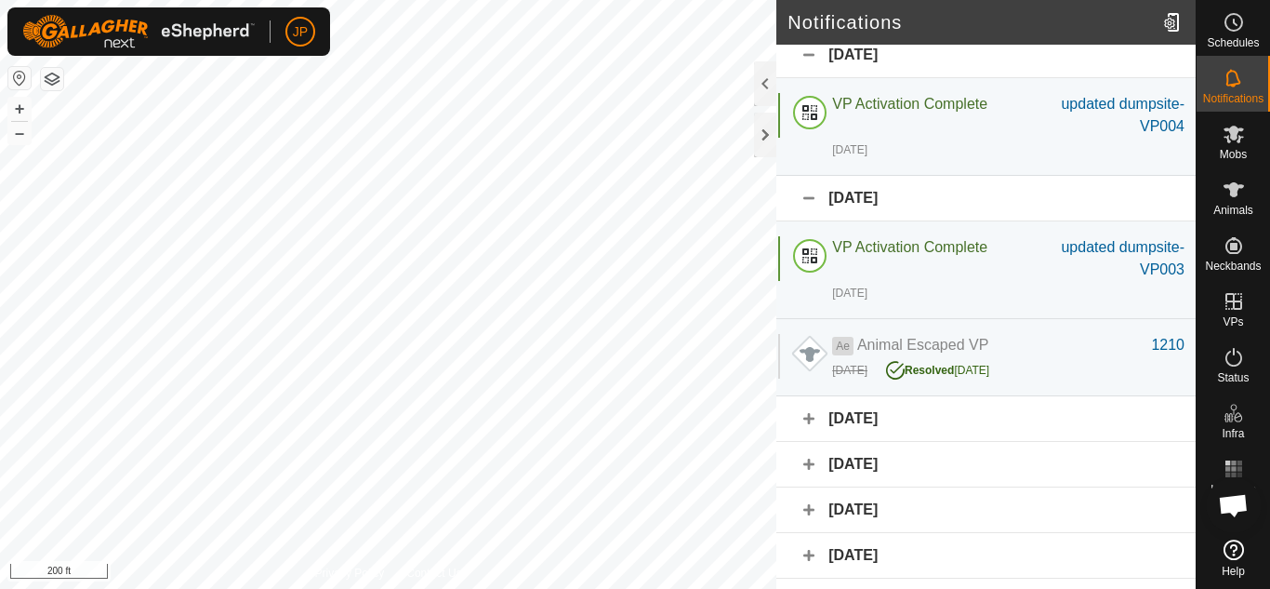
scroll to position [279, 0]
click at [864, 412] on div "[DATE]" at bounding box center [986, 416] width 419 height 46
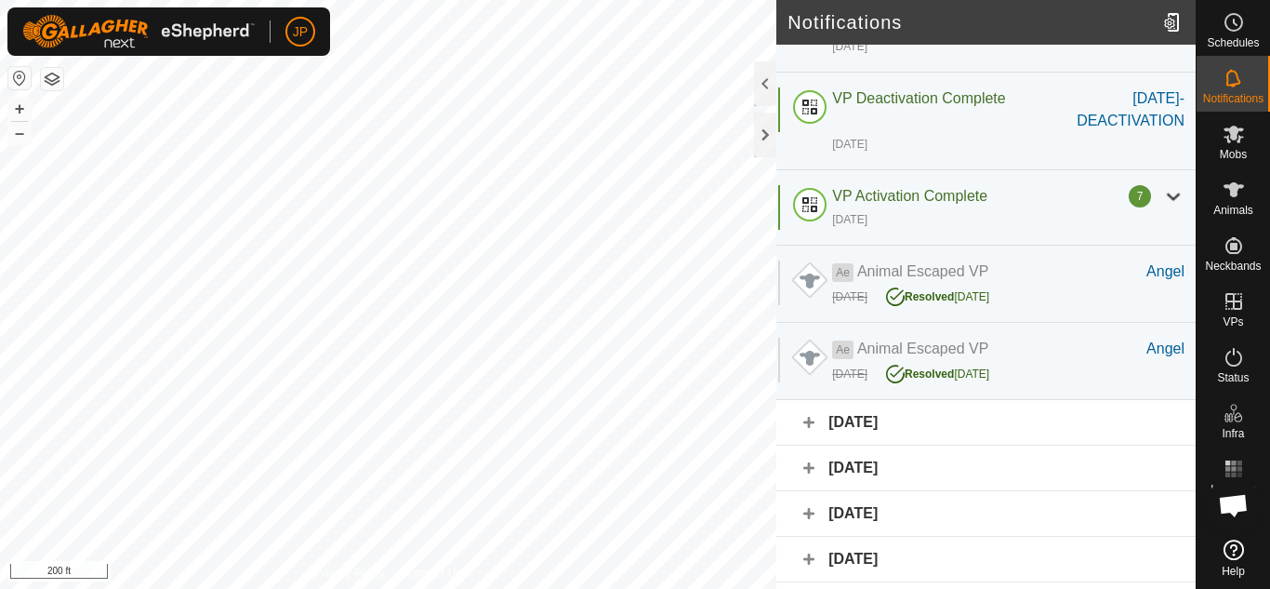
scroll to position [744, 0]
click at [866, 419] on div "[DATE]" at bounding box center [986, 422] width 419 height 46
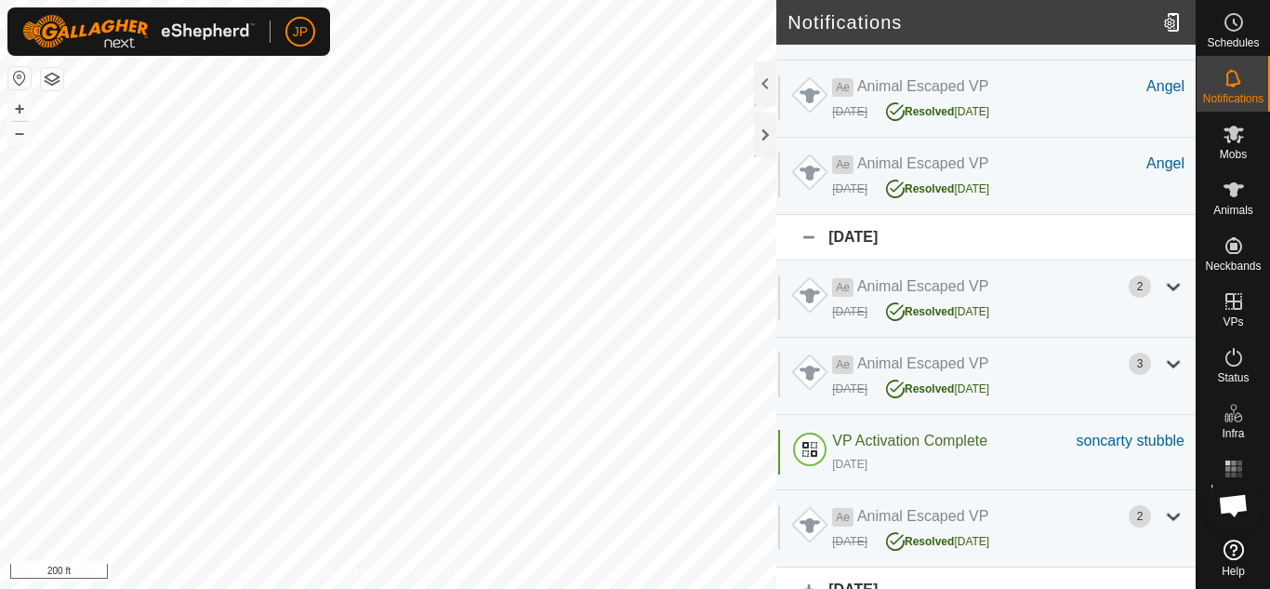
scroll to position [930, 0]
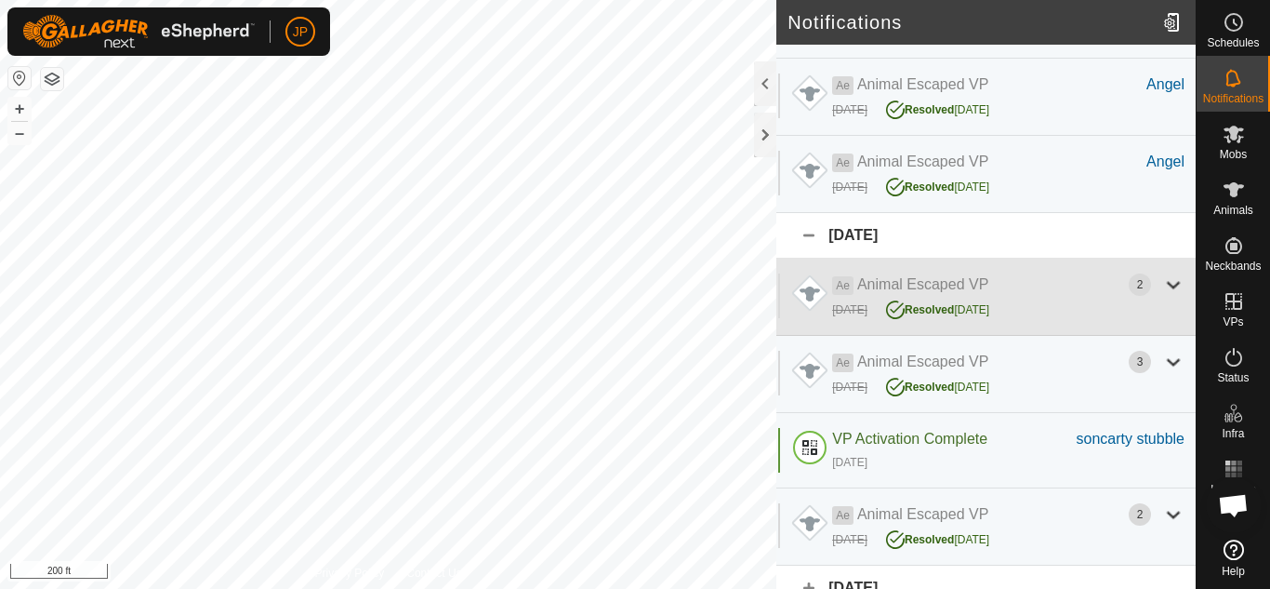
click at [1129, 286] on div "2" at bounding box center [1140, 284] width 22 height 22
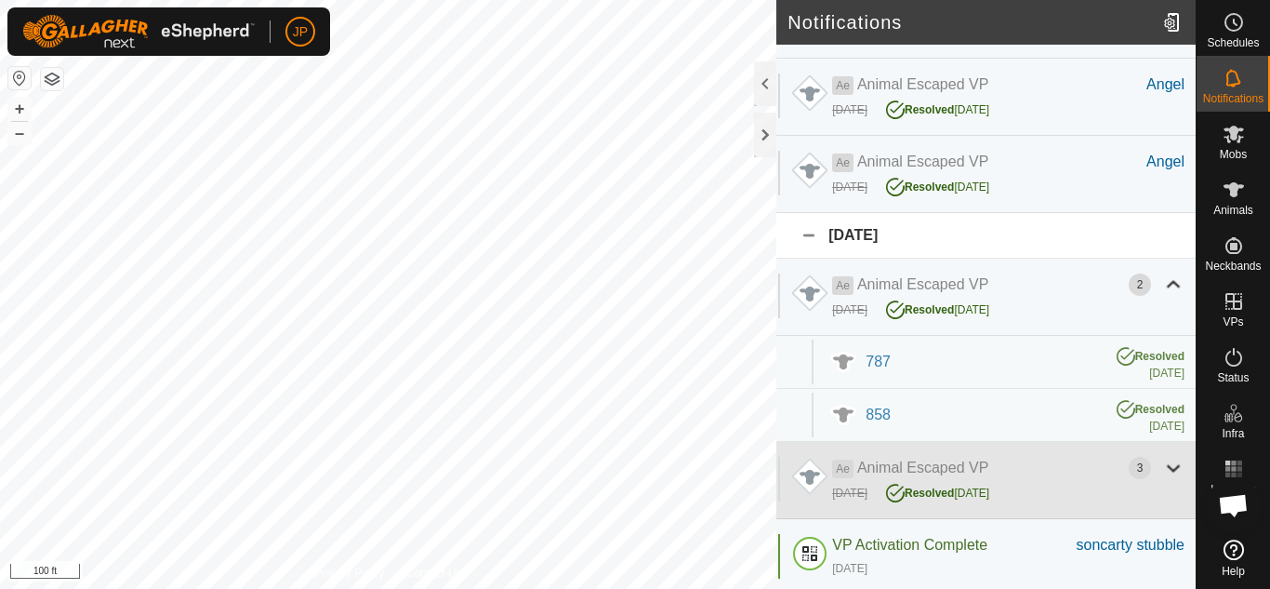
click at [1129, 468] on div "3" at bounding box center [1140, 468] width 22 height 22
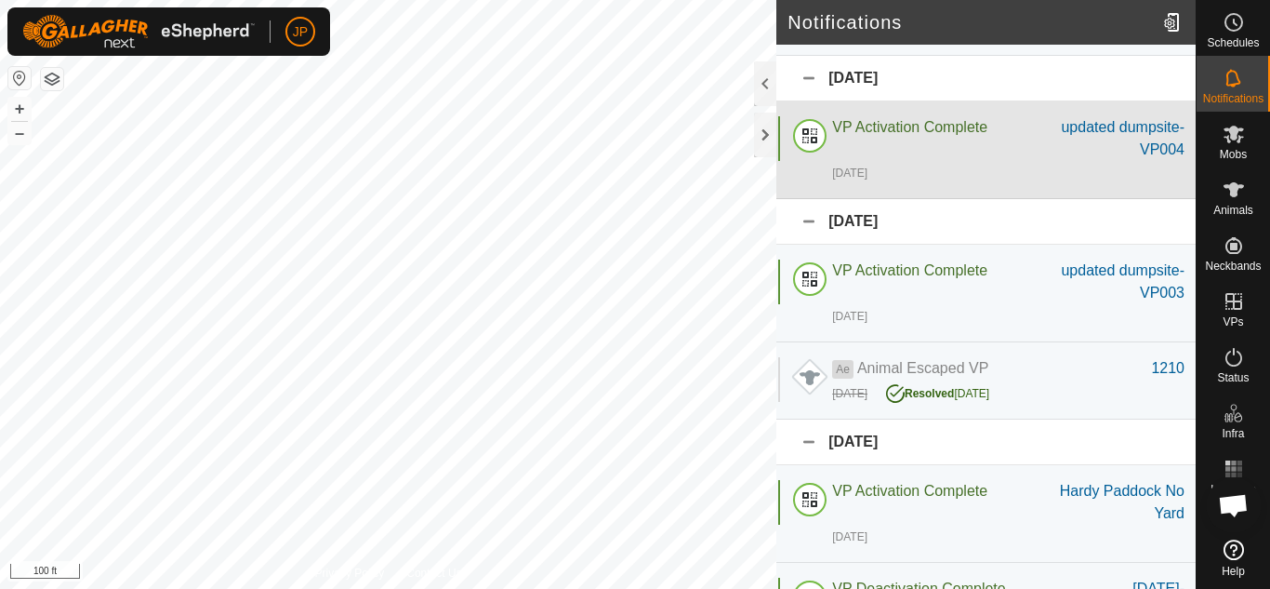
scroll to position [0, 0]
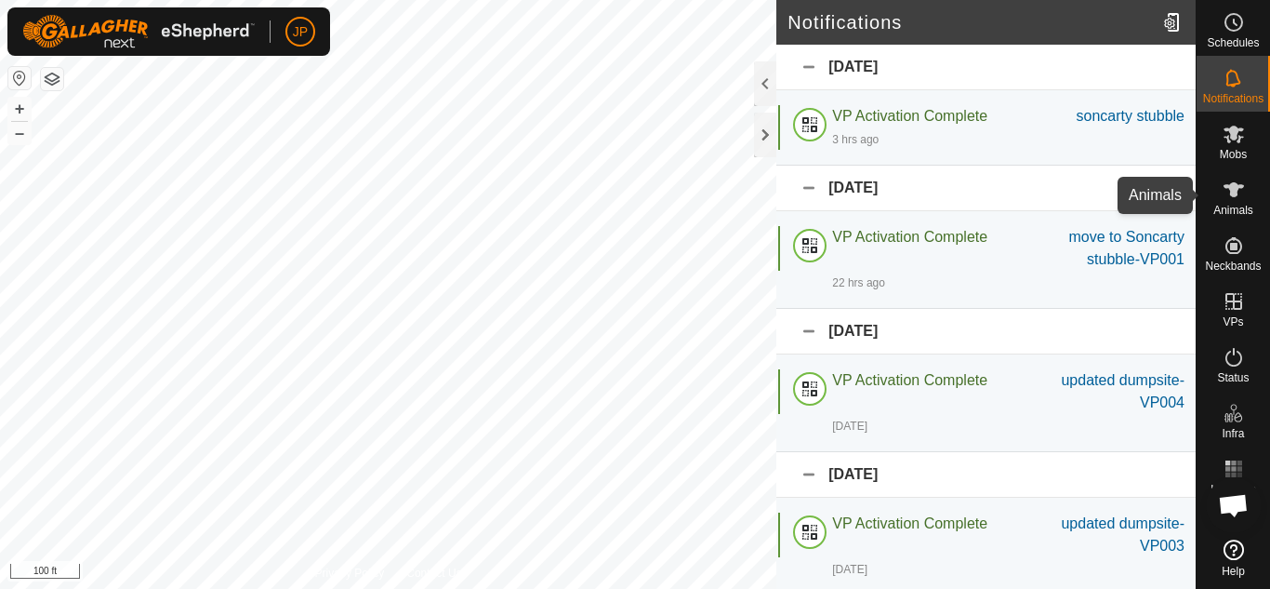
click at [1229, 188] on icon at bounding box center [1234, 189] width 20 height 15
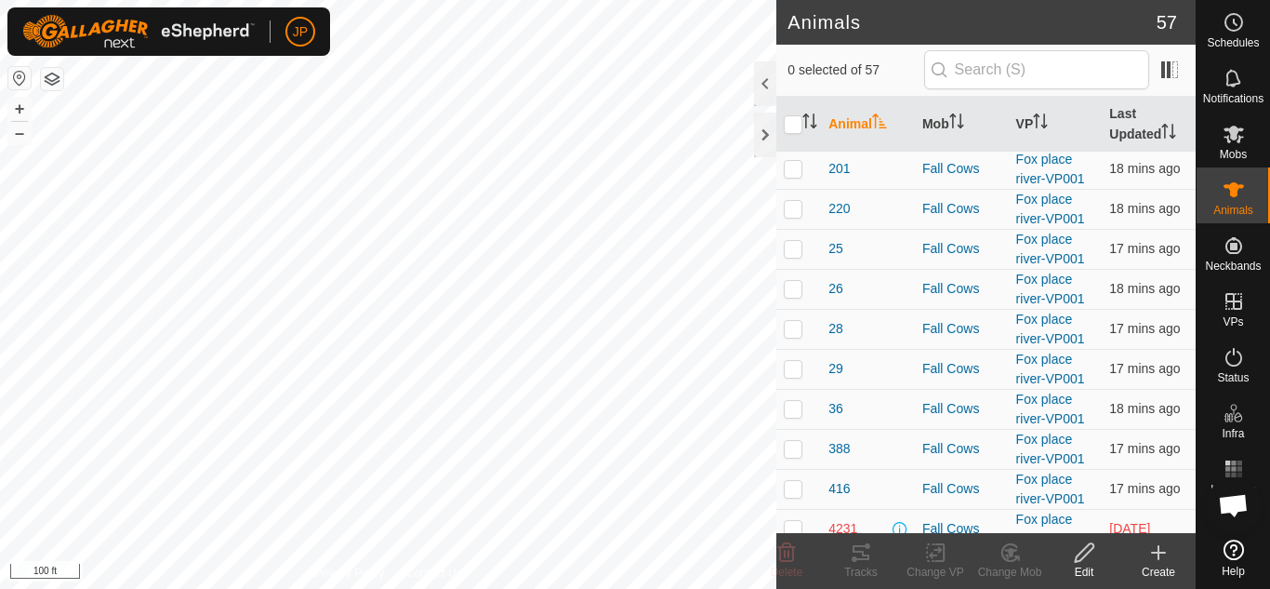
scroll to position [1116, 0]
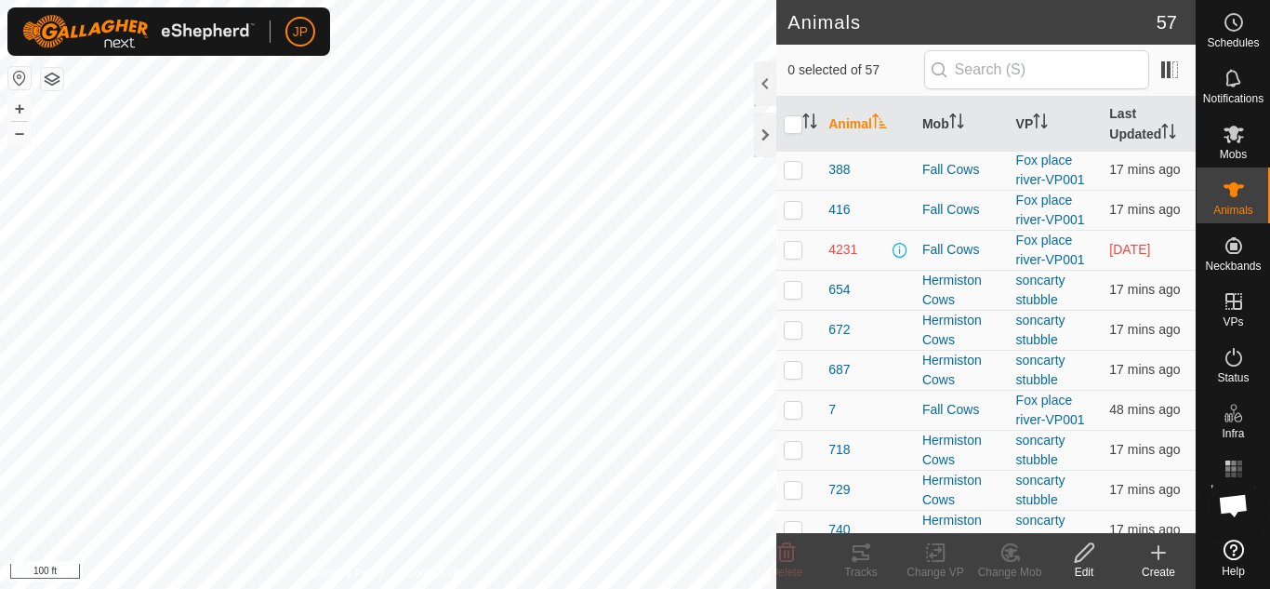
click at [795, 254] on p-checkbox at bounding box center [793, 249] width 19 height 15
checkbox input "true"
click at [863, 547] on icon at bounding box center [861, 552] width 17 height 15
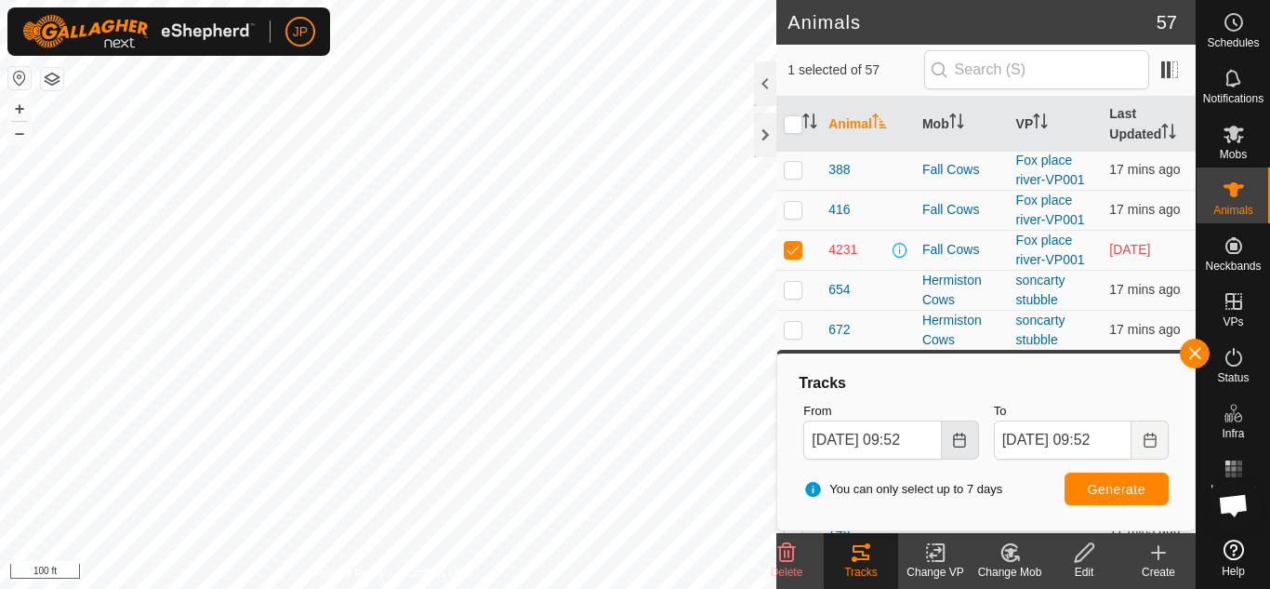
click at [957, 438] on icon "Choose Date" at bounding box center [959, 439] width 12 height 15
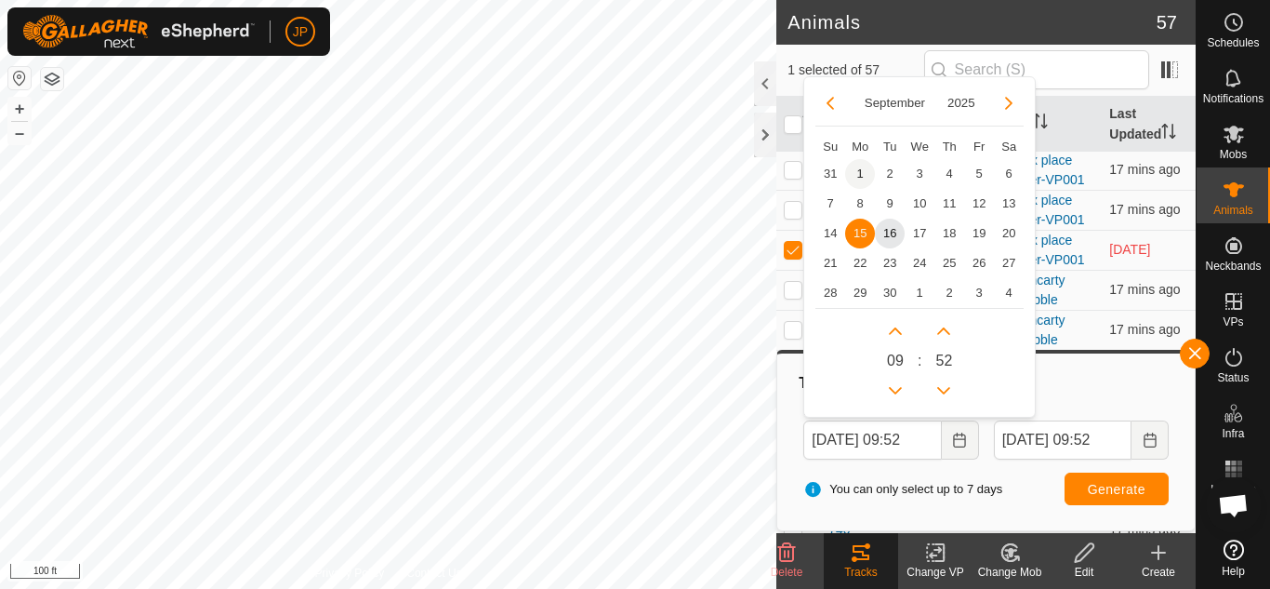
click at [859, 171] on span "1" at bounding box center [860, 174] width 30 height 30
type input "[DATE] 09:52"
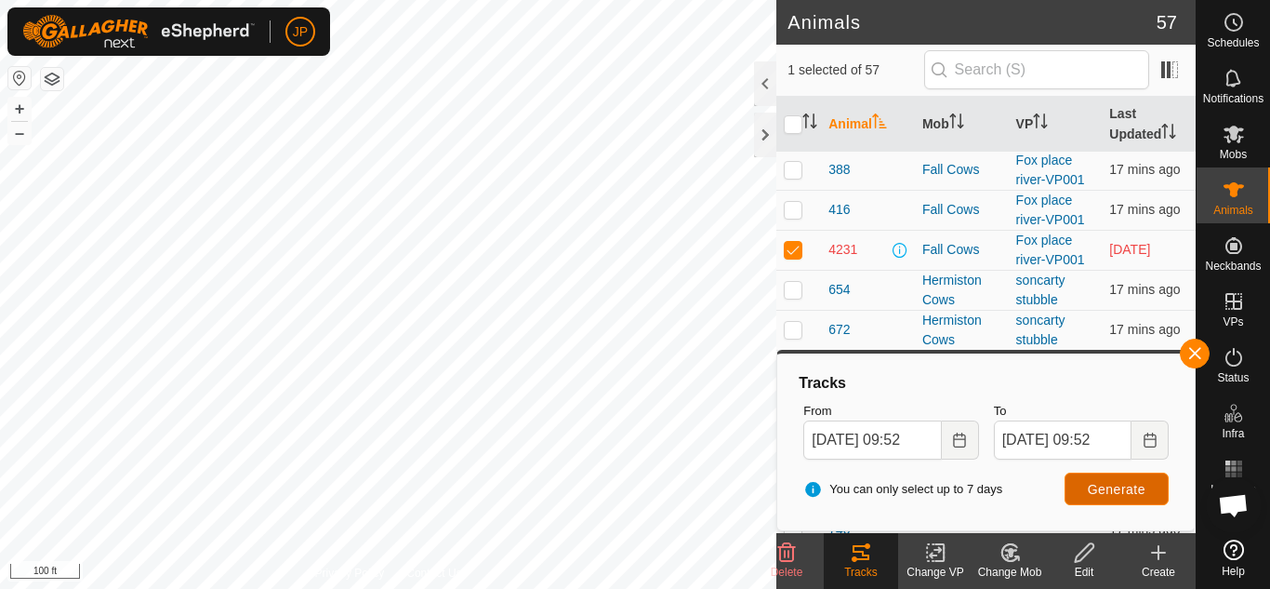
click at [1111, 491] on span "Generate" at bounding box center [1117, 489] width 58 height 15
click at [868, 209] on div "Animals 57 1 selected of 57 Animal Mob VP Last Updated 0683 Hermiston Cows II s…" at bounding box center [598, 294] width 1196 height 589
click at [953, 442] on icon "Choose Date" at bounding box center [959, 439] width 15 height 15
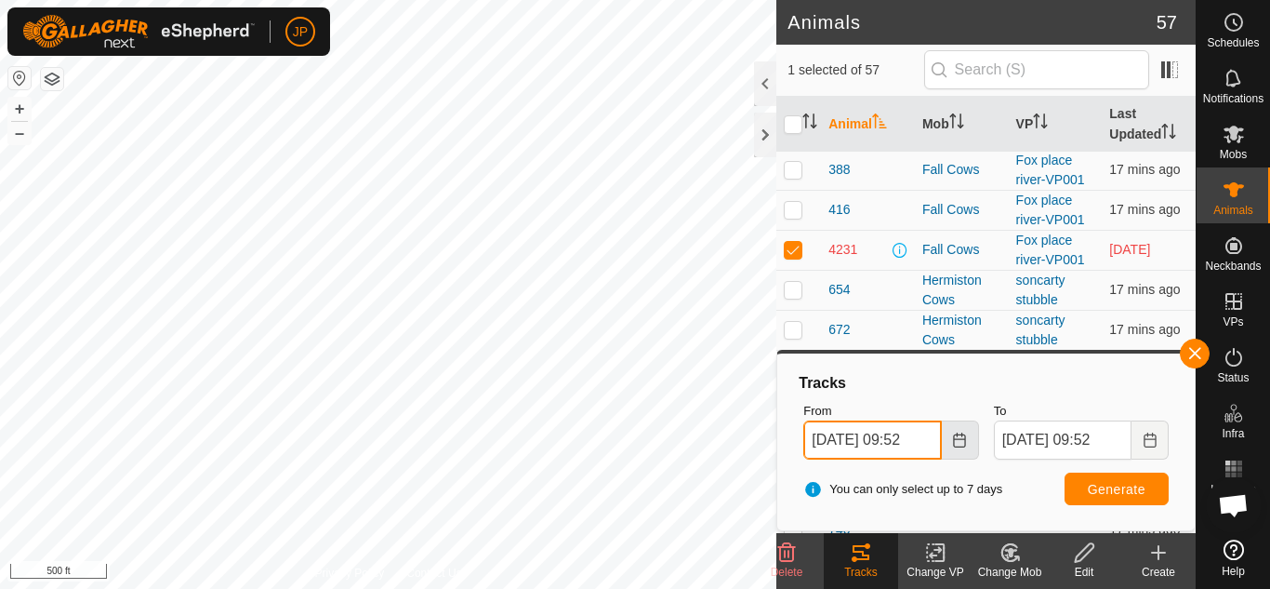
scroll to position [0, 9]
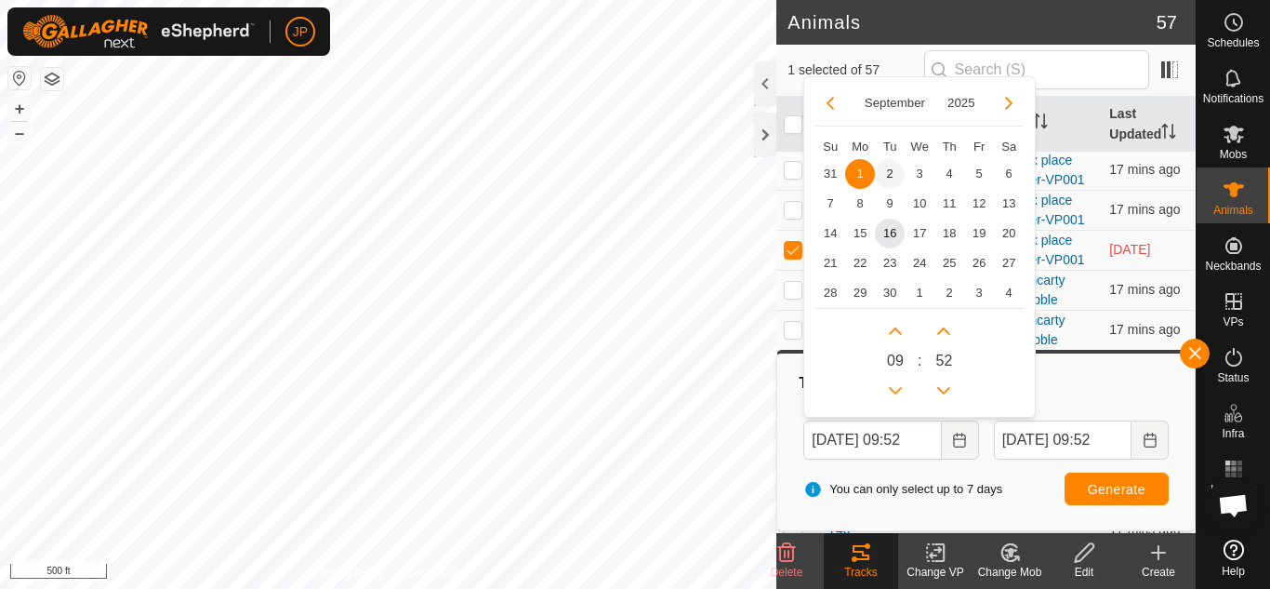
click at [891, 170] on span "2" at bounding box center [890, 174] width 30 height 30
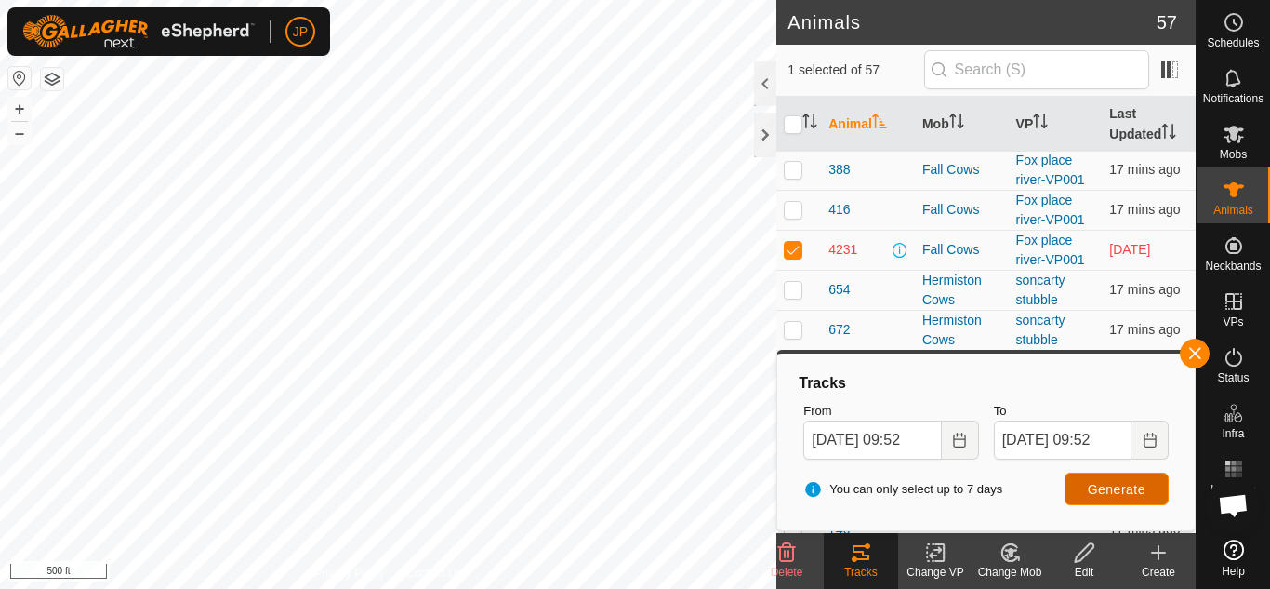
click at [1118, 486] on span "Generate" at bounding box center [1117, 489] width 58 height 15
click at [957, 441] on icon "Choose Date" at bounding box center [959, 439] width 15 height 15
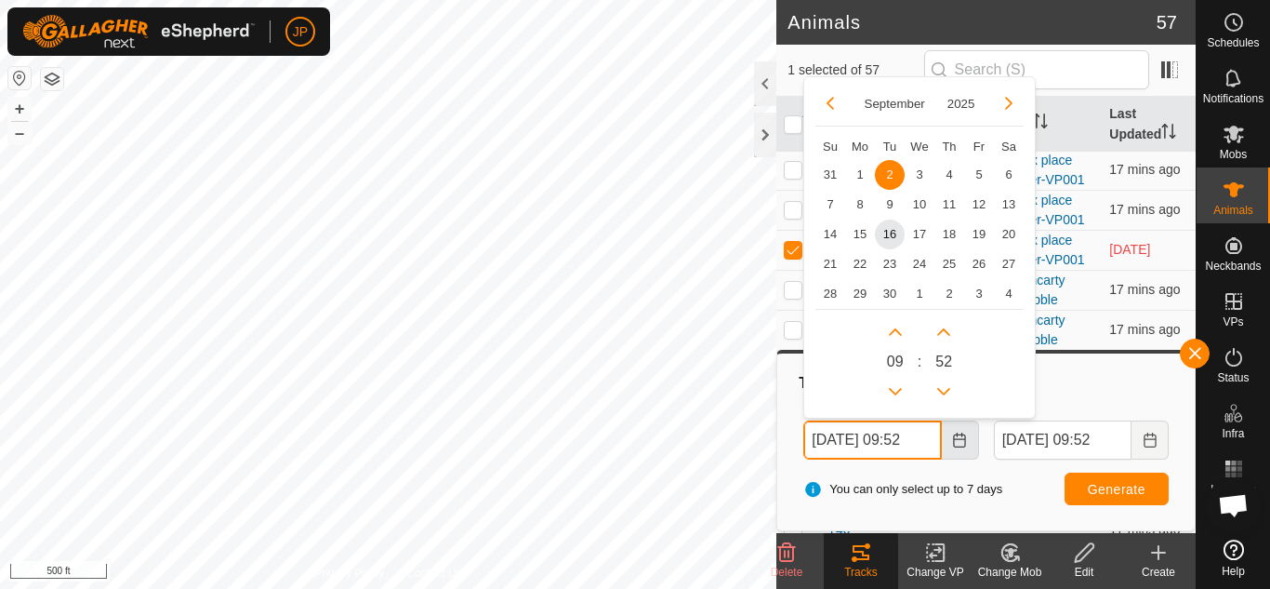
scroll to position [0, 9]
click at [920, 168] on span "3" at bounding box center [920, 174] width 30 height 30
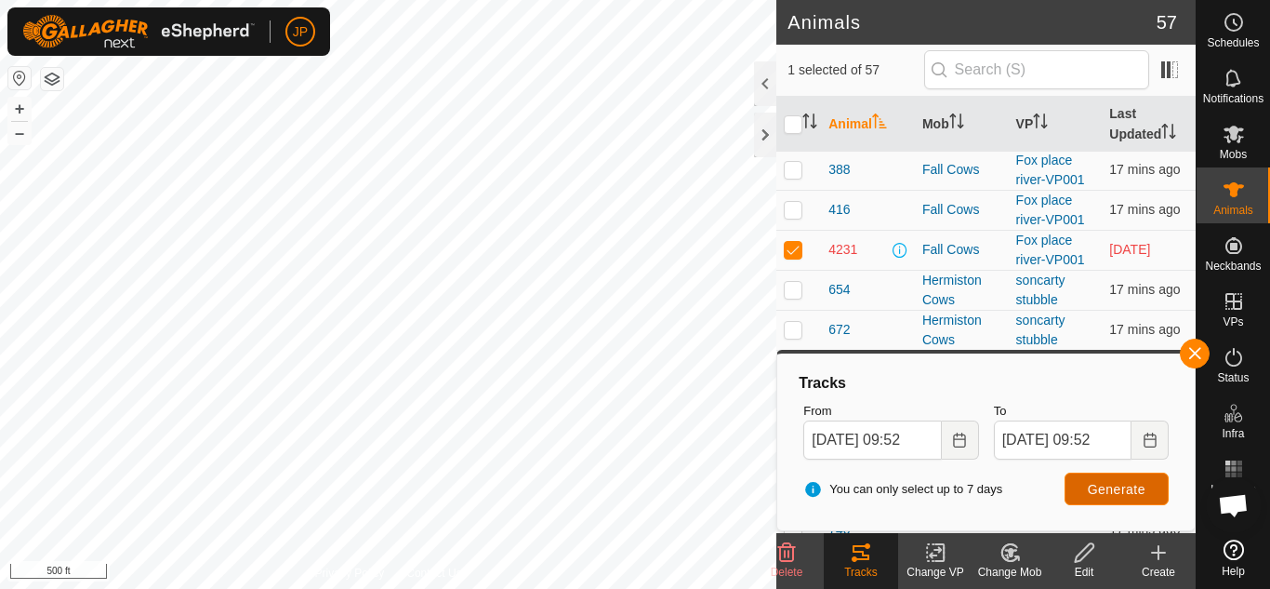
click at [1125, 489] on span "Generate" at bounding box center [1117, 489] width 58 height 15
click at [962, 440] on icon "Choose Date" at bounding box center [959, 439] width 15 height 15
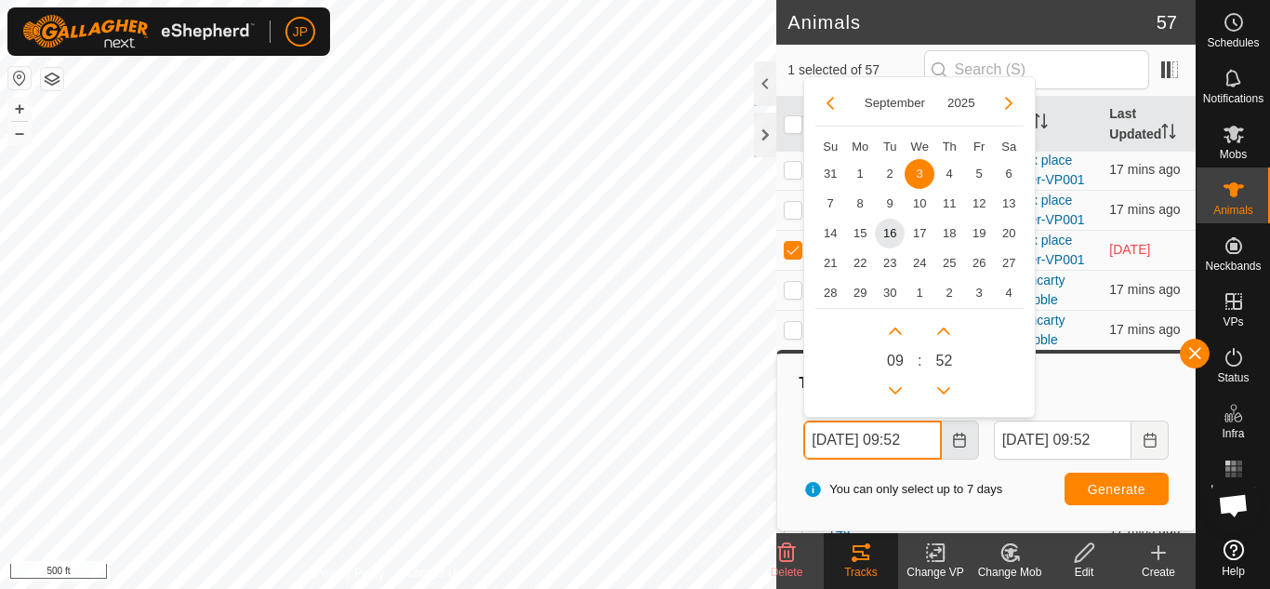
scroll to position [0, 9]
click at [921, 197] on span "10" at bounding box center [920, 204] width 30 height 30
type input "[DATE] 09:52"
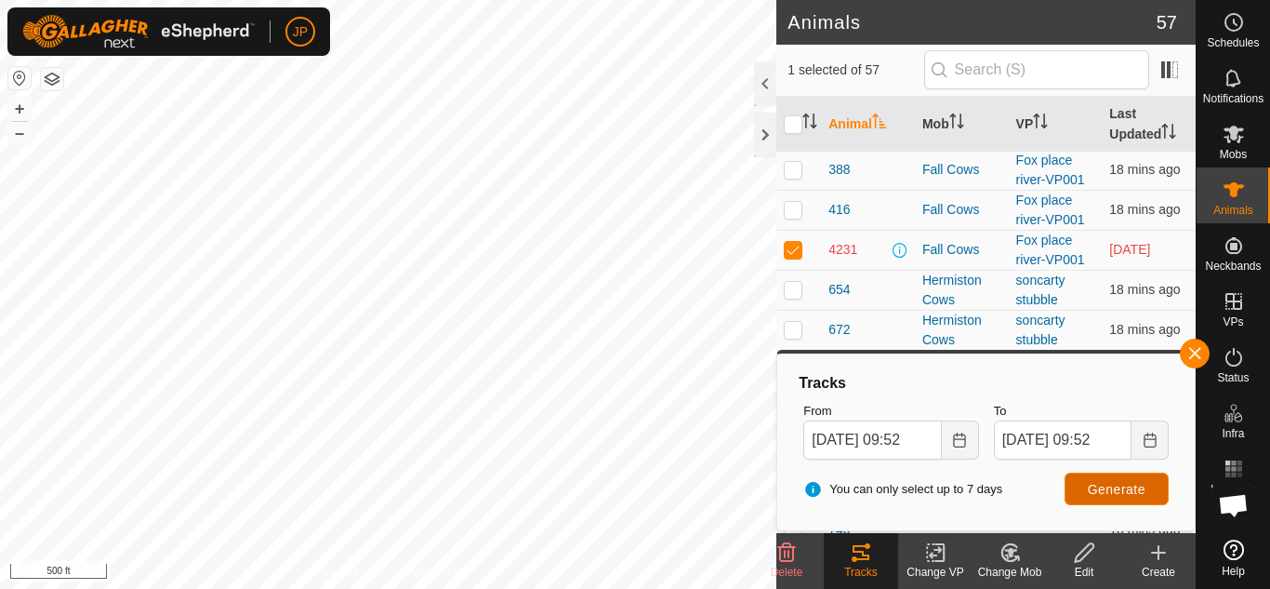
click at [1124, 492] on span "Generate" at bounding box center [1117, 489] width 58 height 15
click at [961, 439] on icon "Choose Date" at bounding box center [959, 439] width 12 height 15
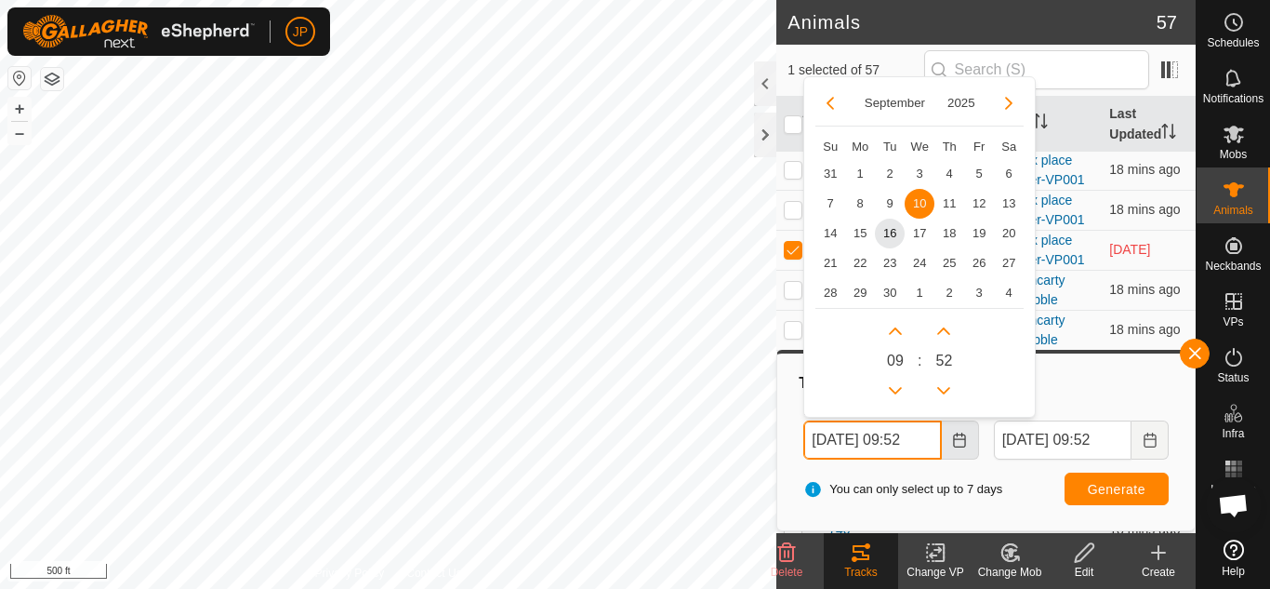
scroll to position [0, 9]
click at [1007, 203] on span "13" at bounding box center [1009, 204] width 30 height 30
type input "[DATE] 09:52"
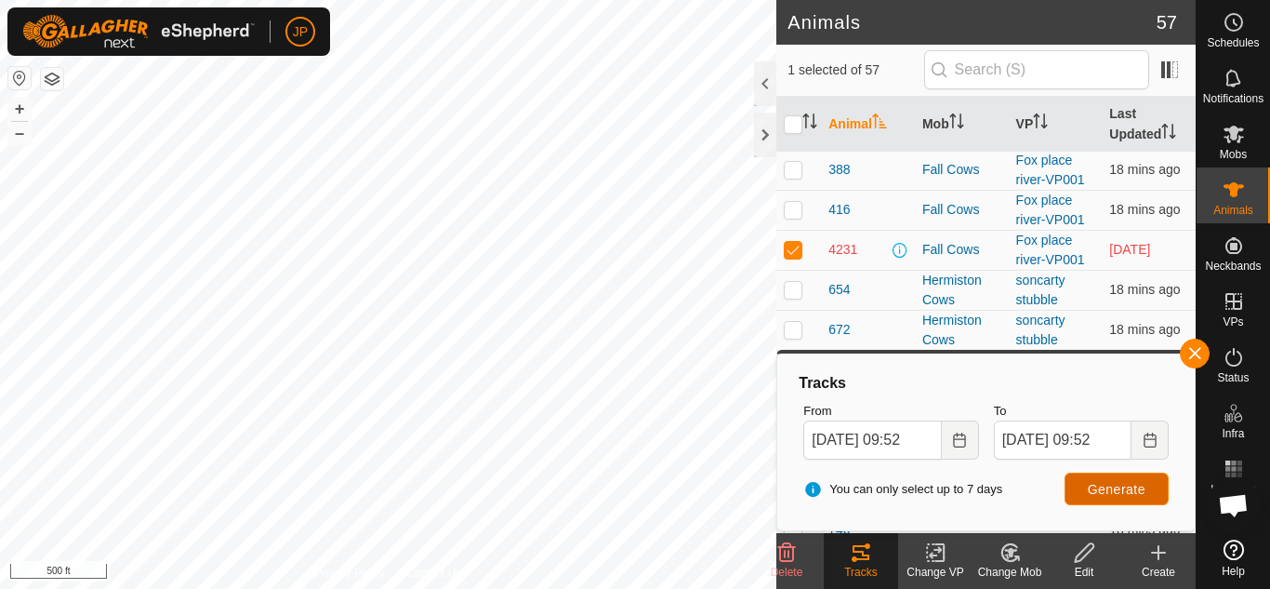
click at [1100, 486] on span "Generate" at bounding box center [1117, 489] width 58 height 15
click at [963, 441] on icon "Choose Date" at bounding box center [959, 439] width 15 height 15
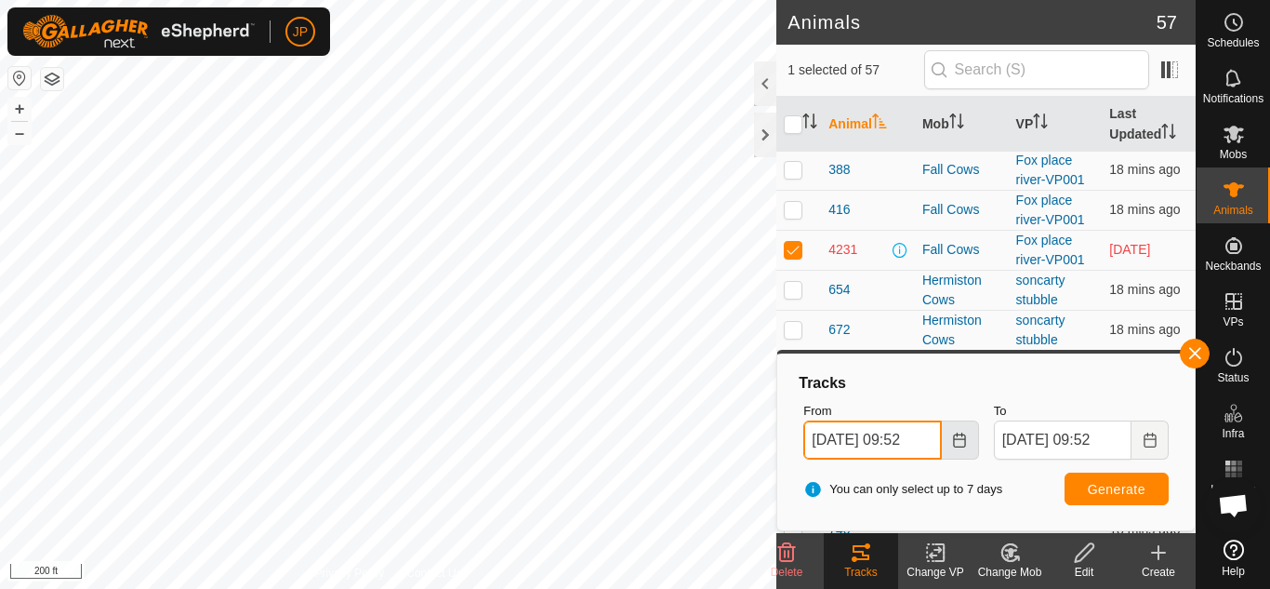
scroll to position [0, 9]
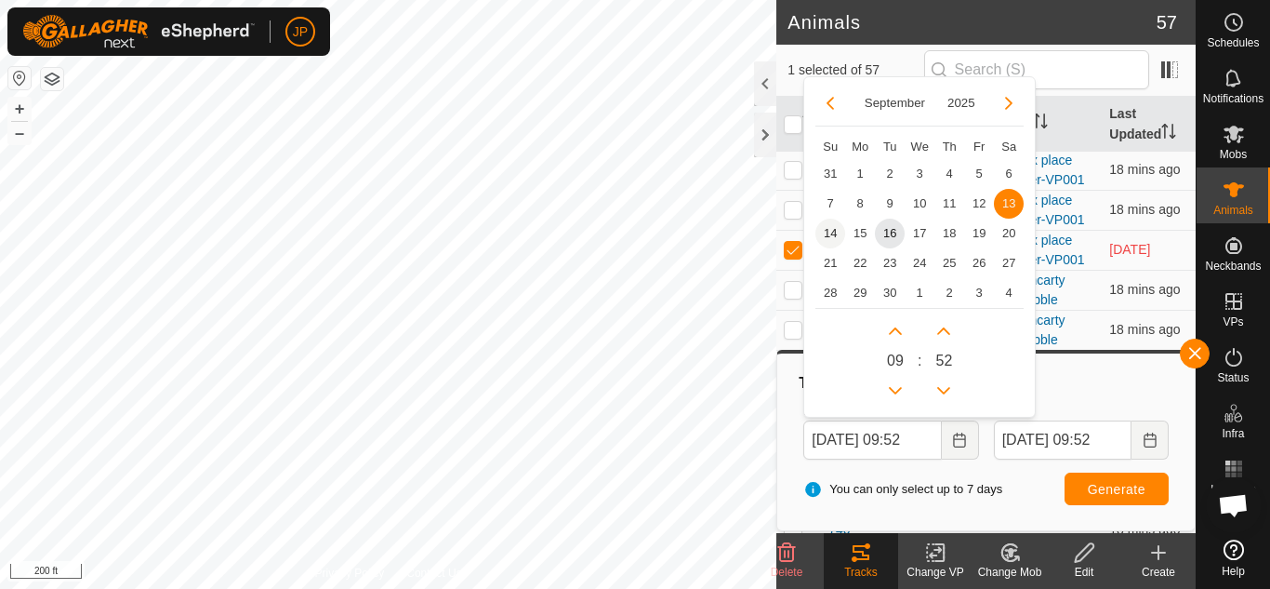
click at [832, 232] on span "14" at bounding box center [831, 234] width 30 height 30
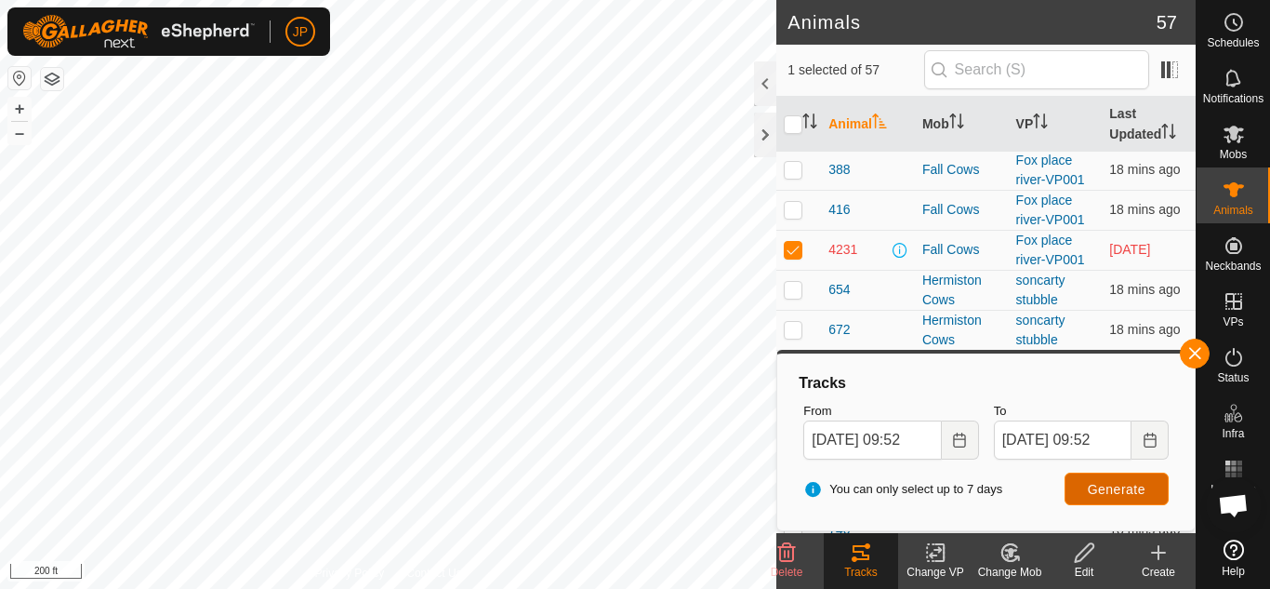
click at [1111, 487] on span "Generate" at bounding box center [1117, 489] width 58 height 15
click at [960, 439] on icon "Choose Date" at bounding box center [959, 439] width 12 height 15
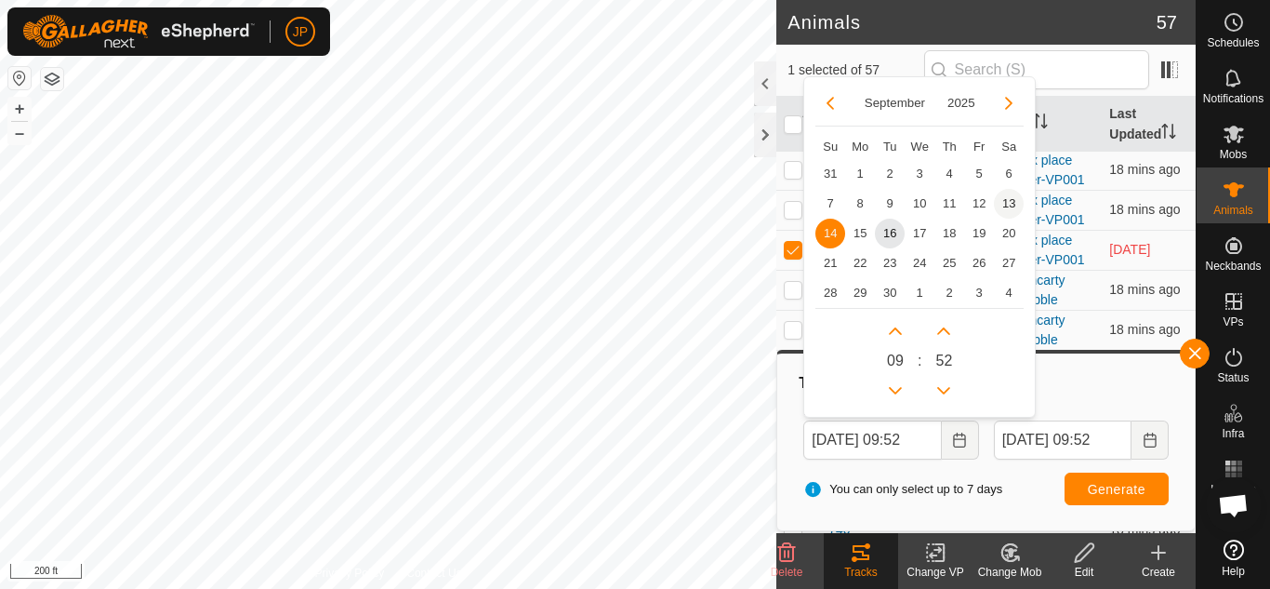
click at [1009, 199] on span "13" at bounding box center [1009, 204] width 30 height 30
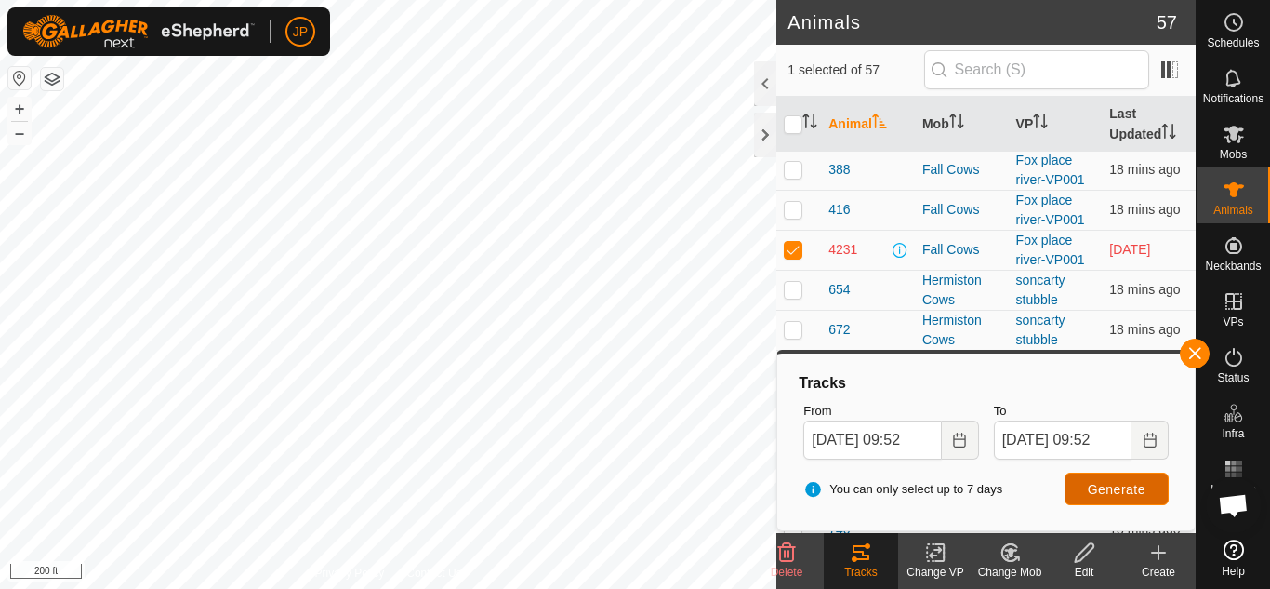
click at [1123, 492] on span "Generate" at bounding box center [1117, 489] width 58 height 15
click at [962, 441] on icon "Choose Date" at bounding box center [959, 439] width 15 height 15
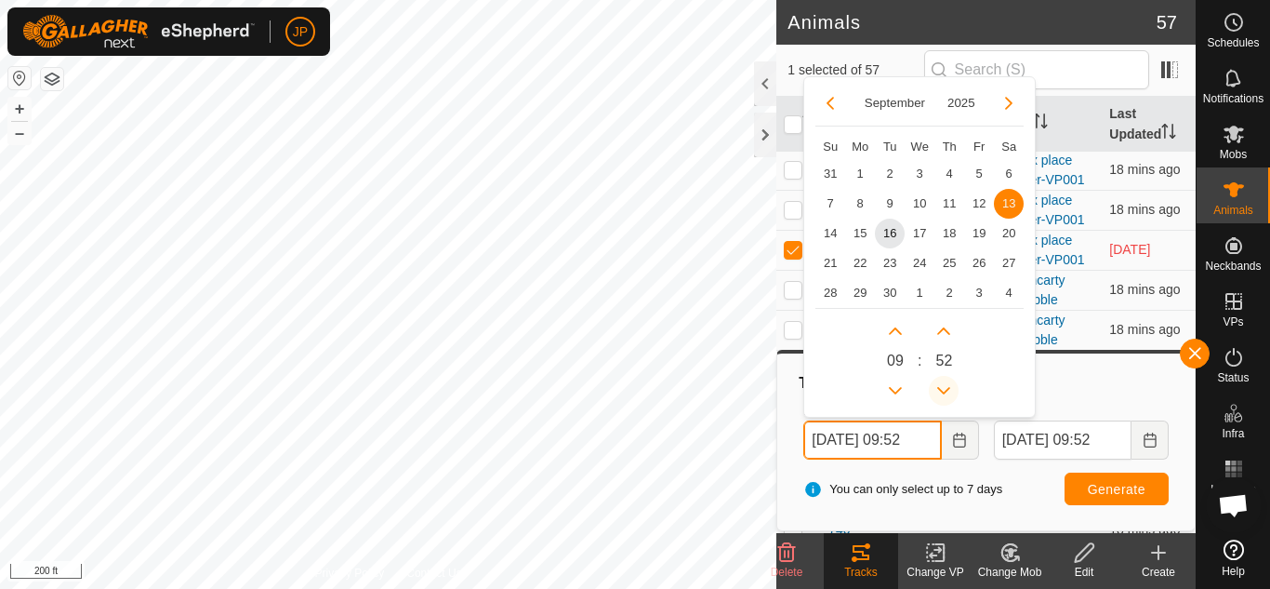
click at [942, 389] on button "Previous Minute" at bounding box center [944, 391] width 30 height 30
click at [943, 390] on span "Previous Minute" at bounding box center [943, 390] width 0 height 0
click at [942, 389] on button "Previous Minute" at bounding box center [944, 391] width 30 height 30
click at [942, 389] on icon "Previous Minute" at bounding box center [944, 390] width 15 height 15
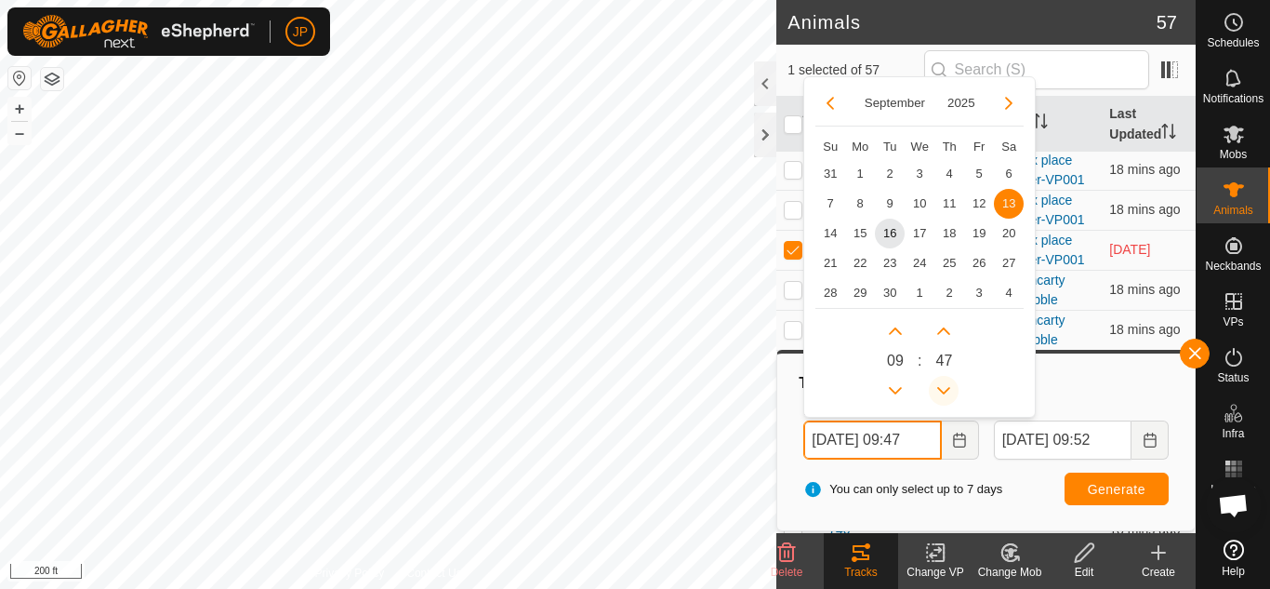
click at [942, 389] on button "Previous Minute" at bounding box center [944, 391] width 30 height 30
click at [943, 390] on span "Previous Minute" at bounding box center [943, 390] width 0 height 0
click at [942, 389] on button "Previous Minute" at bounding box center [944, 391] width 30 height 30
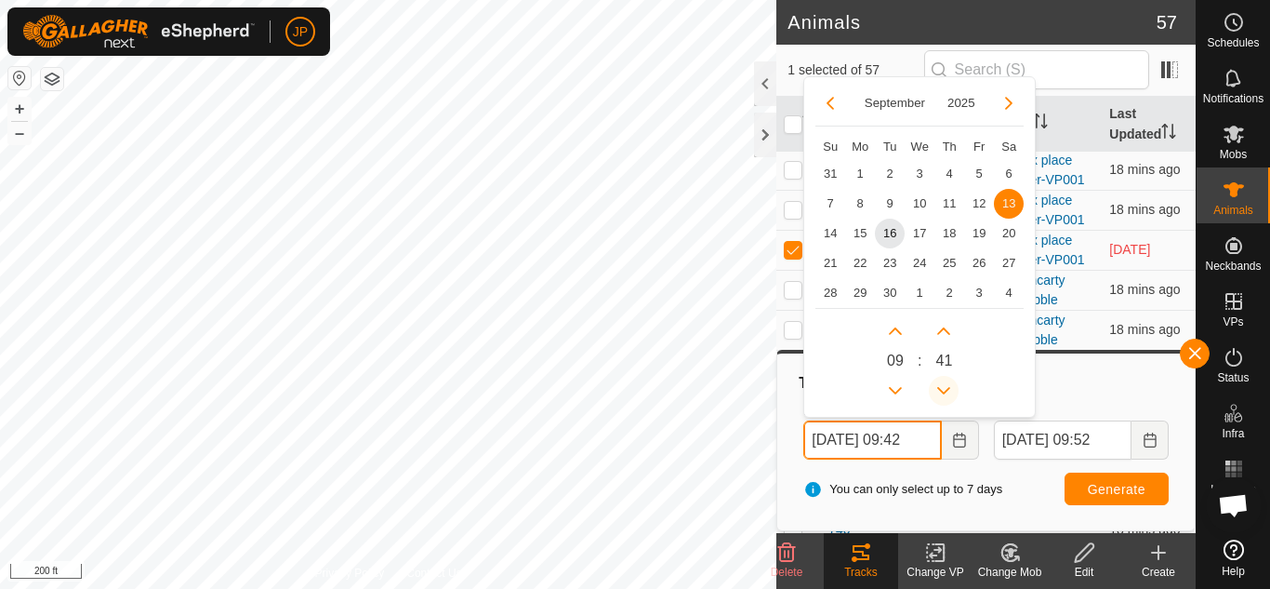
click at [942, 389] on button "Previous Minute" at bounding box center [944, 391] width 30 height 30
click at [942, 389] on icon "Previous Minute" at bounding box center [944, 390] width 15 height 15
click at [942, 389] on button "Previous Minute" at bounding box center [944, 391] width 30 height 30
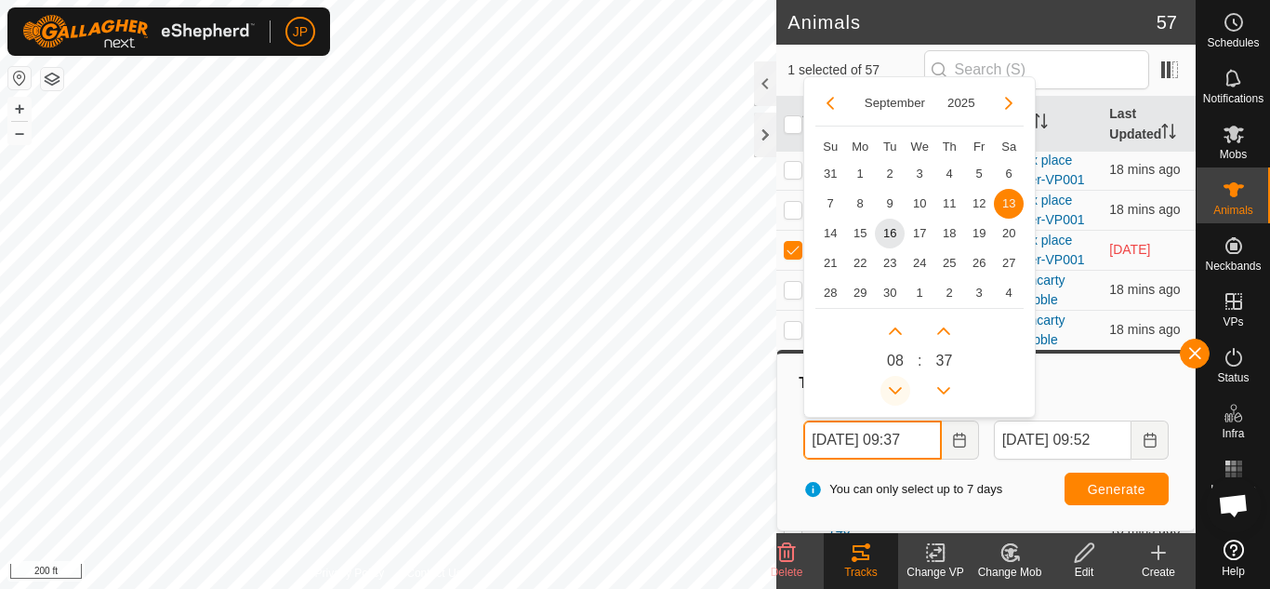
click at [895, 387] on button "Previous Hour" at bounding box center [896, 391] width 30 height 30
click at [899, 326] on button "Next Hour" at bounding box center [896, 331] width 30 height 30
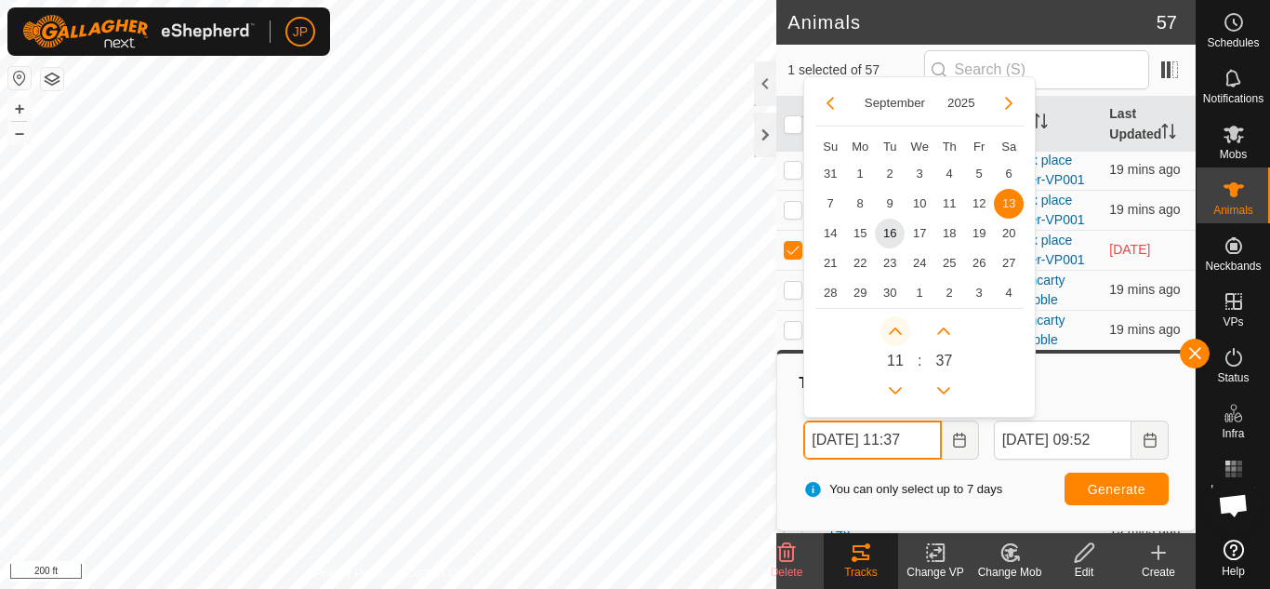
click at [899, 326] on button "Next Hour" at bounding box center [896, 331] width 30 height 30
click at [900, 326] on span "Next Hour" at bounding box center [900, 326] width 0 height 0
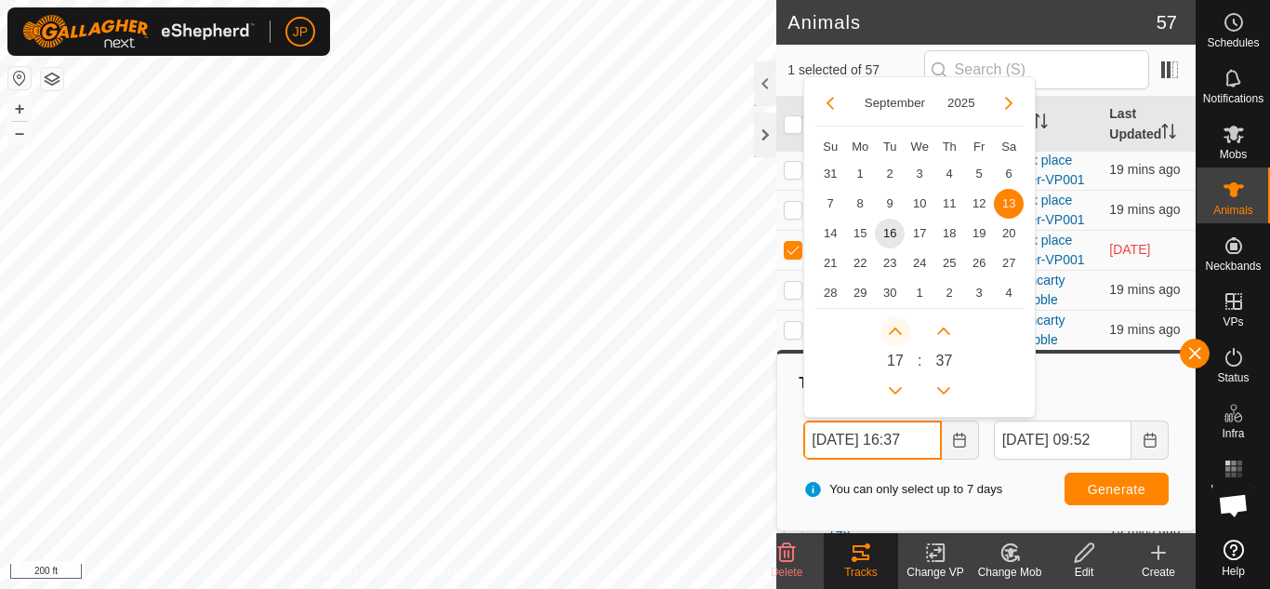
click at [899, 326] on button "Next Hour" at bounding box center [896, 331] width 30 height 30
click at [900, 326] on span "Next Hour" at bounding box center [900, 326] width 0 height 0
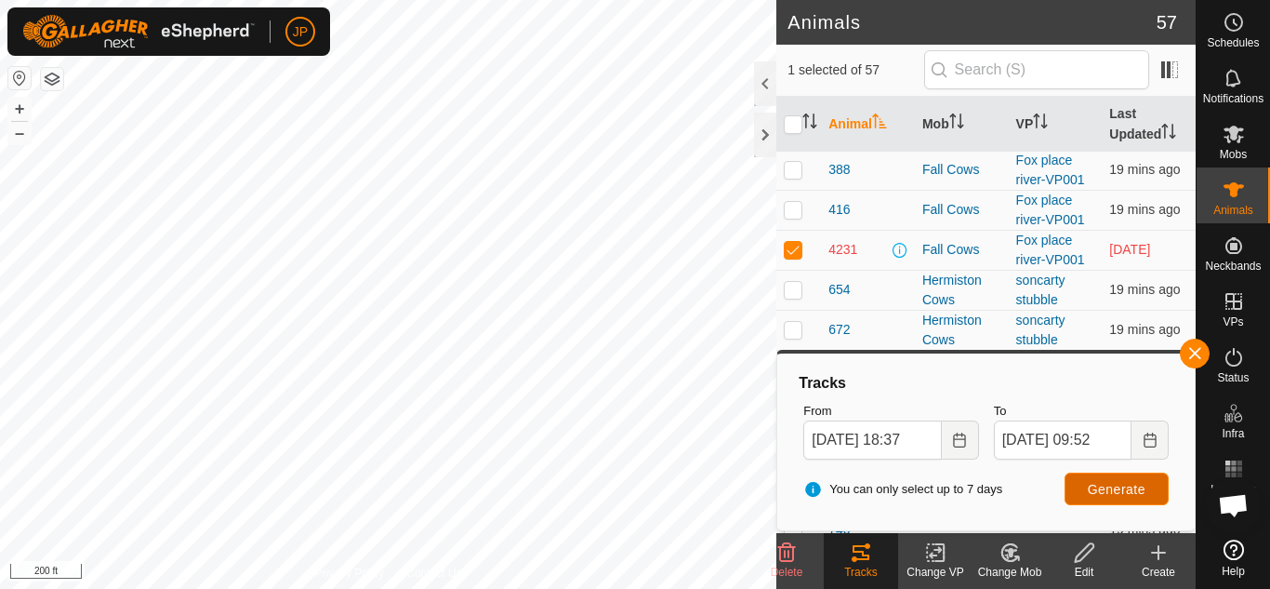
click at [1099, 490] on span "Generate" at bounding box center [1117, 489] width 58 height 15
click at [962, 445] on icon "Choose Date" at bounding box center [959, 439] width 15 height 15
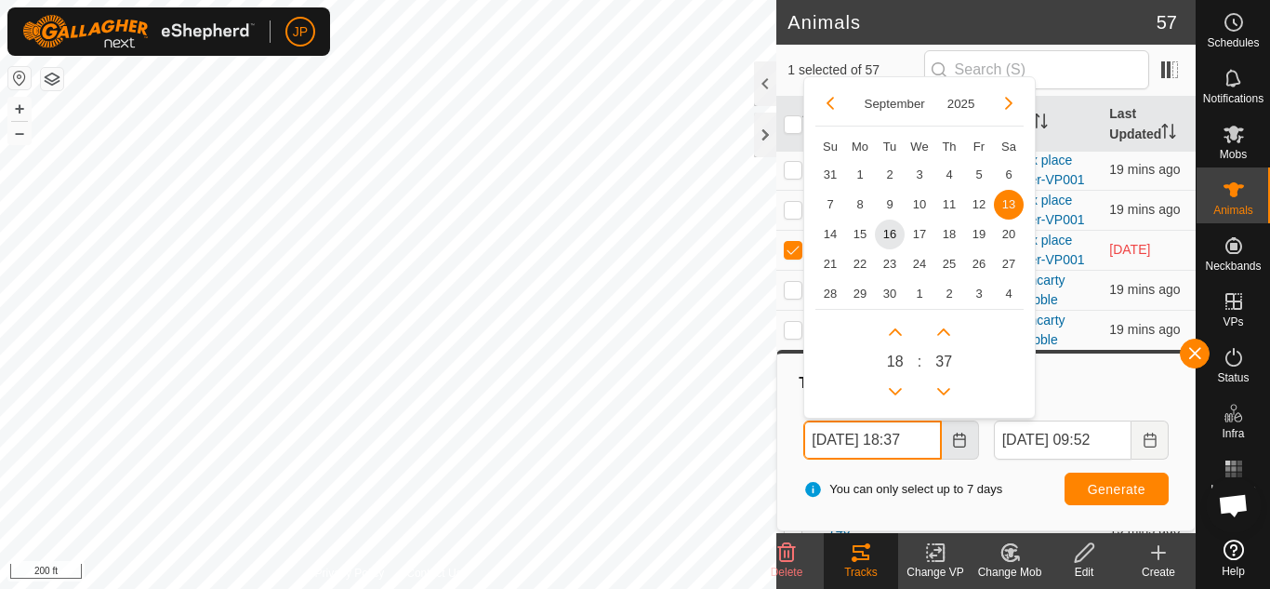
scroll to position [0, 9]
click at [898, 332] on button "Next Hour" at bounding box center [896, 331] width 30 height 30
click at [890, 390] on button "Previous Hour" at bounding box center [896, 391] width 30 height 30
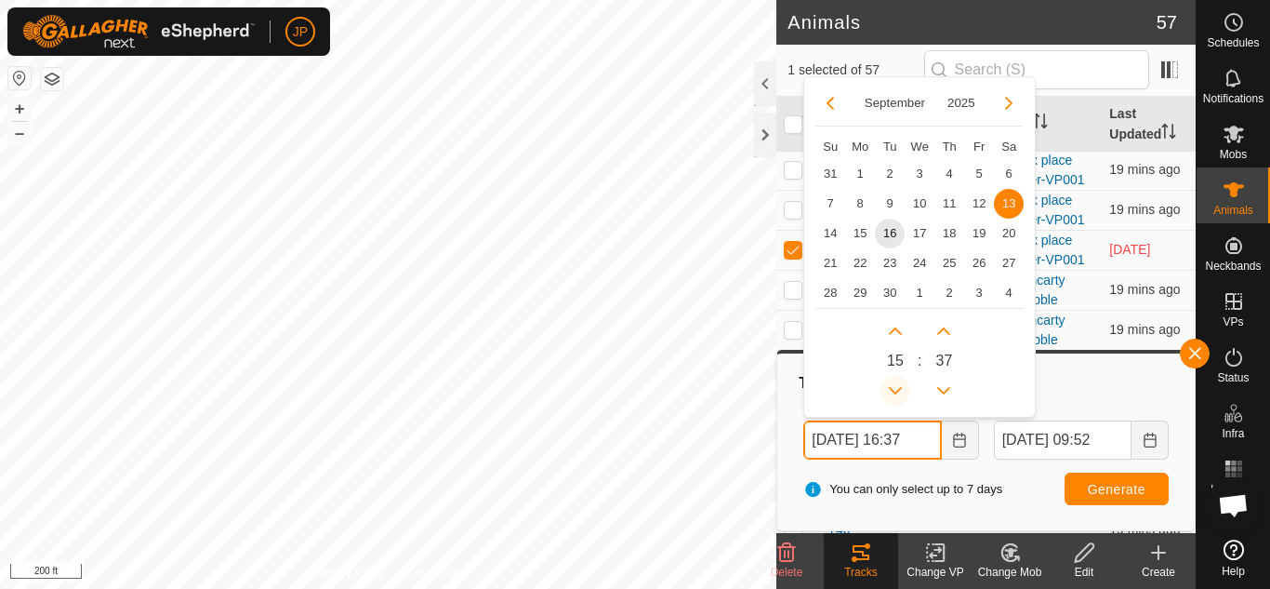
click at [890, 390] on icon "Previous Hour" at bounding box center [895, 390] width 15 height 15
click at [890, 390] on button "Previous Hour" at bounding box center [896, 391] width 30 height 30
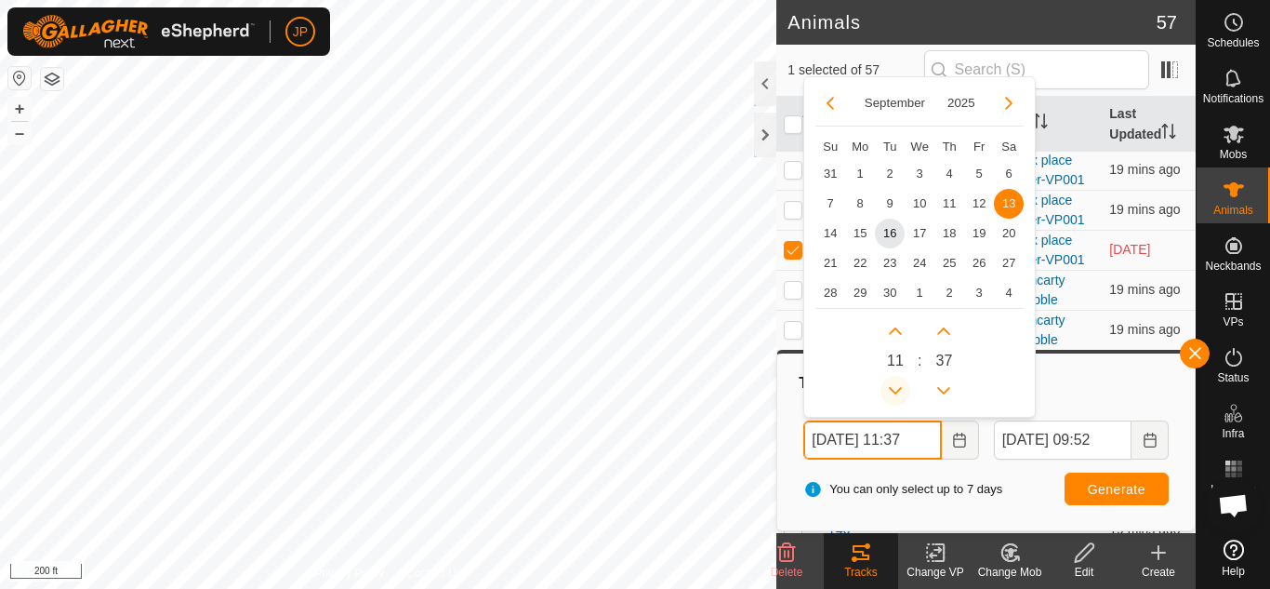
scroll to position [0, 8]
click at [897, 335] on button "Next Hour" at bounding box center [896, 331] width 30 height 30
type input "[DATE] 12:37"
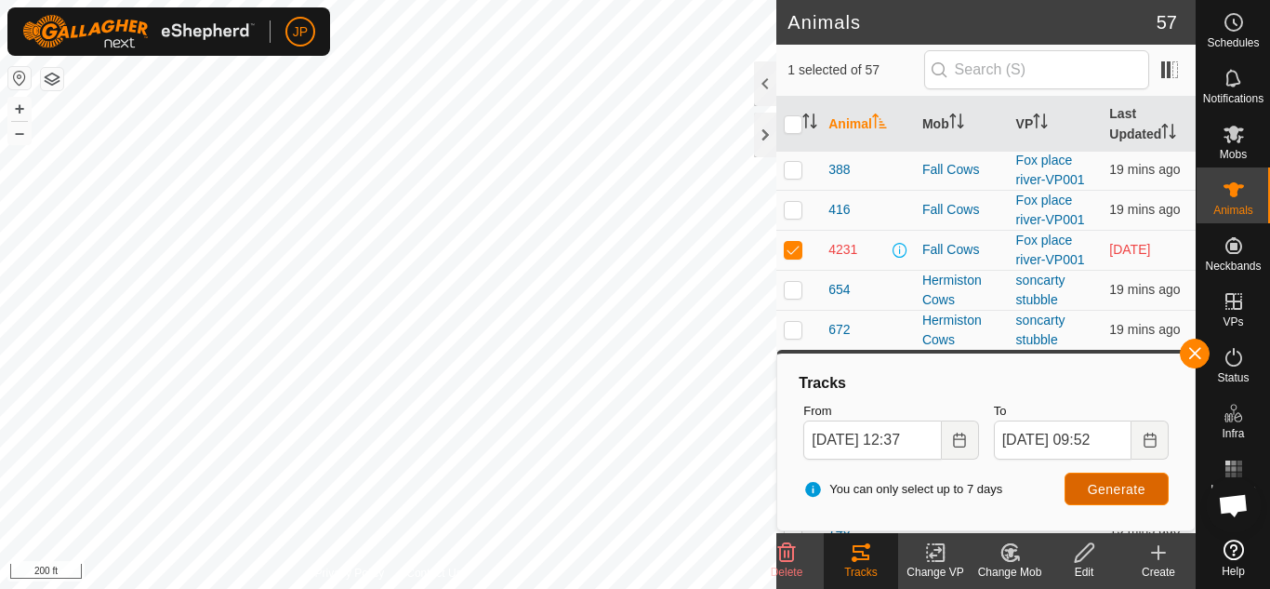
click at [1132, 482] on span "Generate" at bounding box center [1117, 489] width 58 height 15
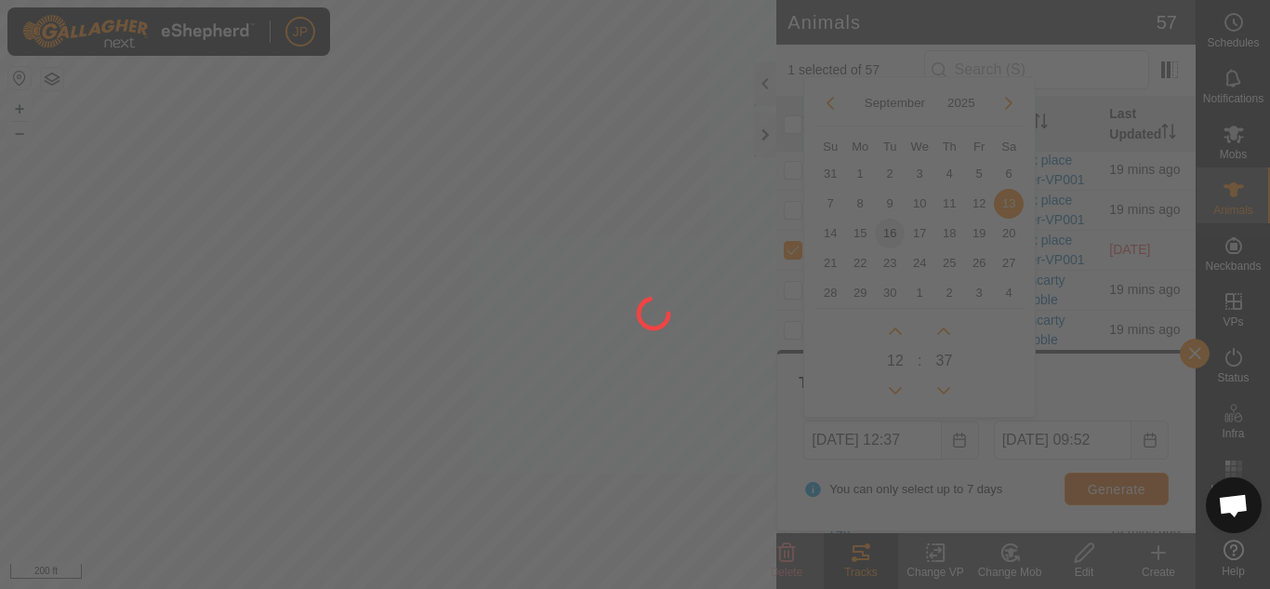
scroll to position [0, 0]
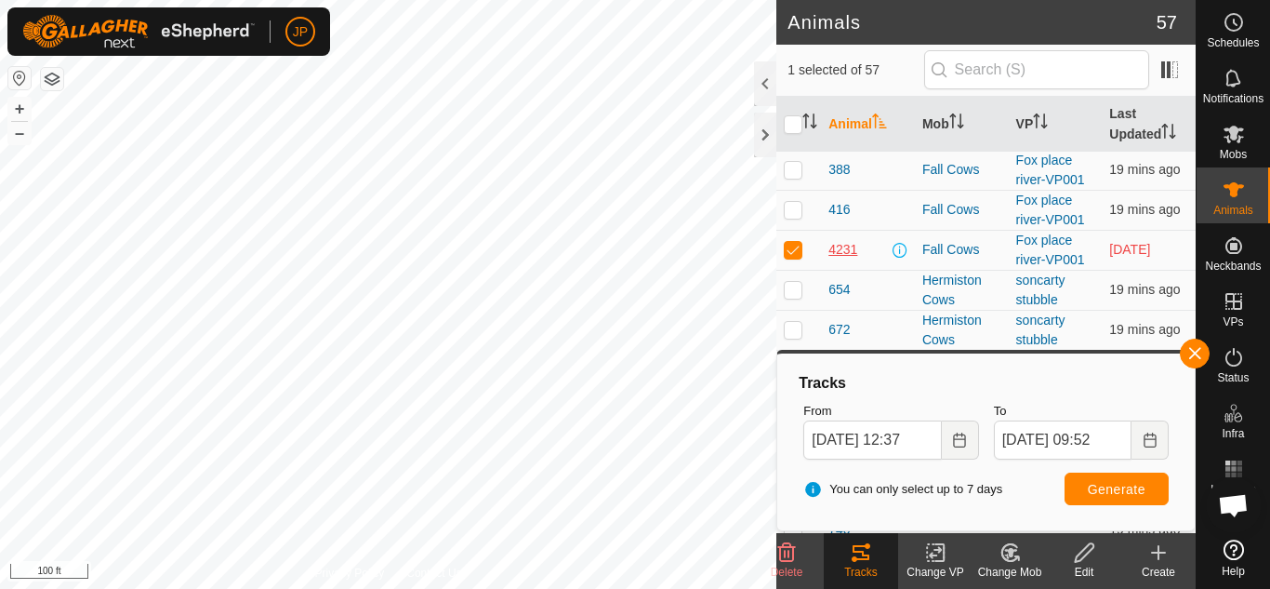
click at [848, 249] on span "4231" at bounding box center [843, 250] width 29 height 20
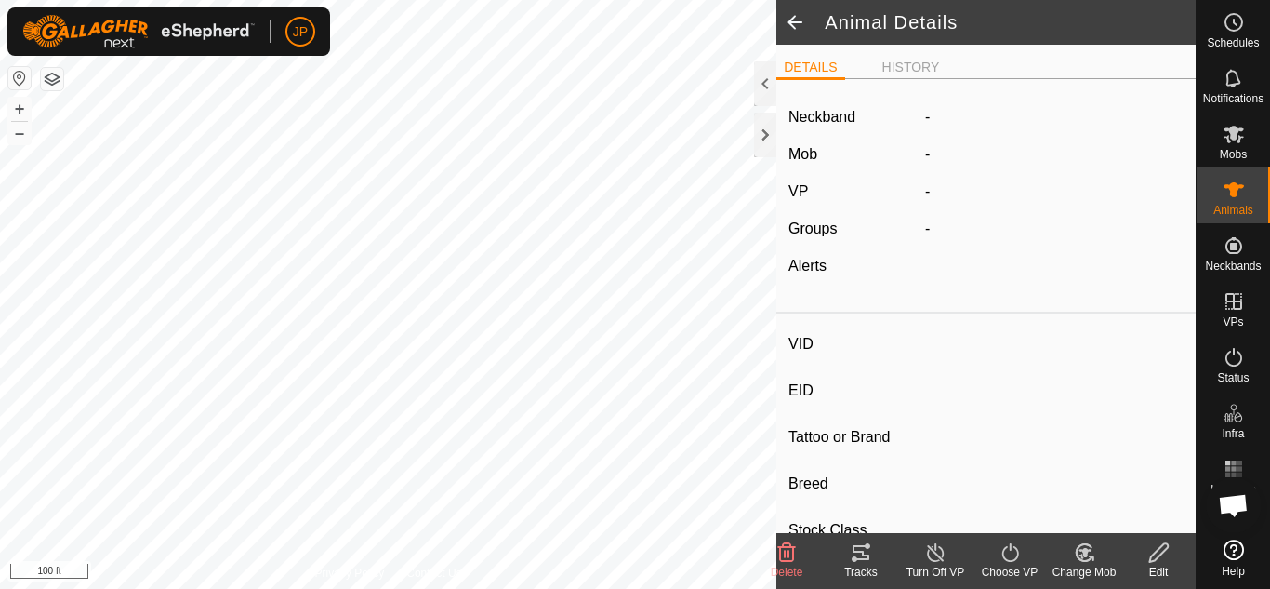
type input "4231"
type input "-"
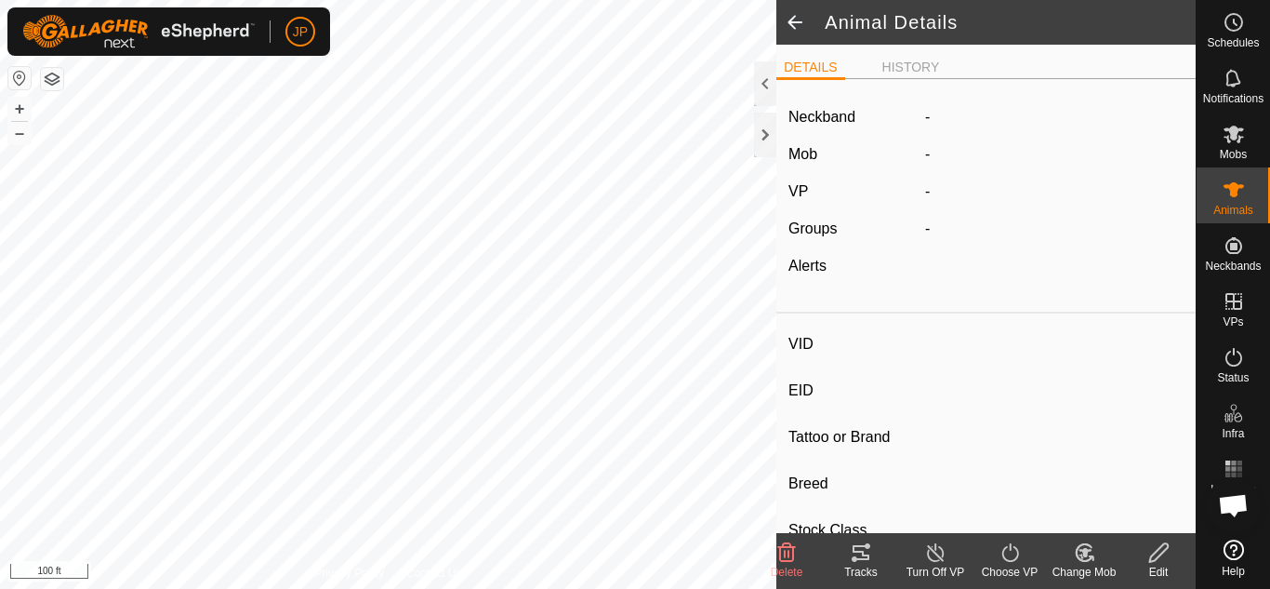
type input "-"
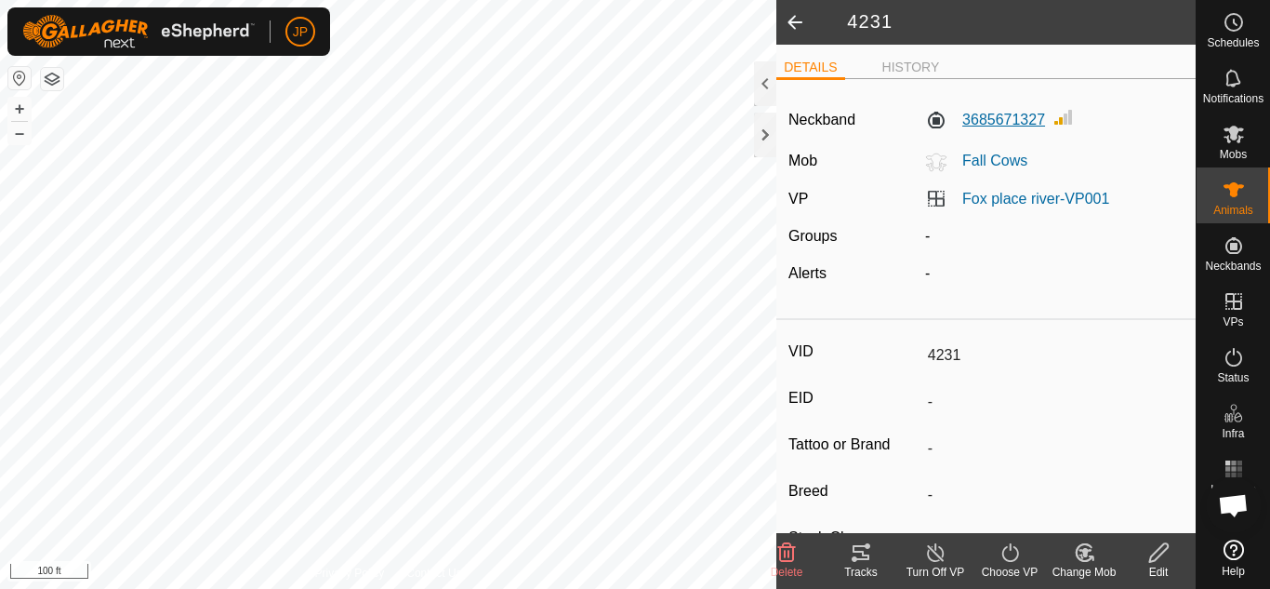
click at [995, 118] on label "3685671327" at bounding box center [985, 120] width 120 height 22
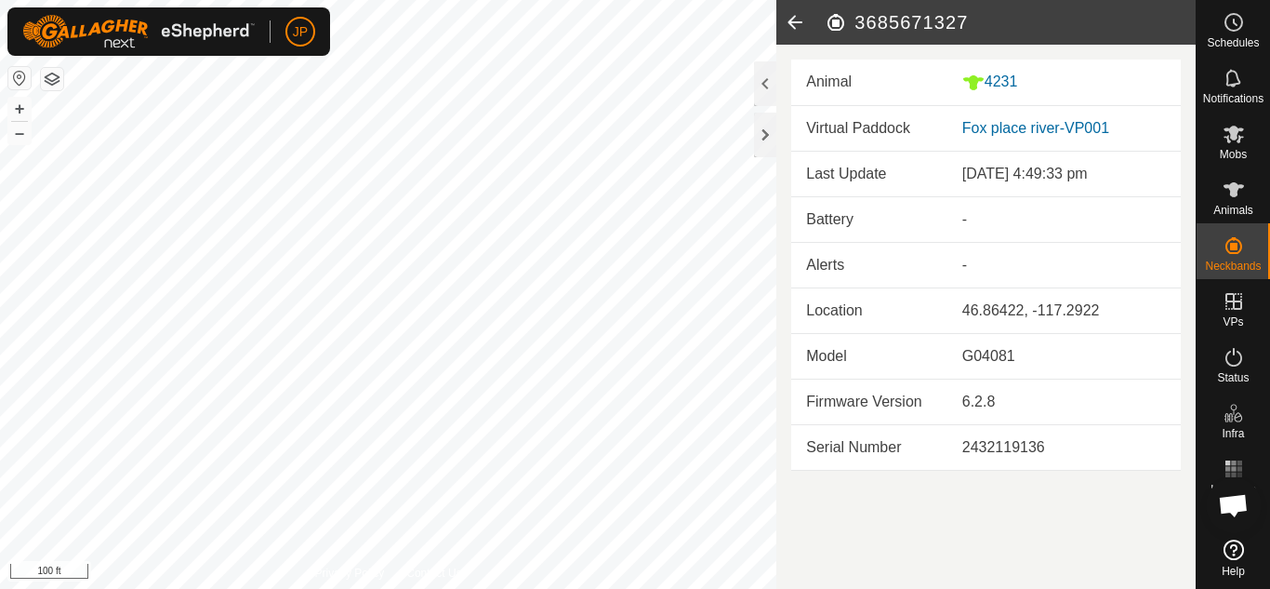
click at [792, 23] on icon at bounding box center [795, 22] width 37 height 45
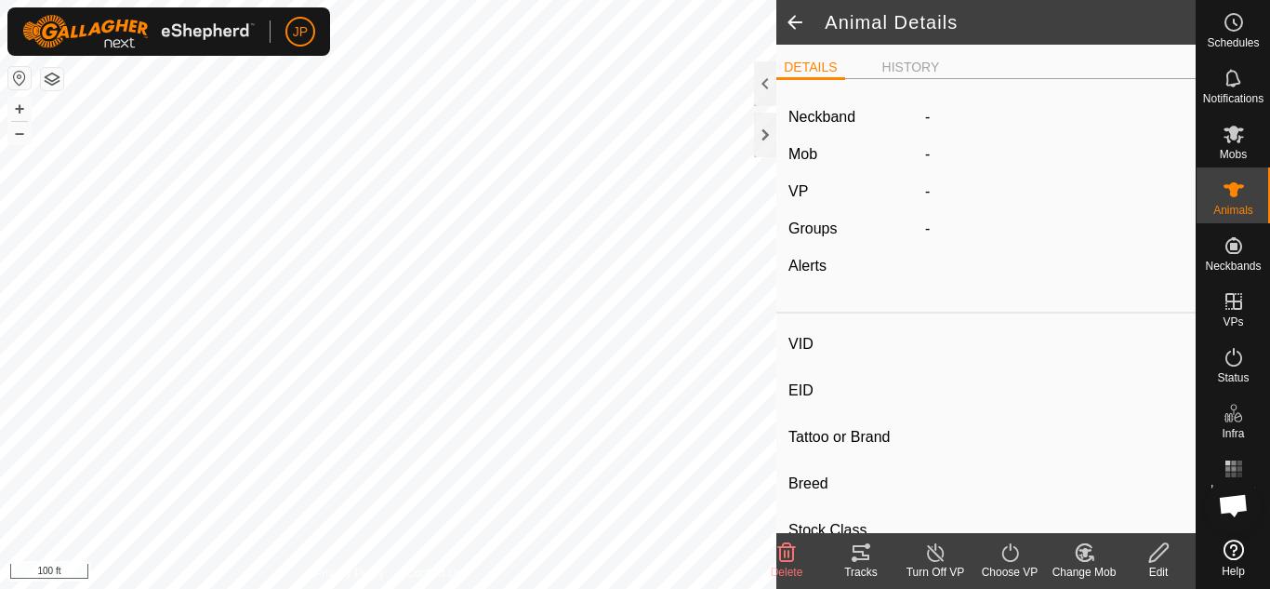
type input "4231"
type input "-"
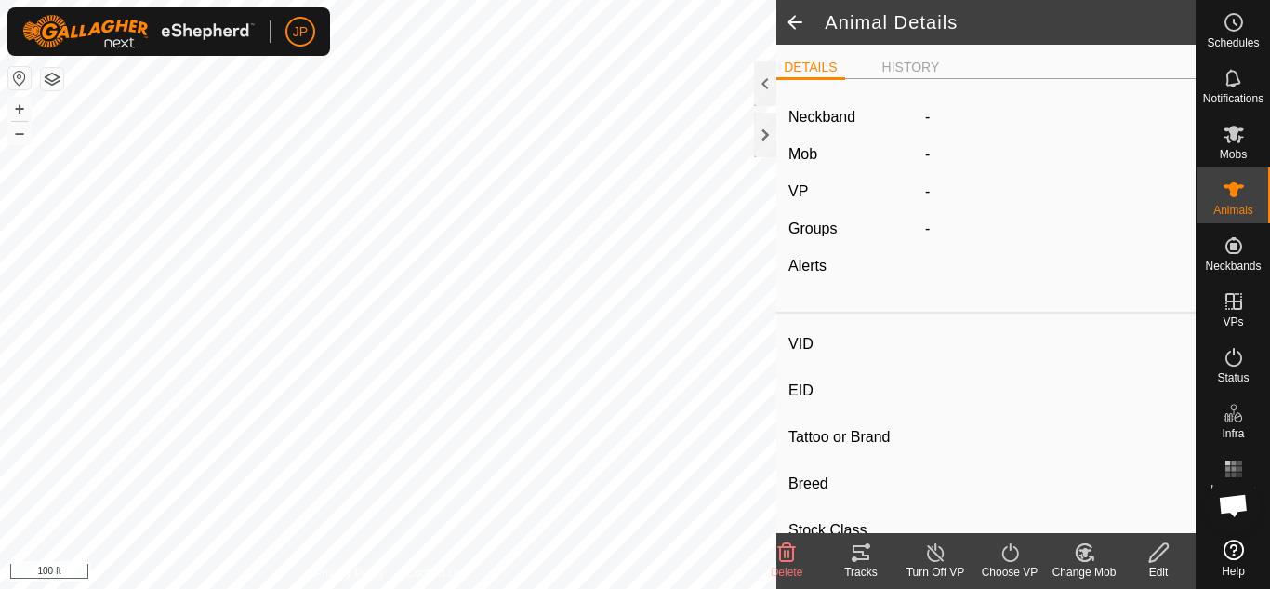
type input "-"
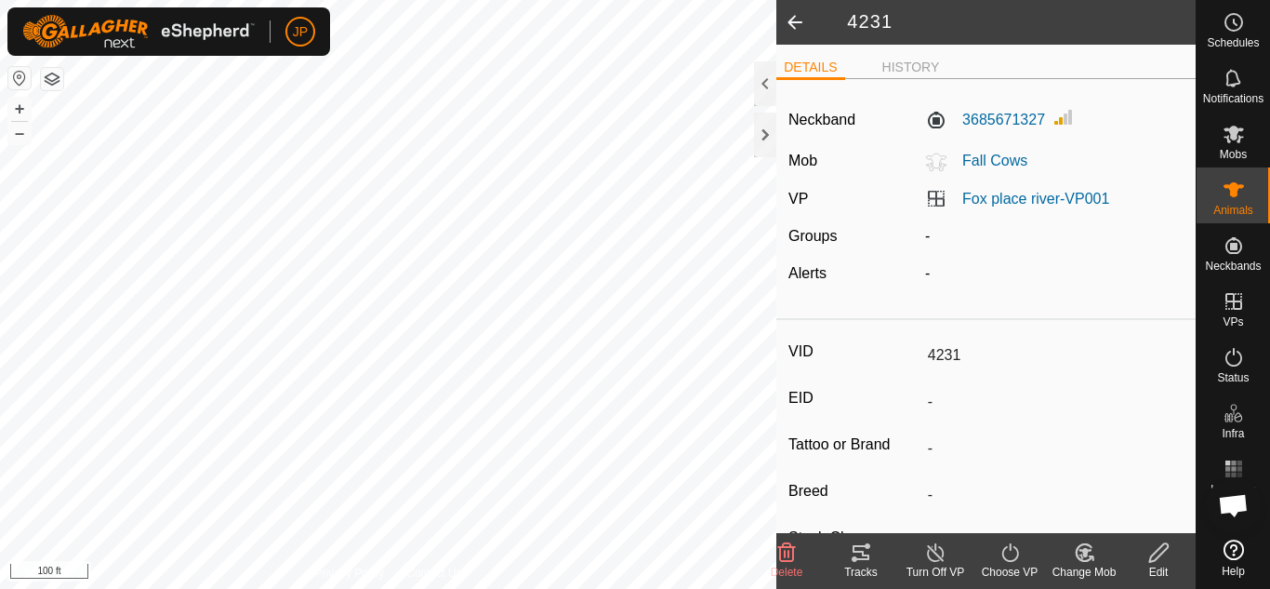
click at [796, 19] on span at bounding box center [795, 22] width 37 height 45
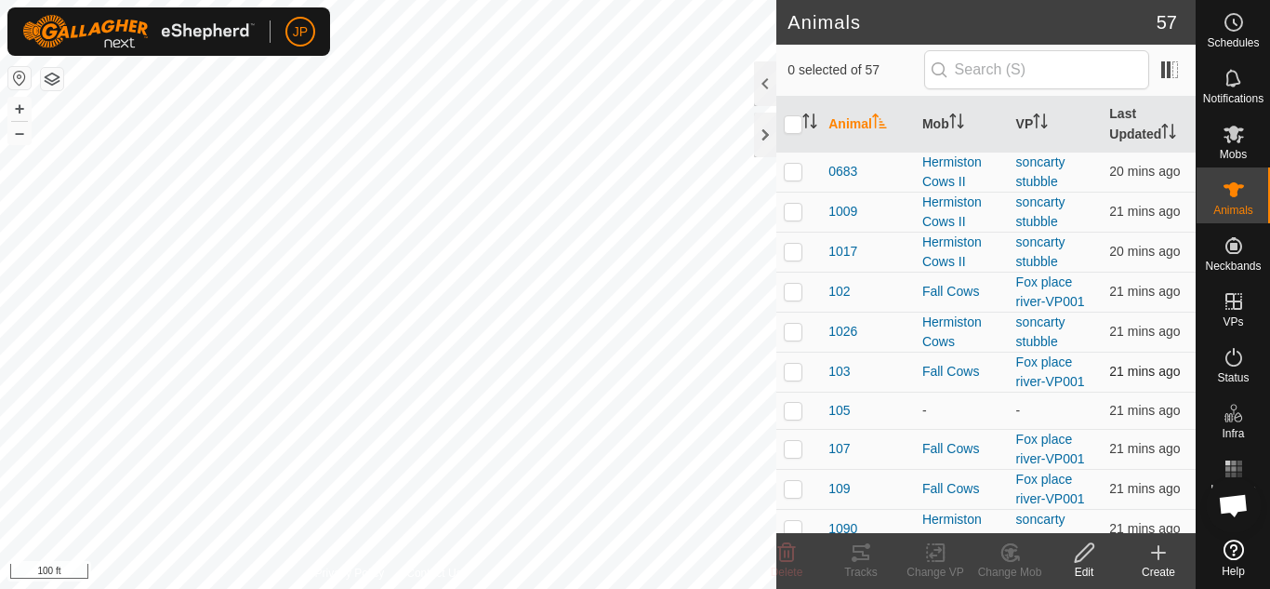
click at [795, 371] on p-checkbox at bounding box center [793, 371] width 19 height 15
checkbox input "true"
click at [839, 372] on span "103" at bounding box center [839, 372] width 21 height 20
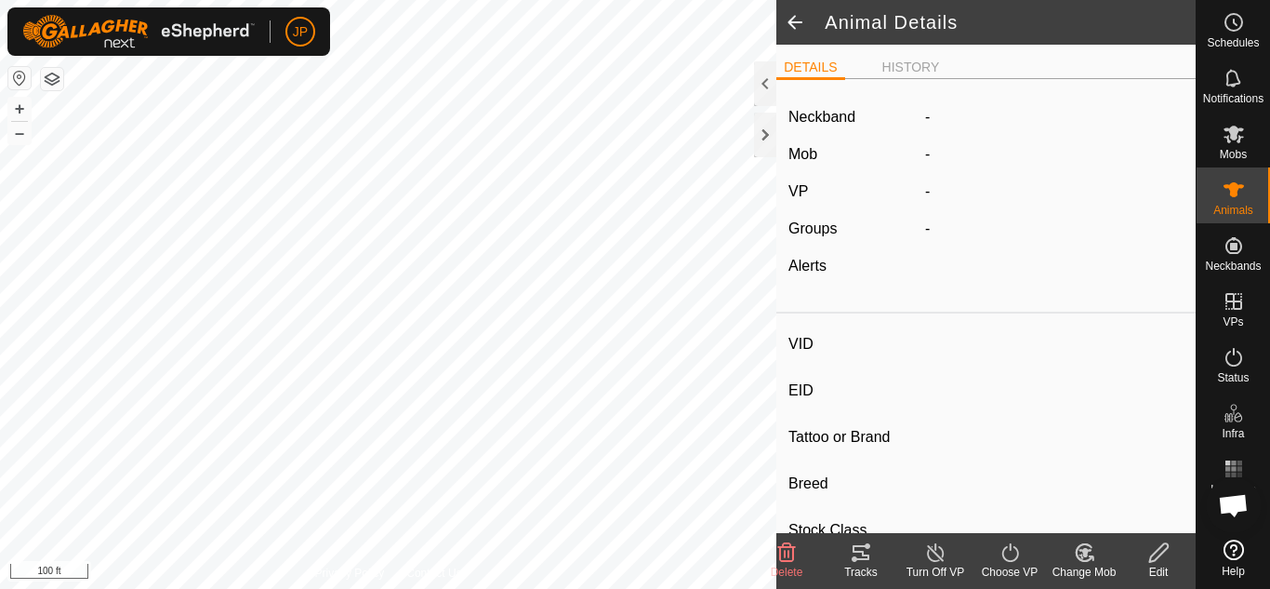
type input "103"
type input "-"
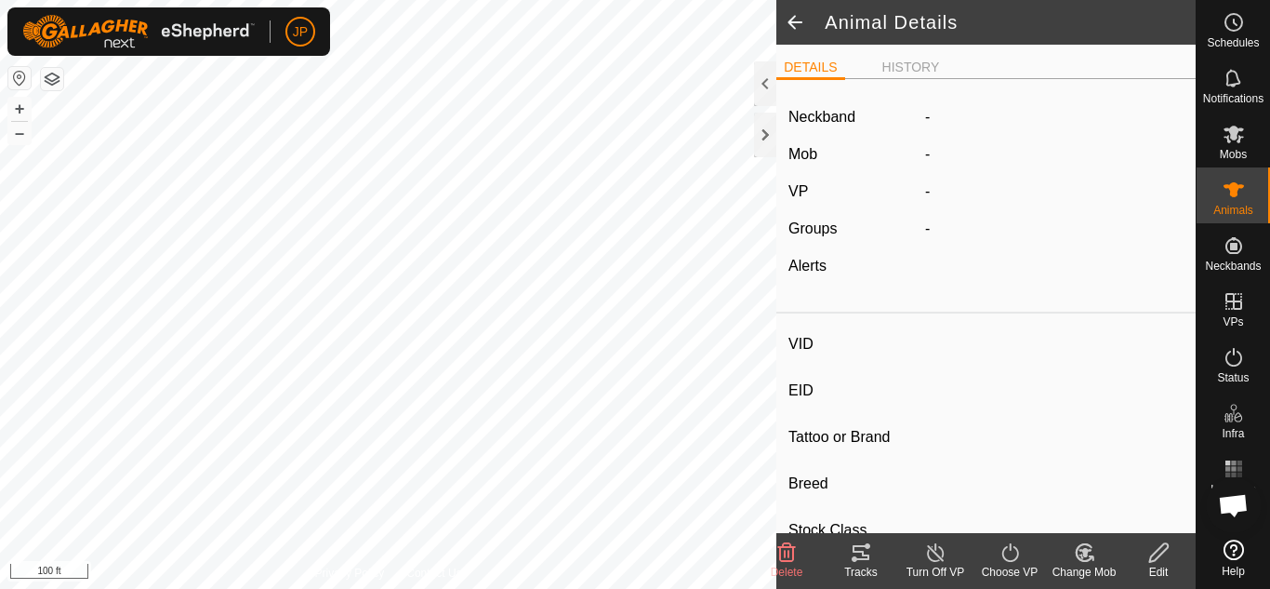
type input "-"
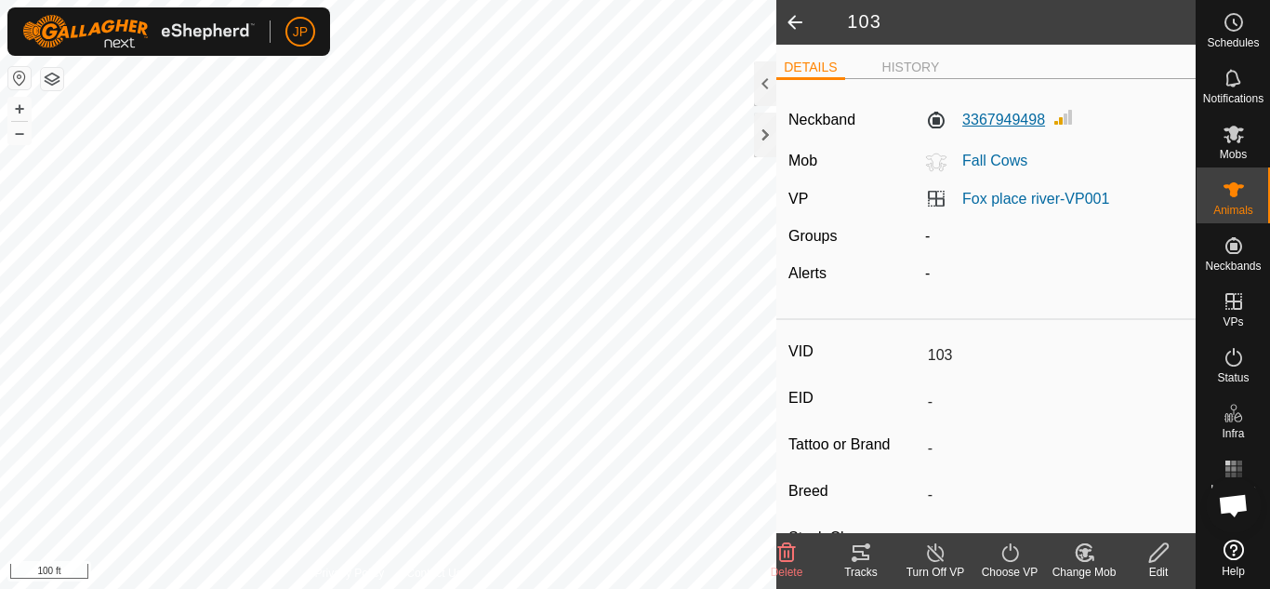
click at [994, 120] on label "3367949498" at bounding box center [985, 120] width 120 height 22
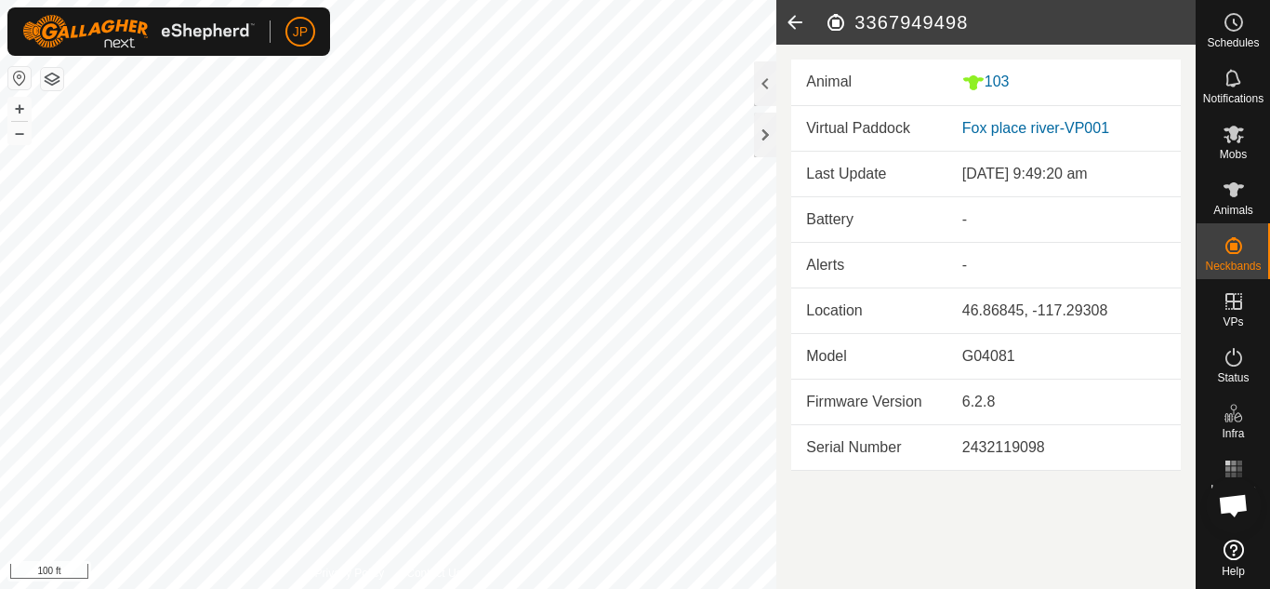
click at [791, 19] on icon at bounding box center [795, 22] width 37 height 45
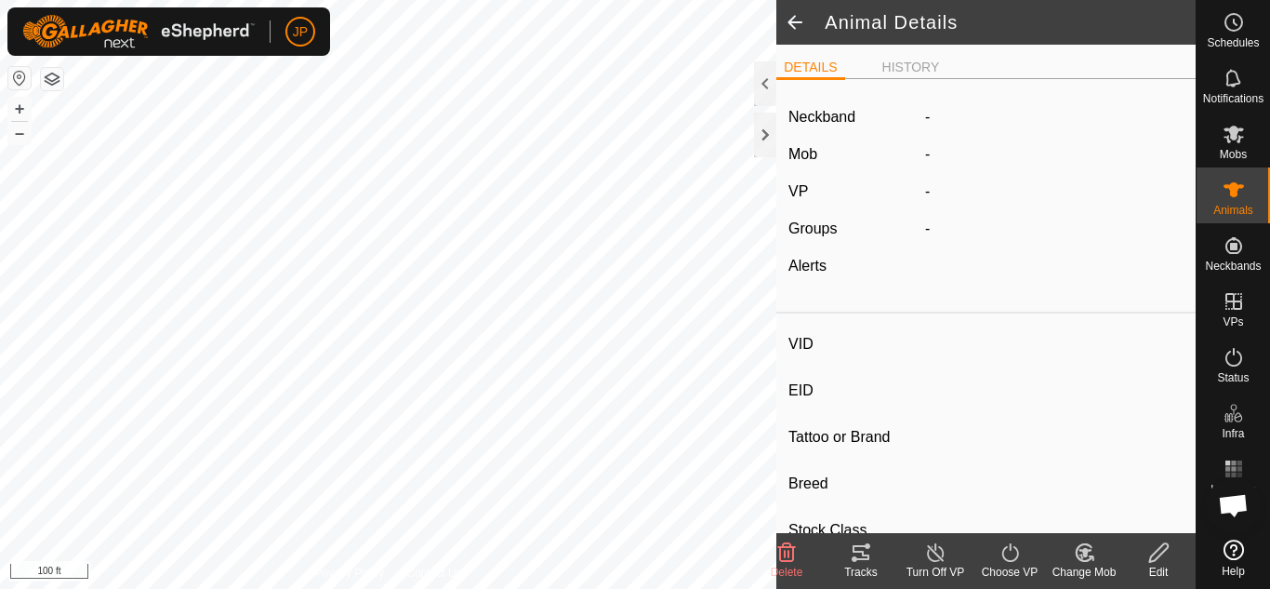
type input "103"
type input "-"
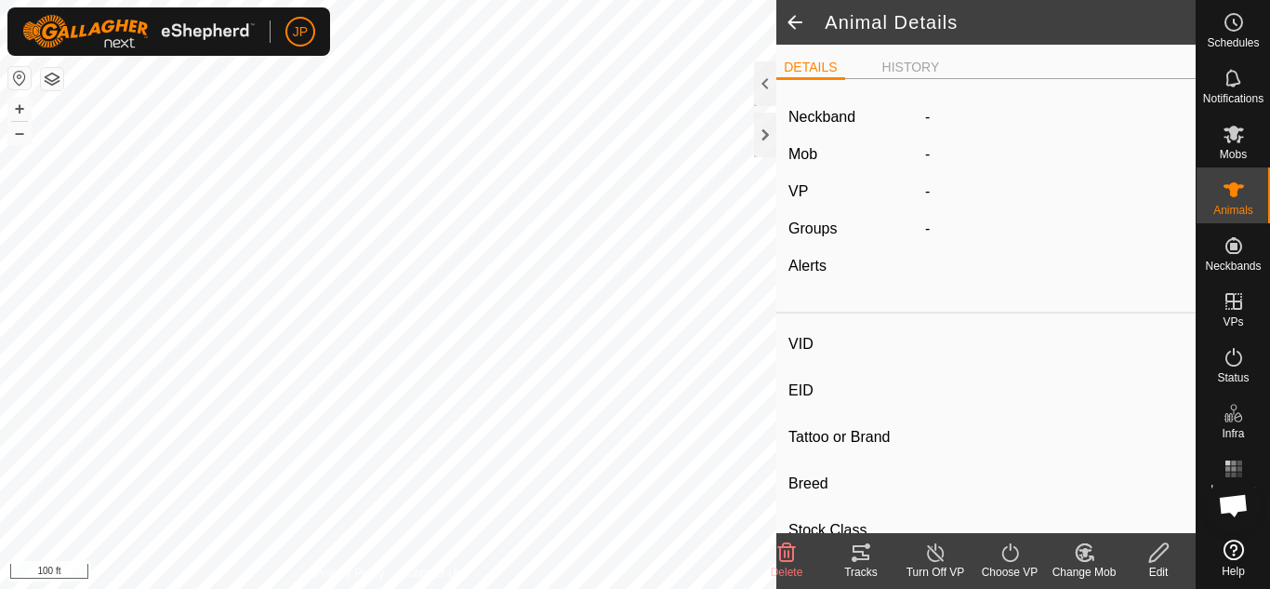
type input "-"
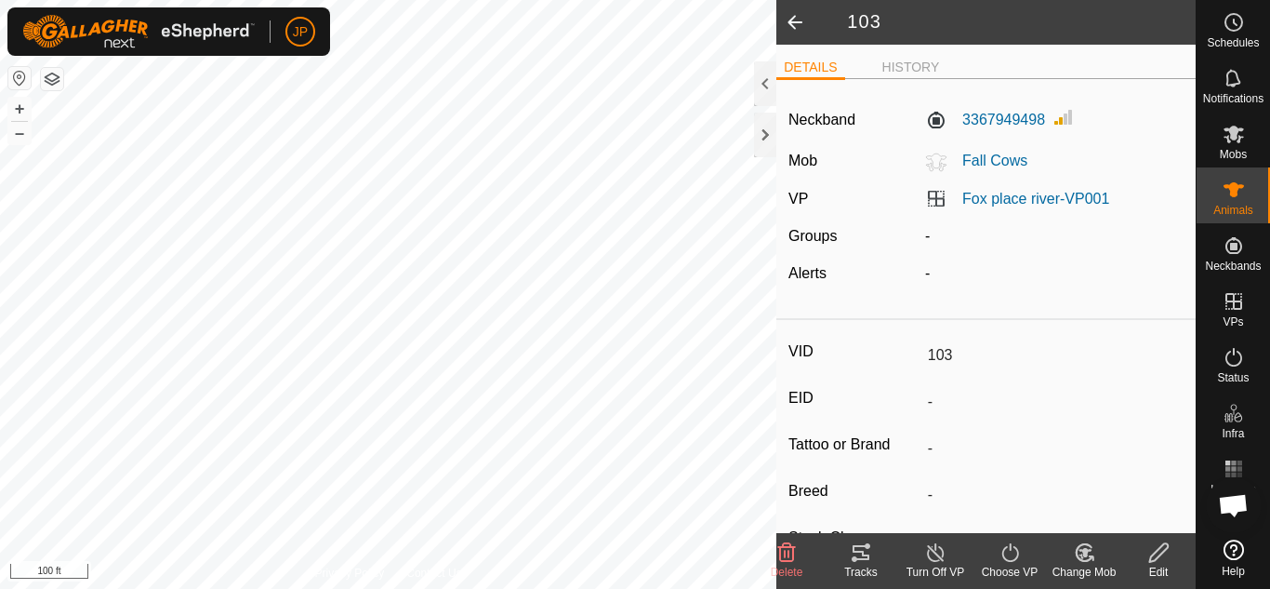
click at [791, 19] on span at bounding box center [795, 22] width 37 height 45
